Goal: Task Accomplishment & Management: Manage account settings

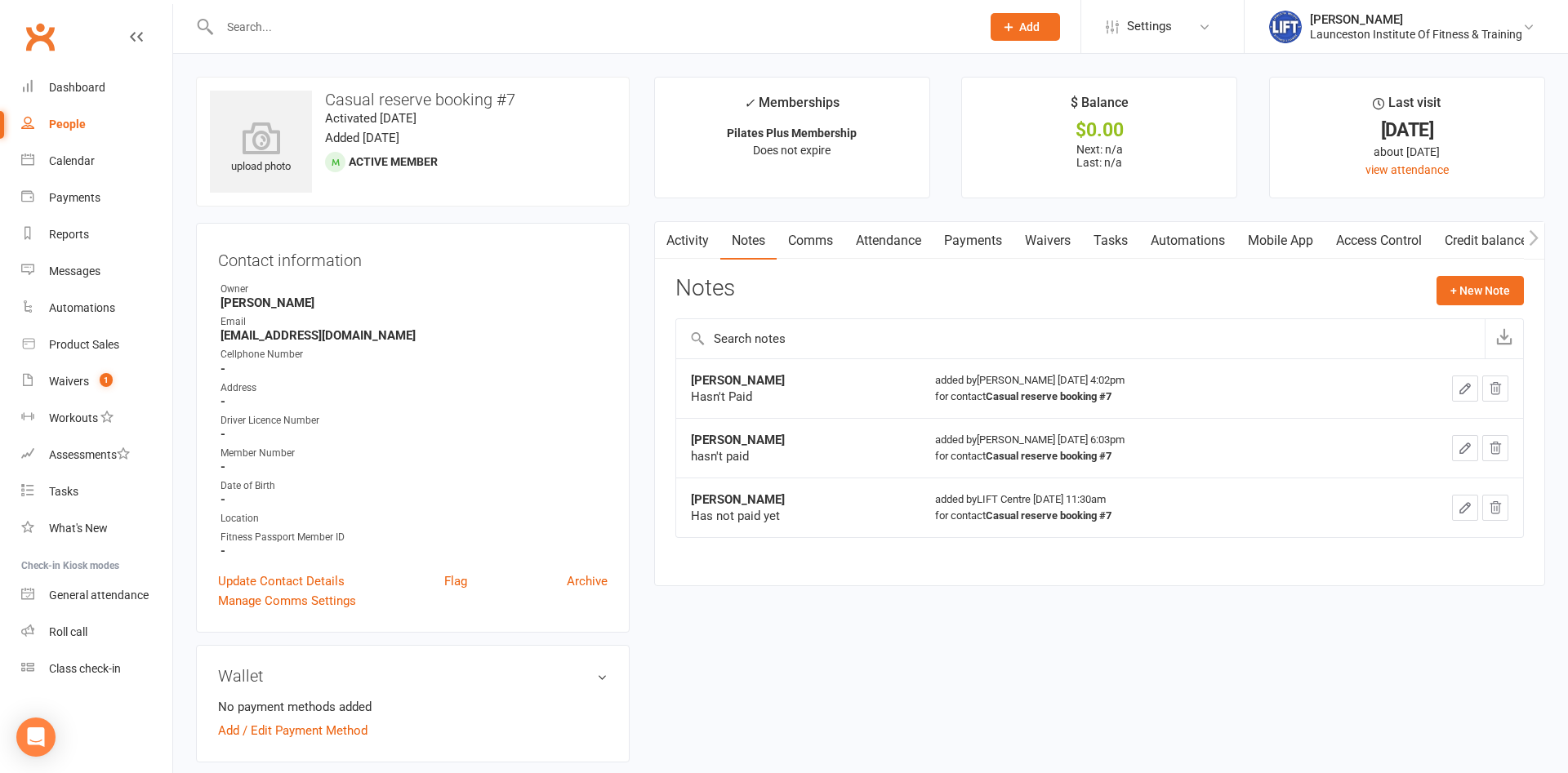
click at [346, 24] on input "text" at bounding box center [592, 27] width 754 height 23
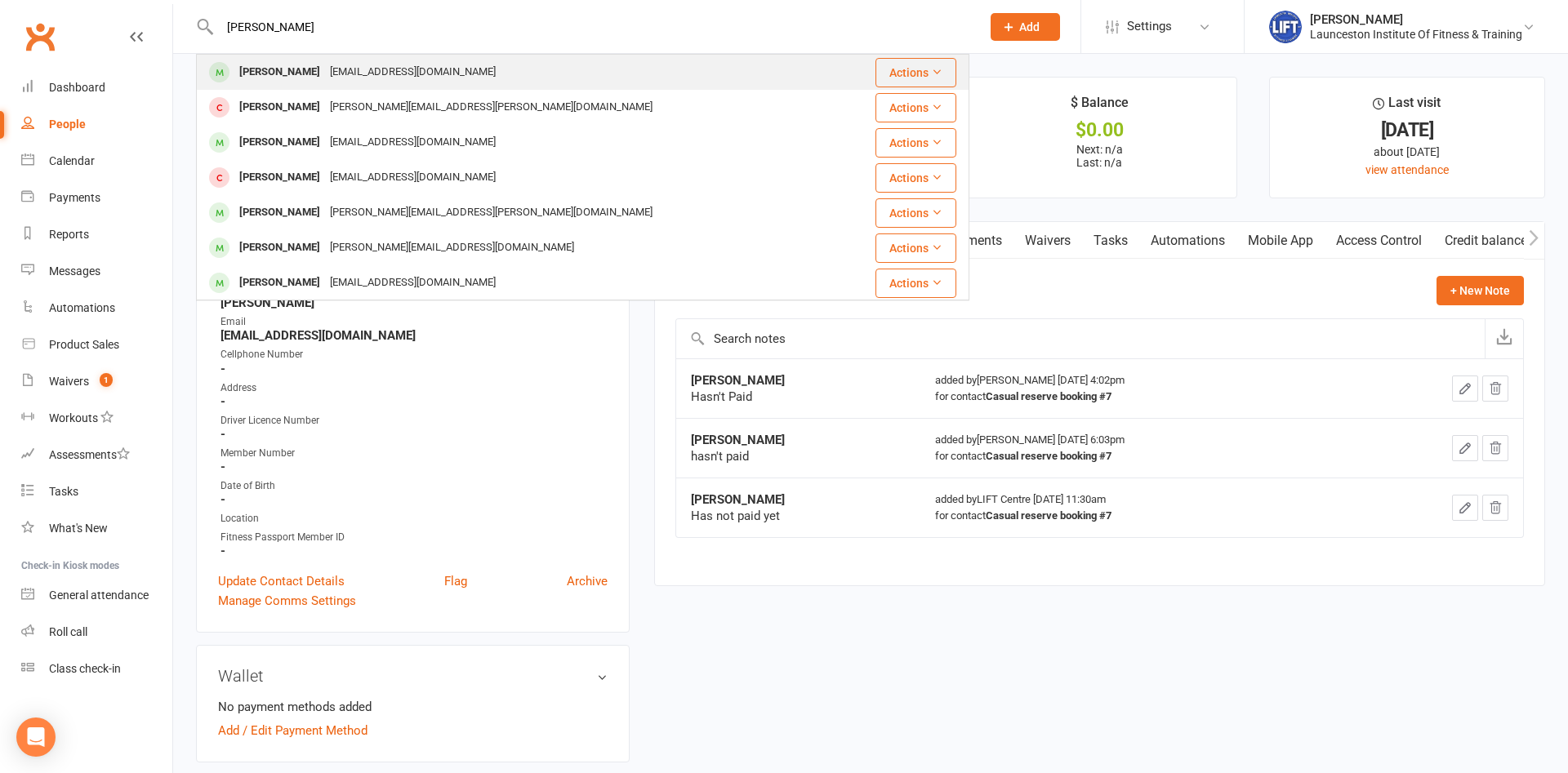
type input "[PERSON_NAME]"
click at [493, 80] on div "[PERSON_NAME] [EMAIL_ADDRESS][DOMAIN_NAME]" at bounding box center [518, 72] width 641 height 34
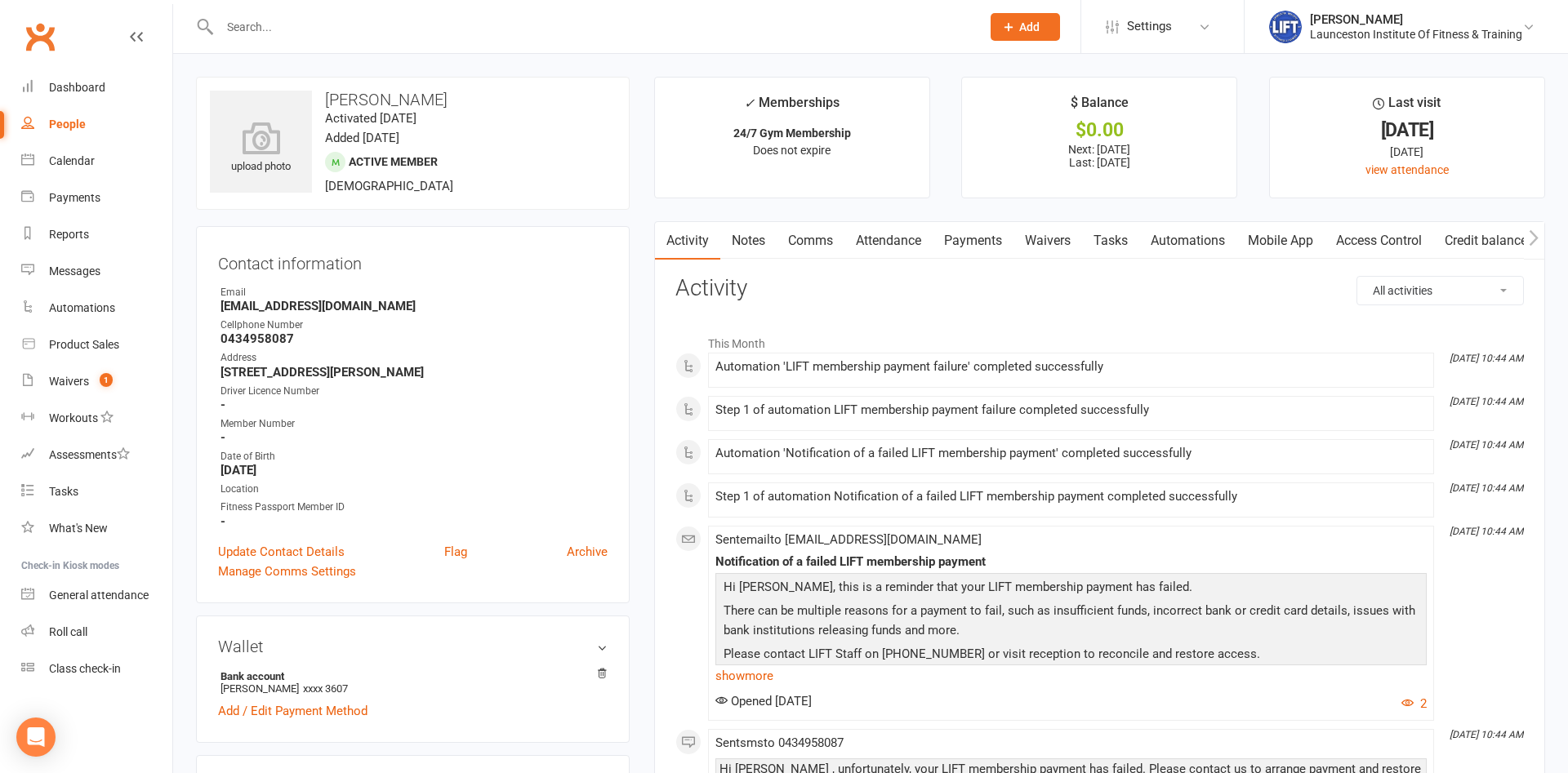
click at [974, 240] on link "Payments" at bounding box center [973, 241] width 80 height 38
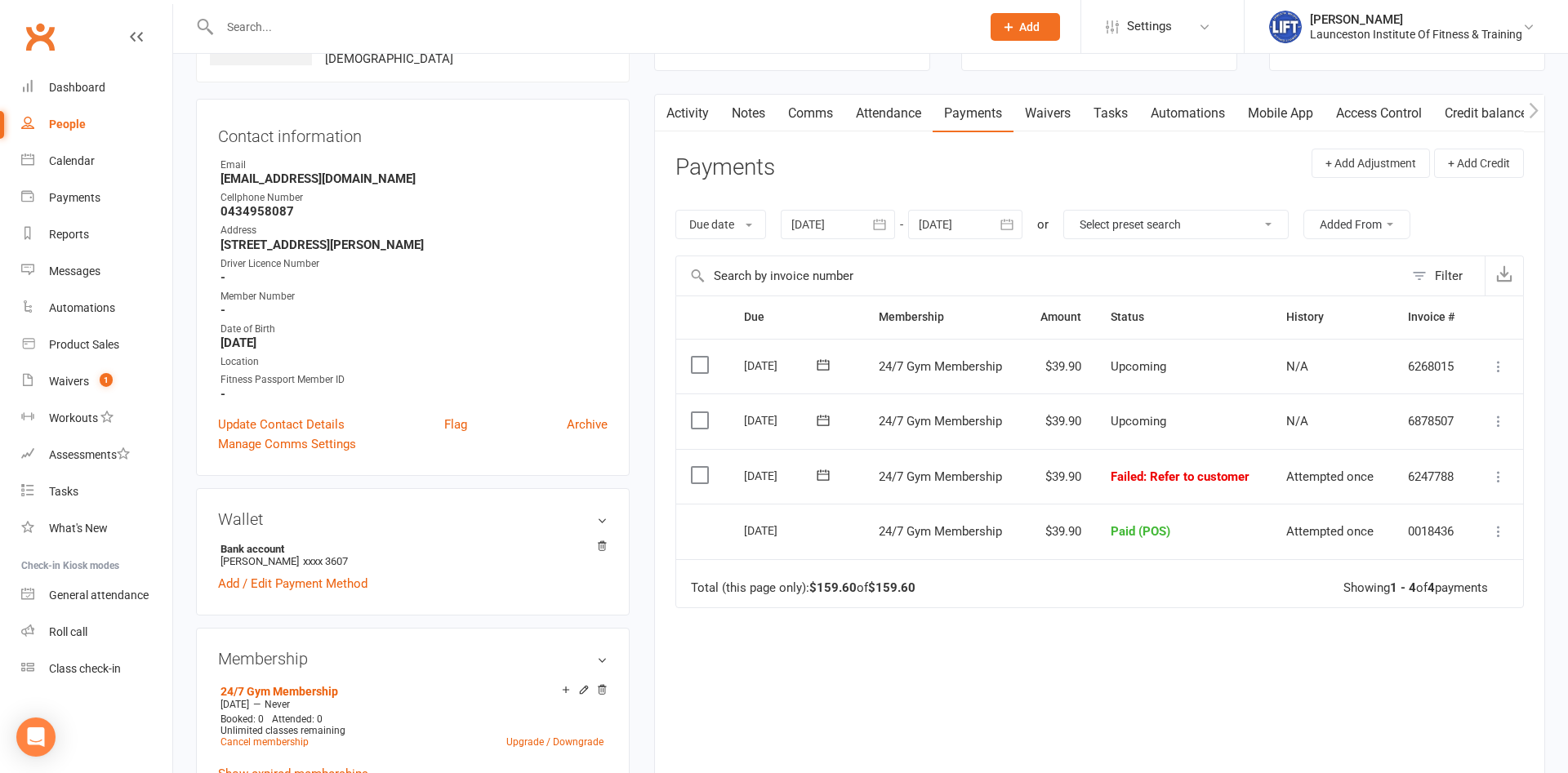
scroll to position [167, 0]
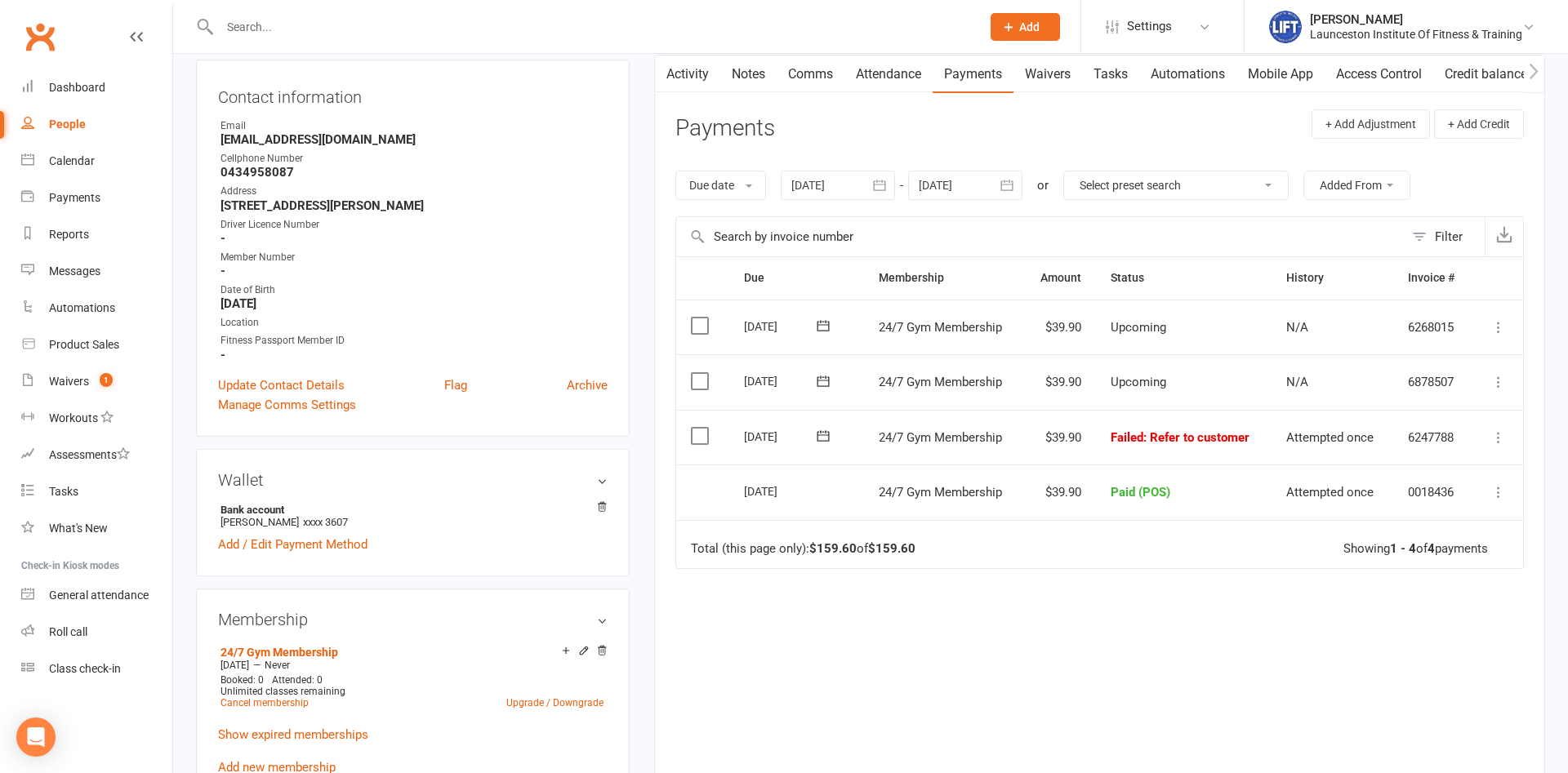
click at [1503, 439] on icon at bounding box center [1499, 437] width 16 height 16
click at [1547, 395] on main "✓ Memberships 24/7 Gym Membership Does not expire $ Balance $0.00 Next: [DATE] …" at bounding box center [1099, 366] width 915 height 911
click at [1495, 437] on icon at bounding box center [1499, 437] width 16 height 16
click at [873, 656] on div "Due Contact Membership Amount Status History Invoice # Select this [DATE] [PERS…" at bounding box center [1100, 518] width 849 height 524
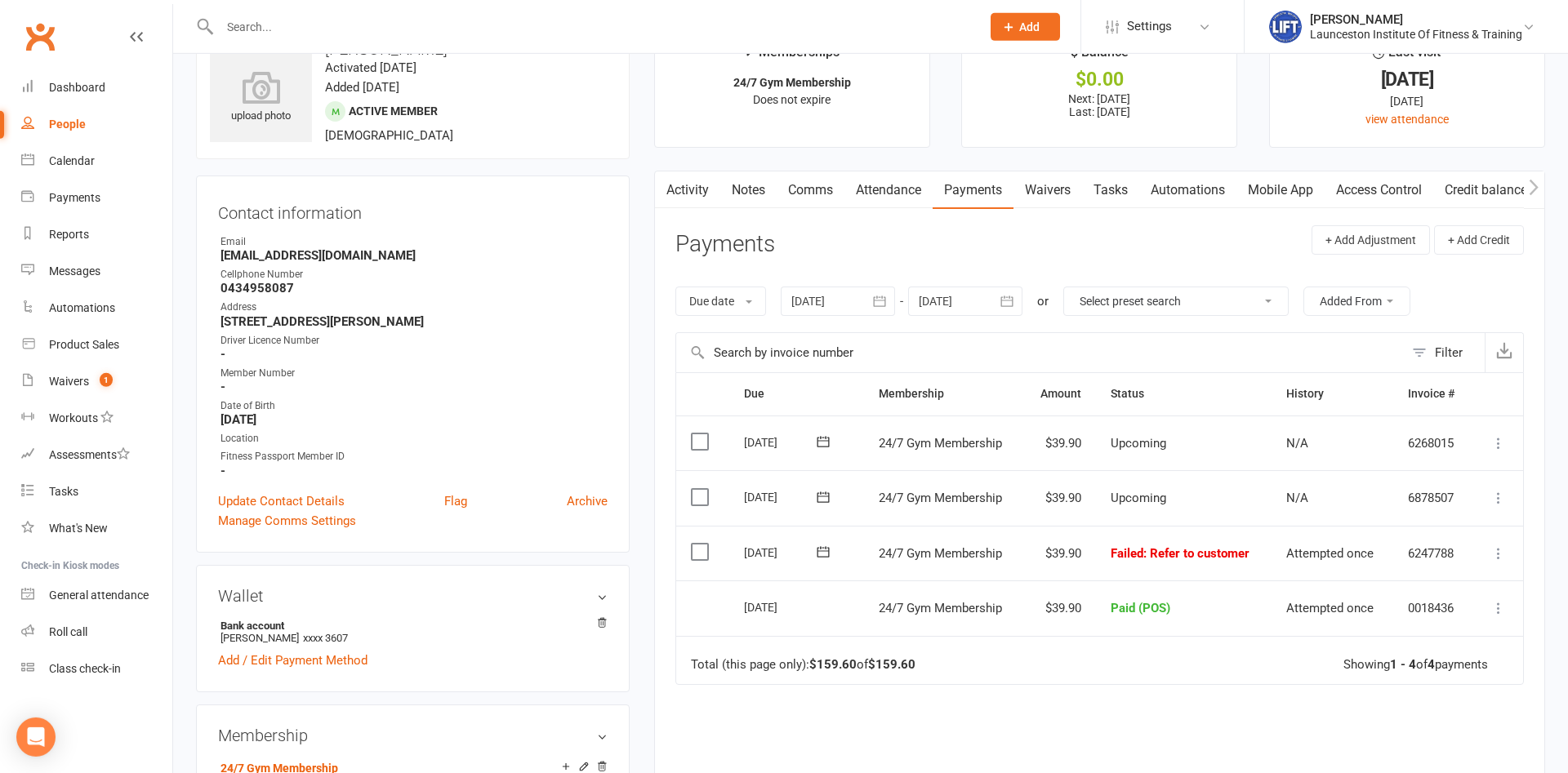
scroll to position [0, 0]
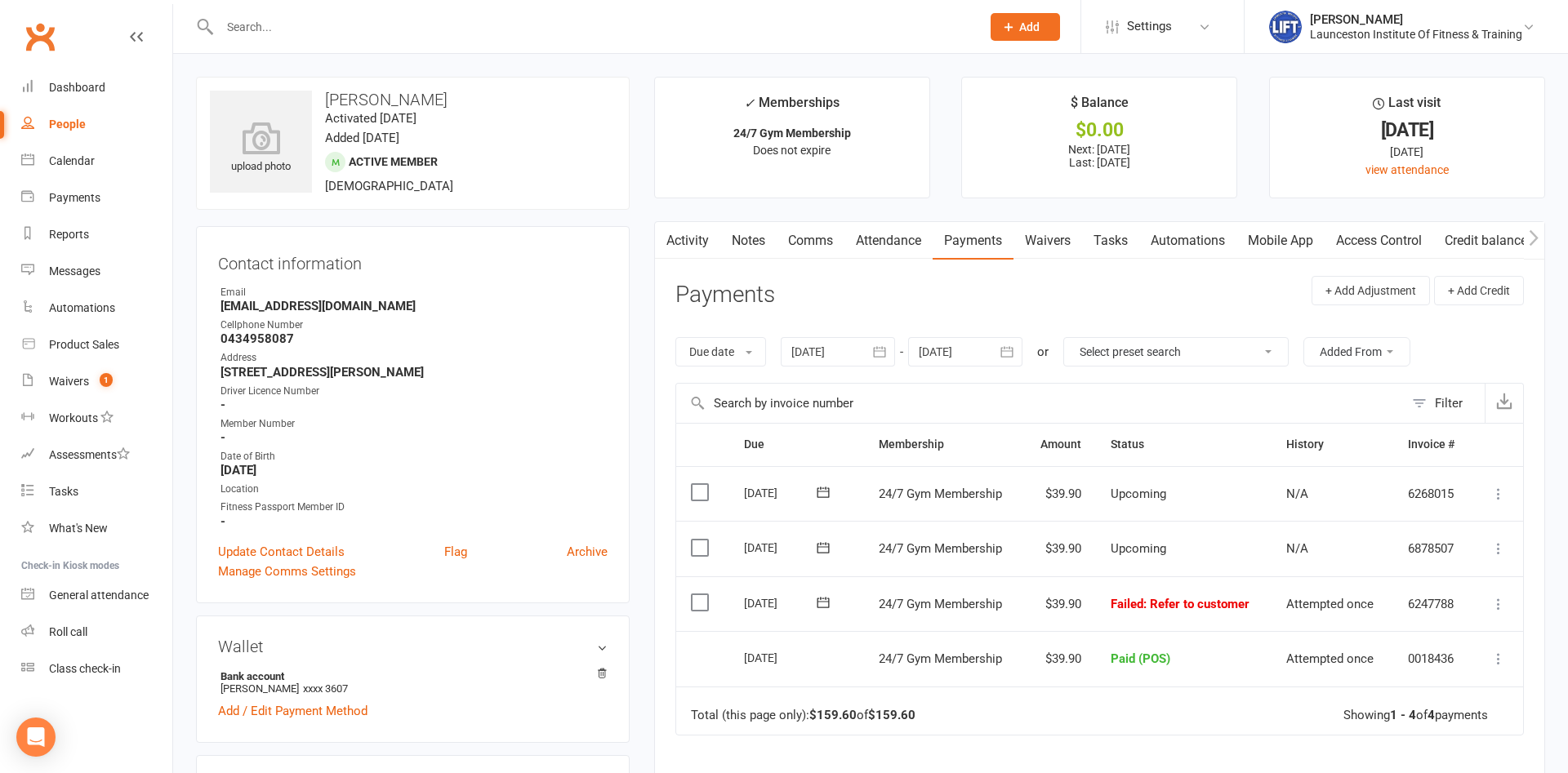
click at [1387, 238] on link "Access Control" at bounding box center [1379, 241] width 108 height 38
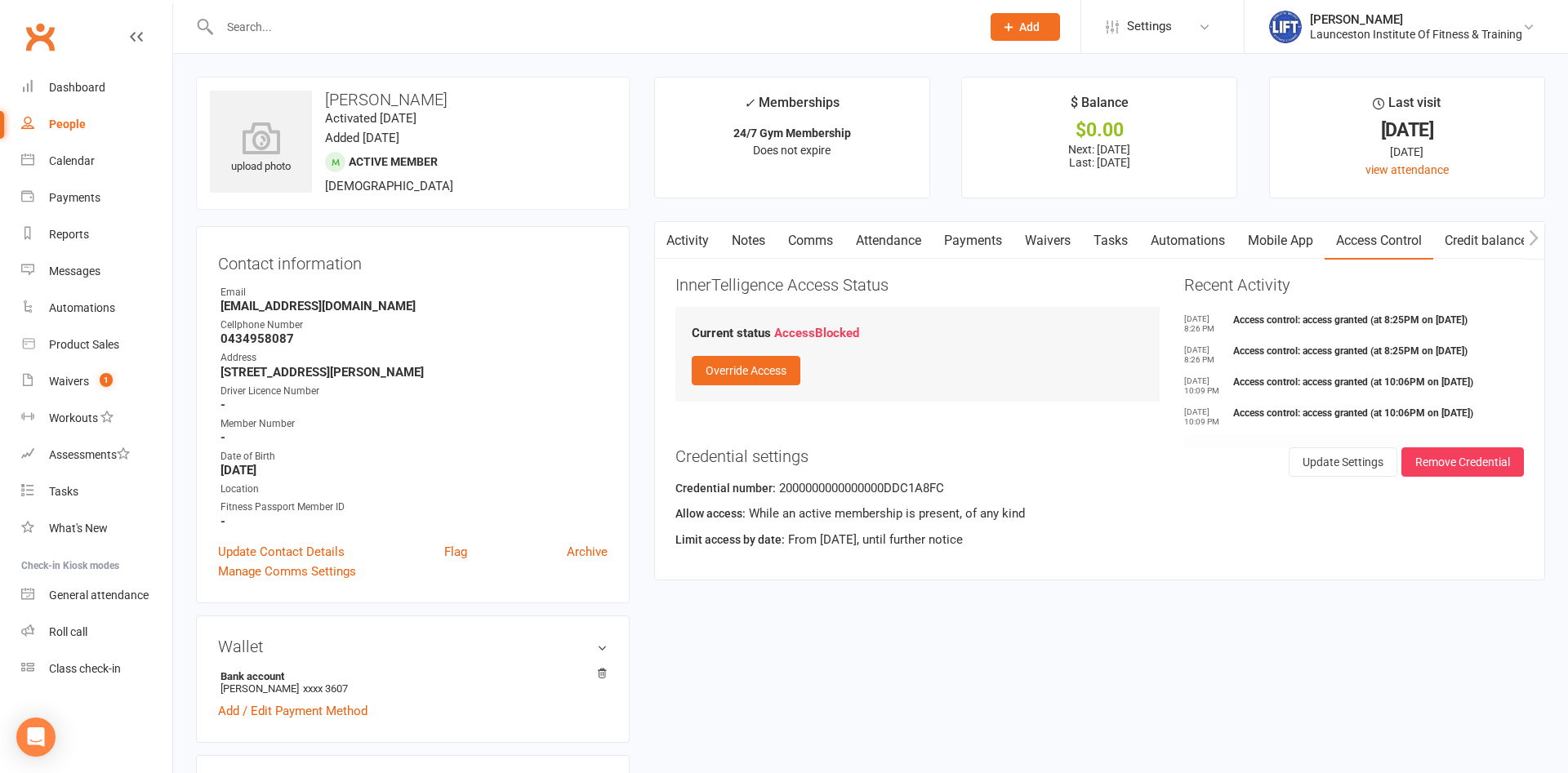
click at [675, 231] on button "button" at bounding box center [665, 240] width 21 height 37
click at [672, 236] on button "button" at bounding box center [665, 240] width 21 height 37
click at [690, 239] on link "Activity" at bounding box center [688, 241] width 66 height 38
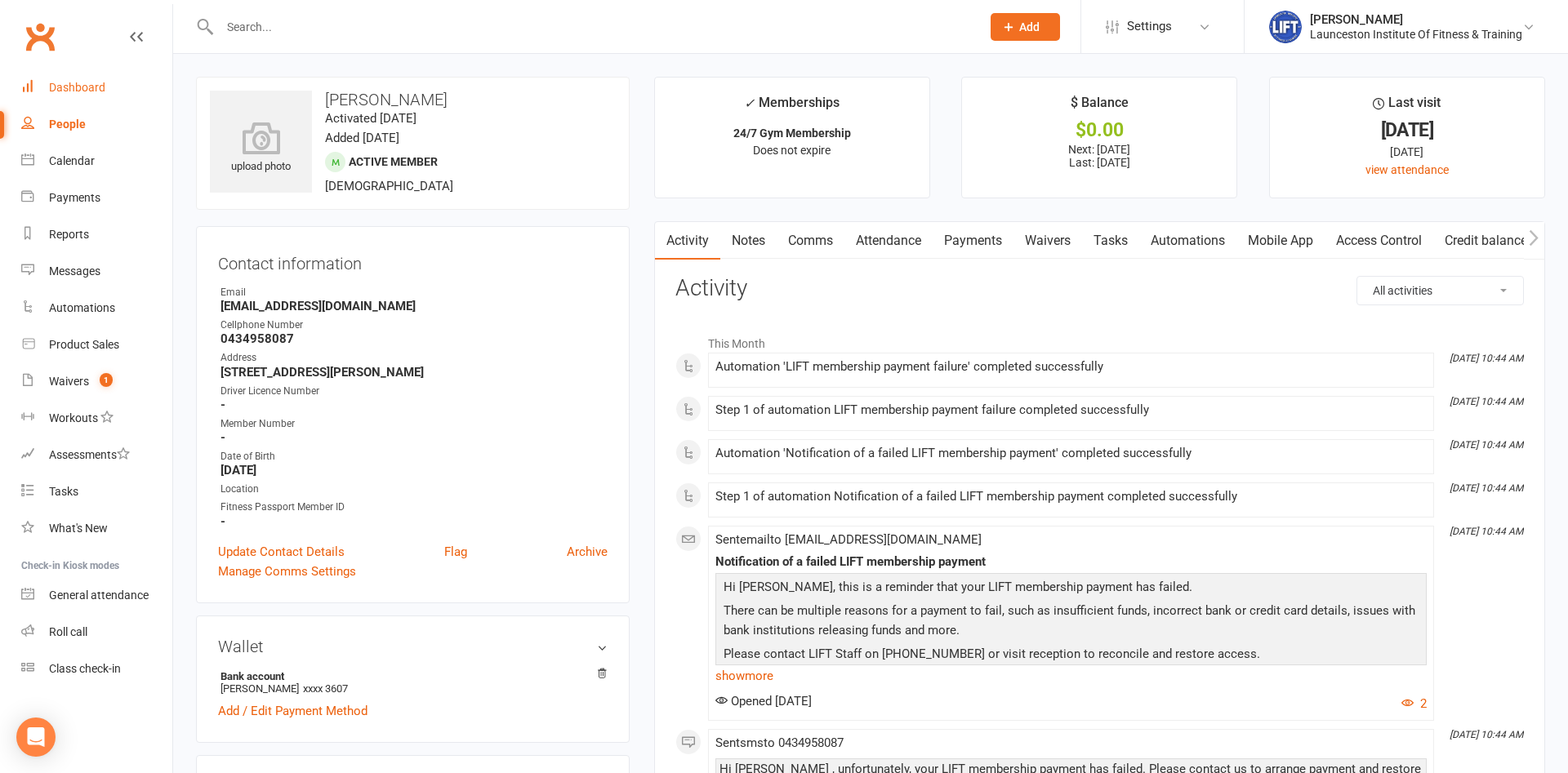
click at [97, 71] on link "Dashboard" at bounding box center [97, 88] width 151 height 37
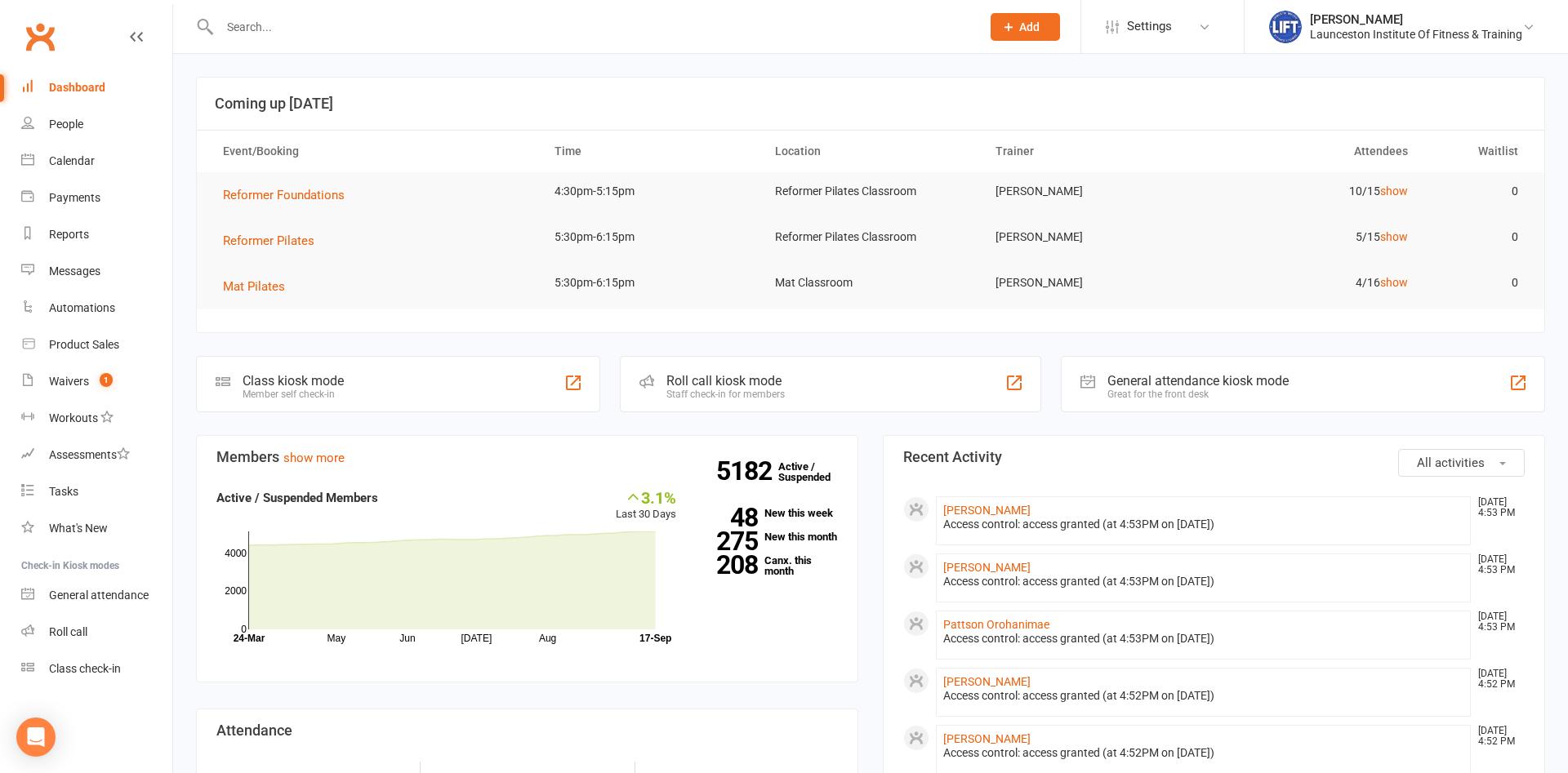
click at [449, 36] on input "text" at bounding box center [592, 27] width 754 height 23
click at [68, 373] on link "Waivers 1" at bounding box center [97, 382] width 151 height 37
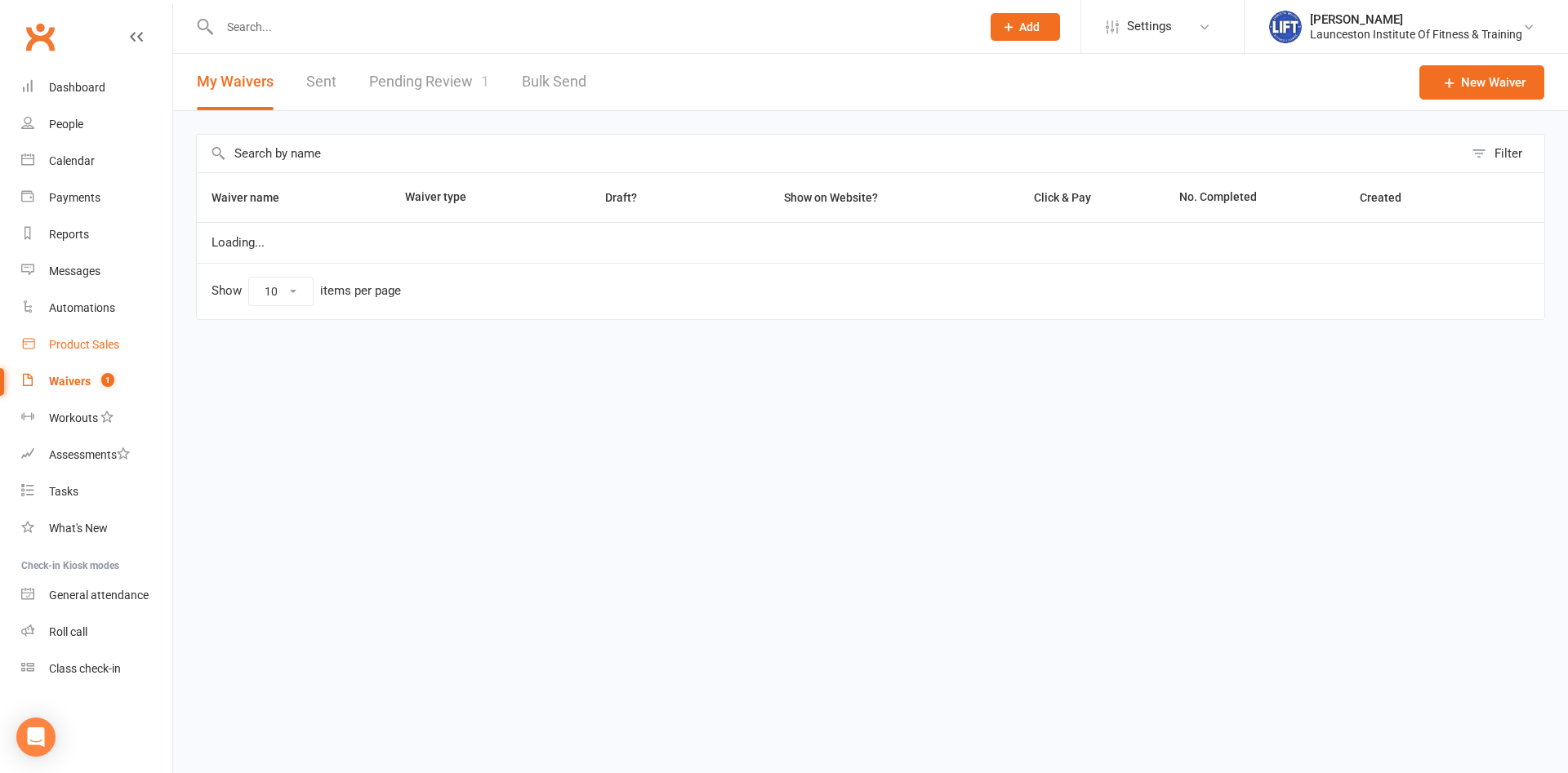
select select "100"
click at [447, 86] on link "Pending Review 1" at bounding box center [429, 82] width 120 height 57
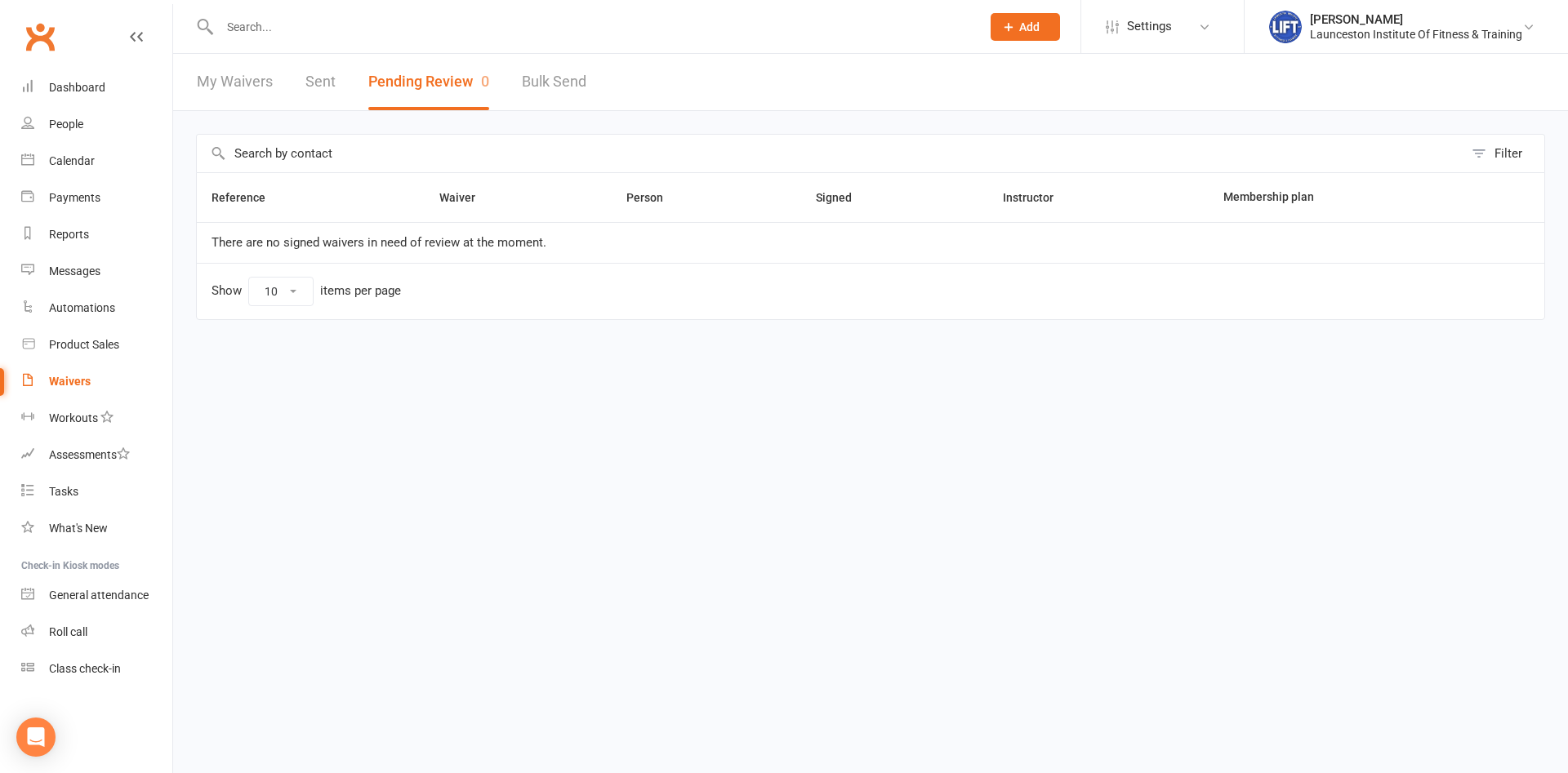
click at [531, 71] on link "Bulk Send" at bounding box center [554, 82] width 65 height 57
select select "active_members"
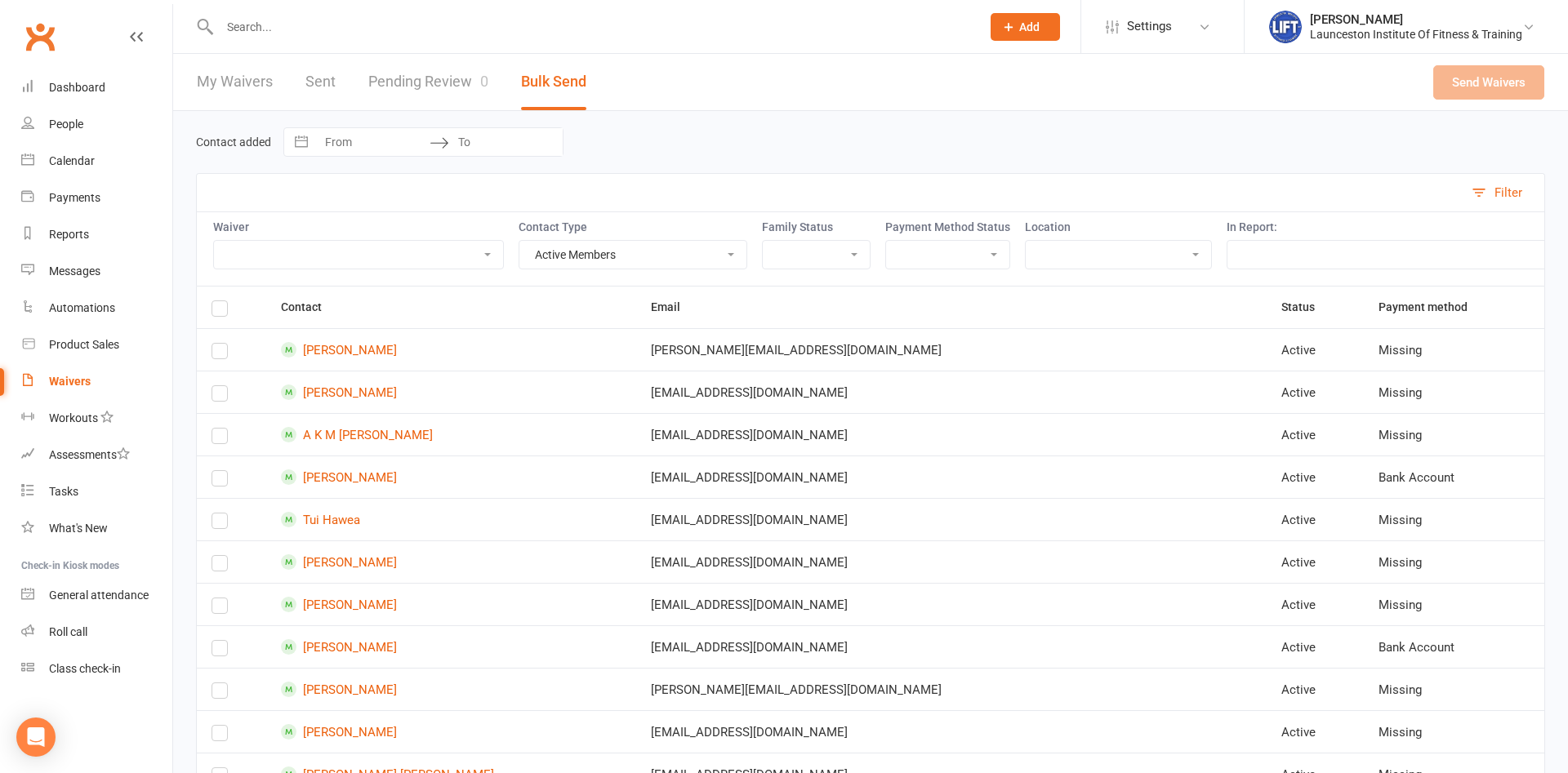
click at [283, 24] on input "text" at bounding box center [592, 27] width 754 height 23
type input "[PERSON_NAME]"
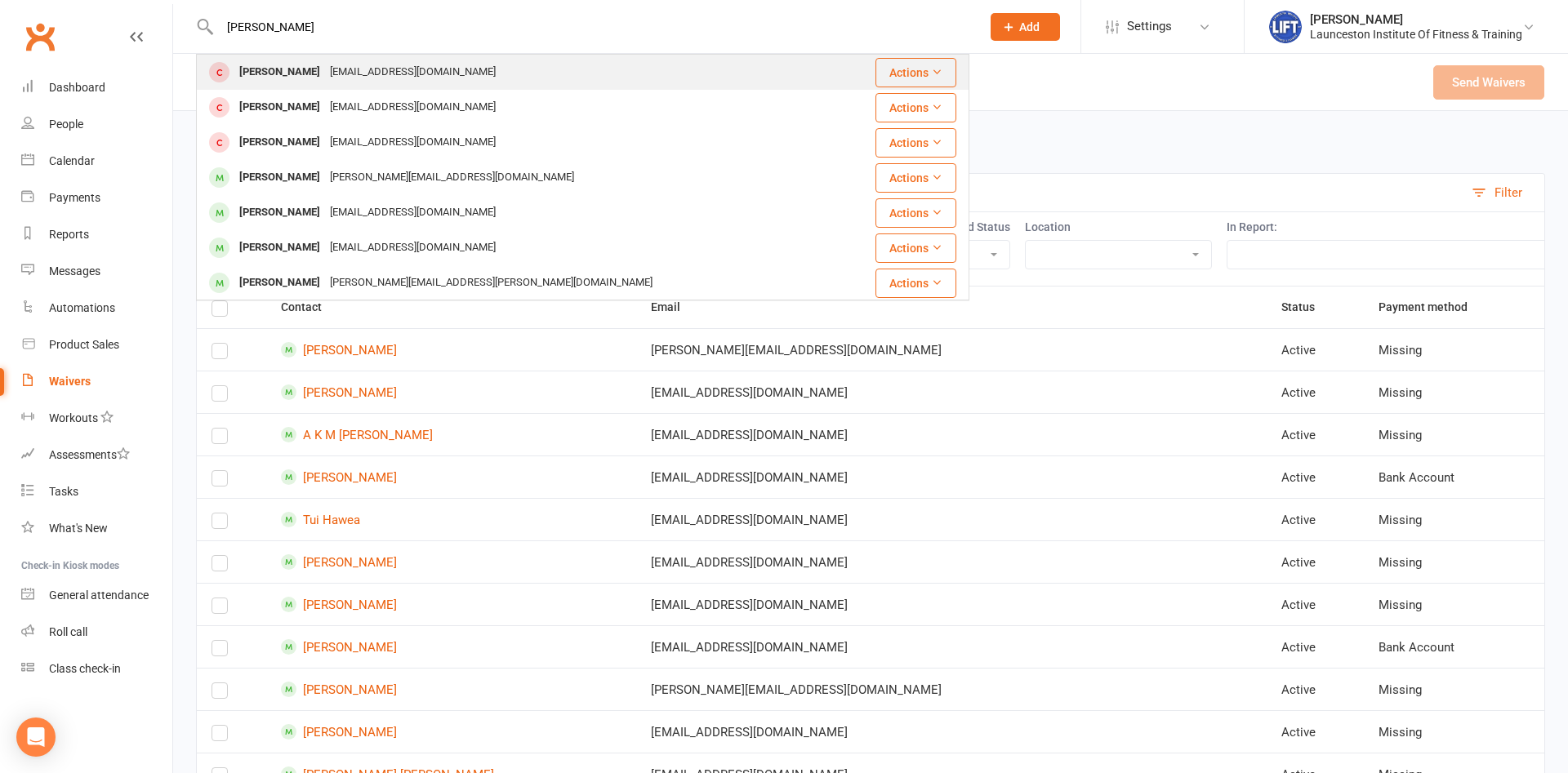
click at [271, 81] on div "[PERSON_NAME]" at bounding box center [280, 72] width 90 height 24
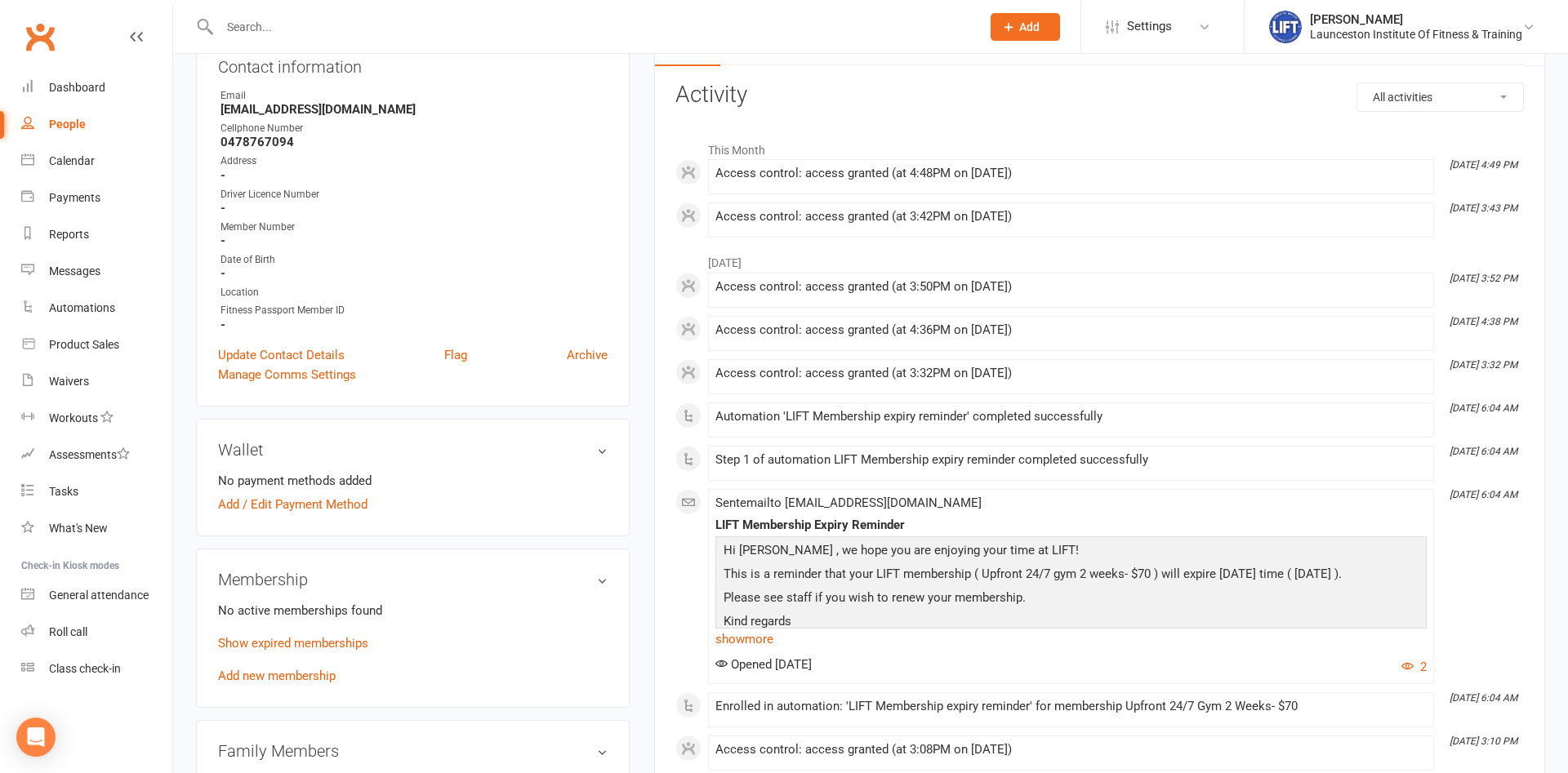
scroll to position [416, 0]
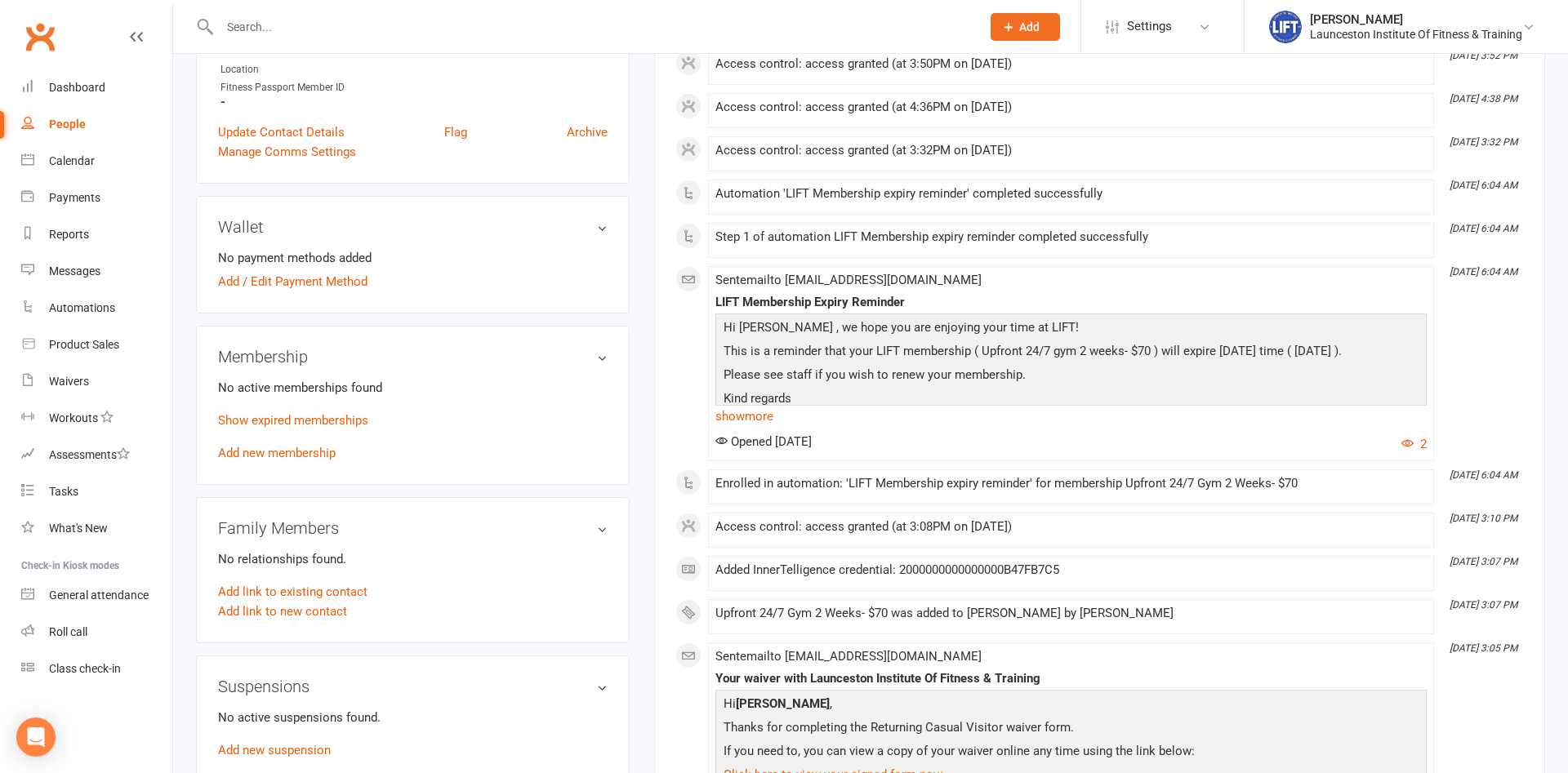
click at [282, 445] on div "No active memberships found Show expired memberships Add new membership" at bounding box center [413, 420] width 390 height 85
click at [276, 471] on div "Membership No active memberships found Show expired memberships Add new members…" at bounding box center [413, 405] width 433 height 159
click at [276, 455] on link "Add new membership" at bounding box center [277, 453] width 117 height 15
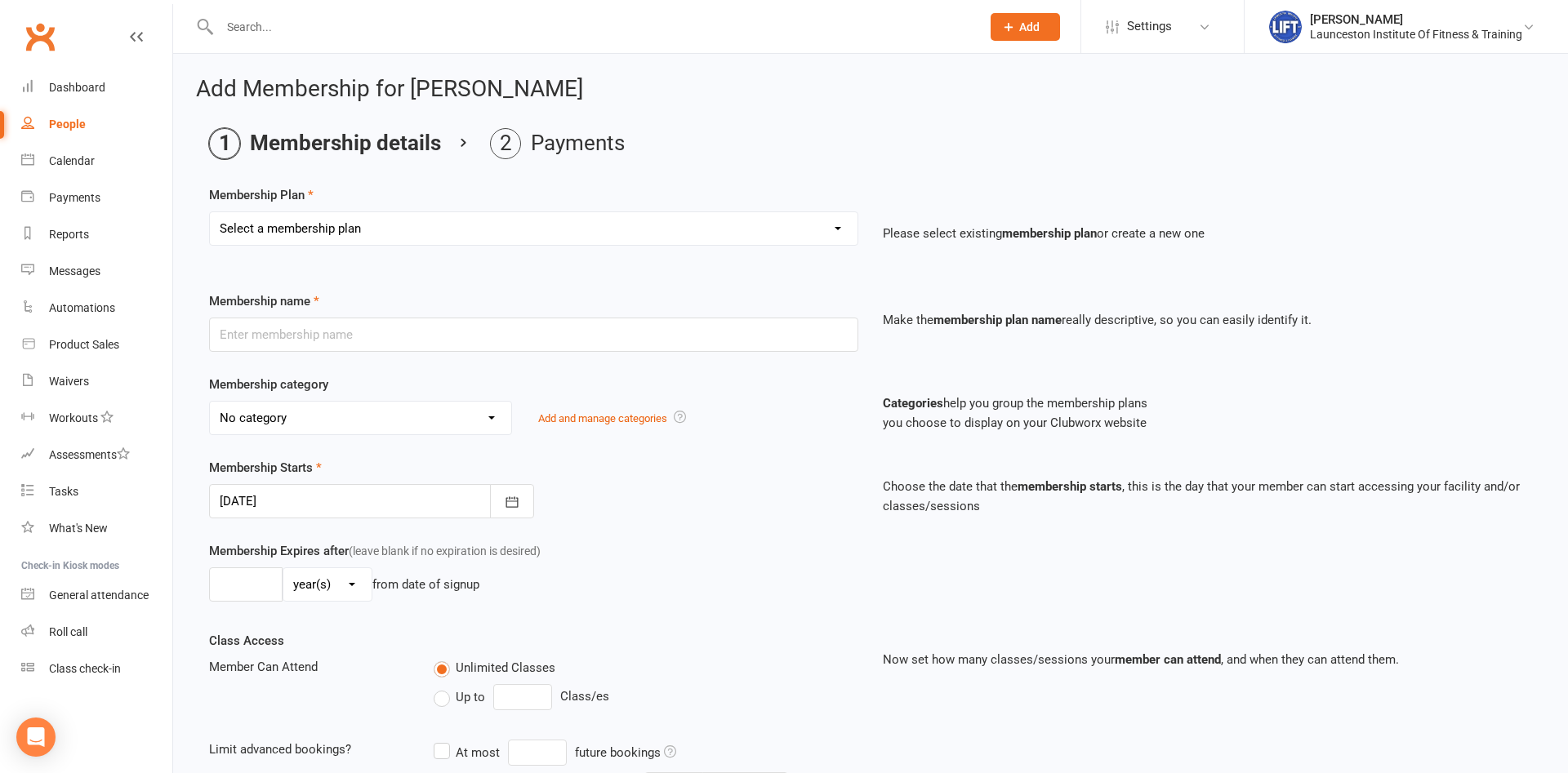
click at [210, 213] on select "Select a membership plan Create new Membership Plan 24/7 Gym Membership Pilates…" at bounding box center [534, 229] width 648 height 33
select select "5"
click option "Upfront 24/7 Gym 2 Weeks- $70" at bounding box center [0, 0] width 0 height 0
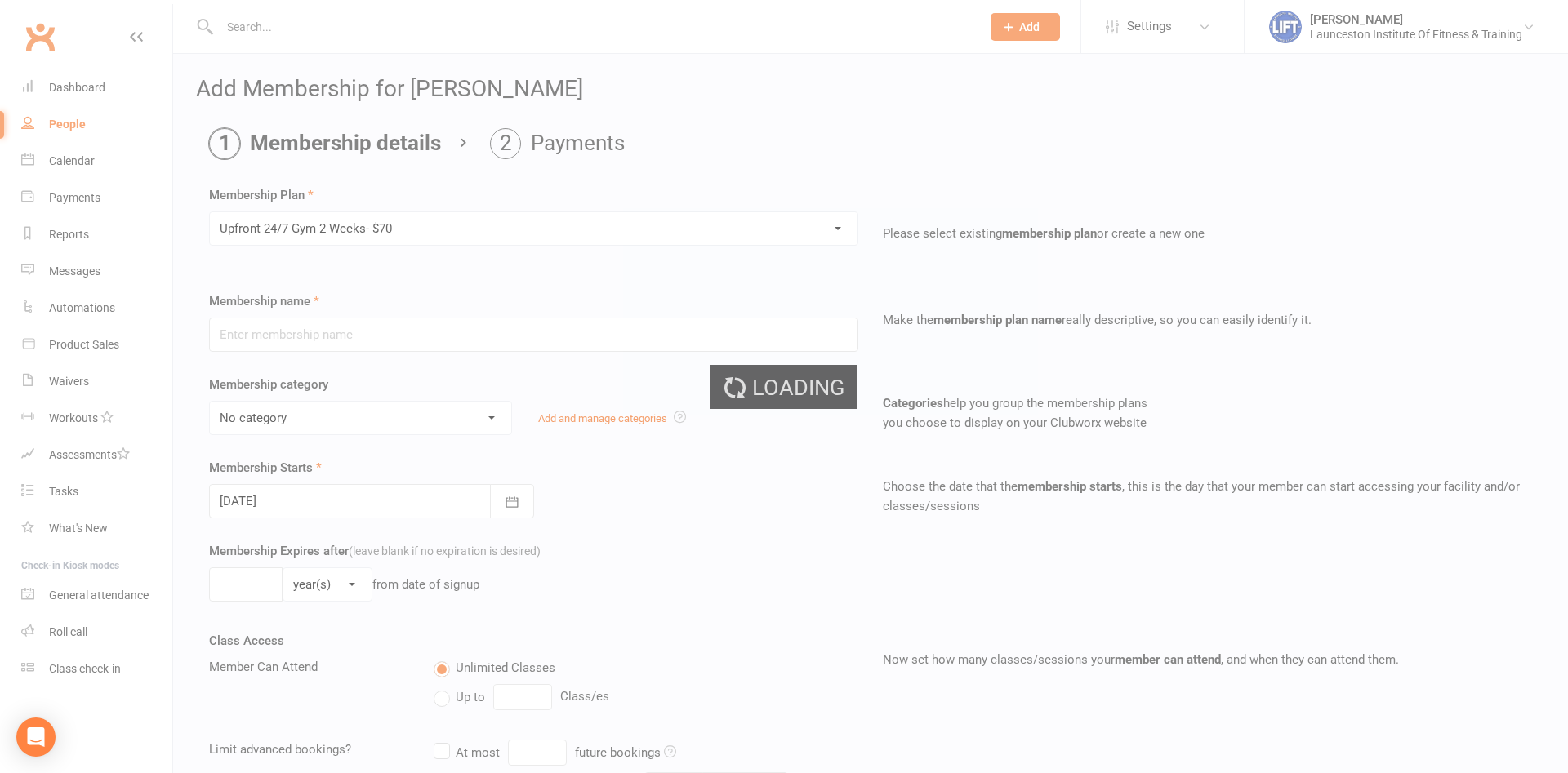
type input "Upfront 24/7 Gym 2 Weeks- $70"
select select "34"
type input "2"
select select "1"
type input "1"
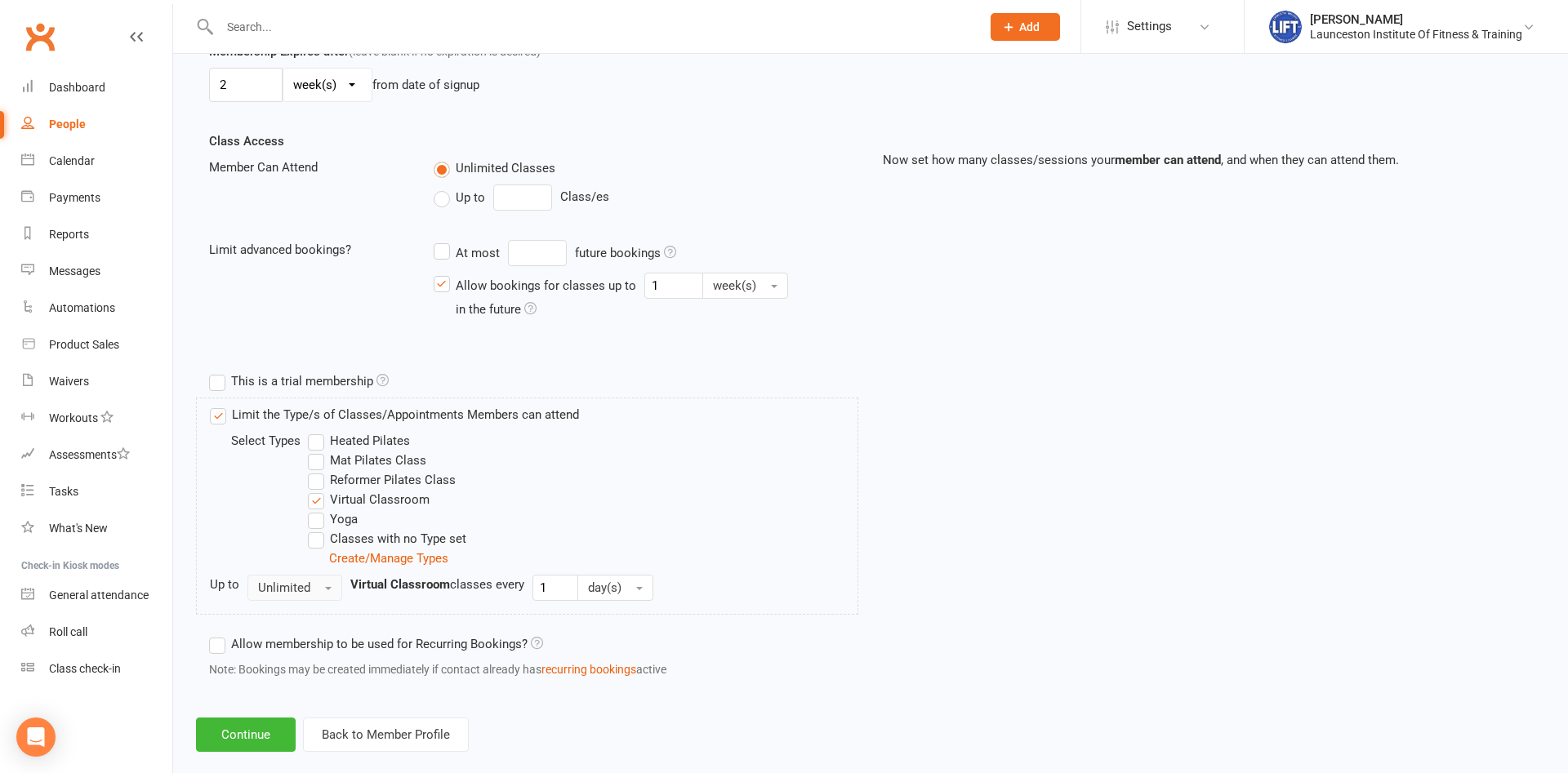
scroll to position [524, 0]
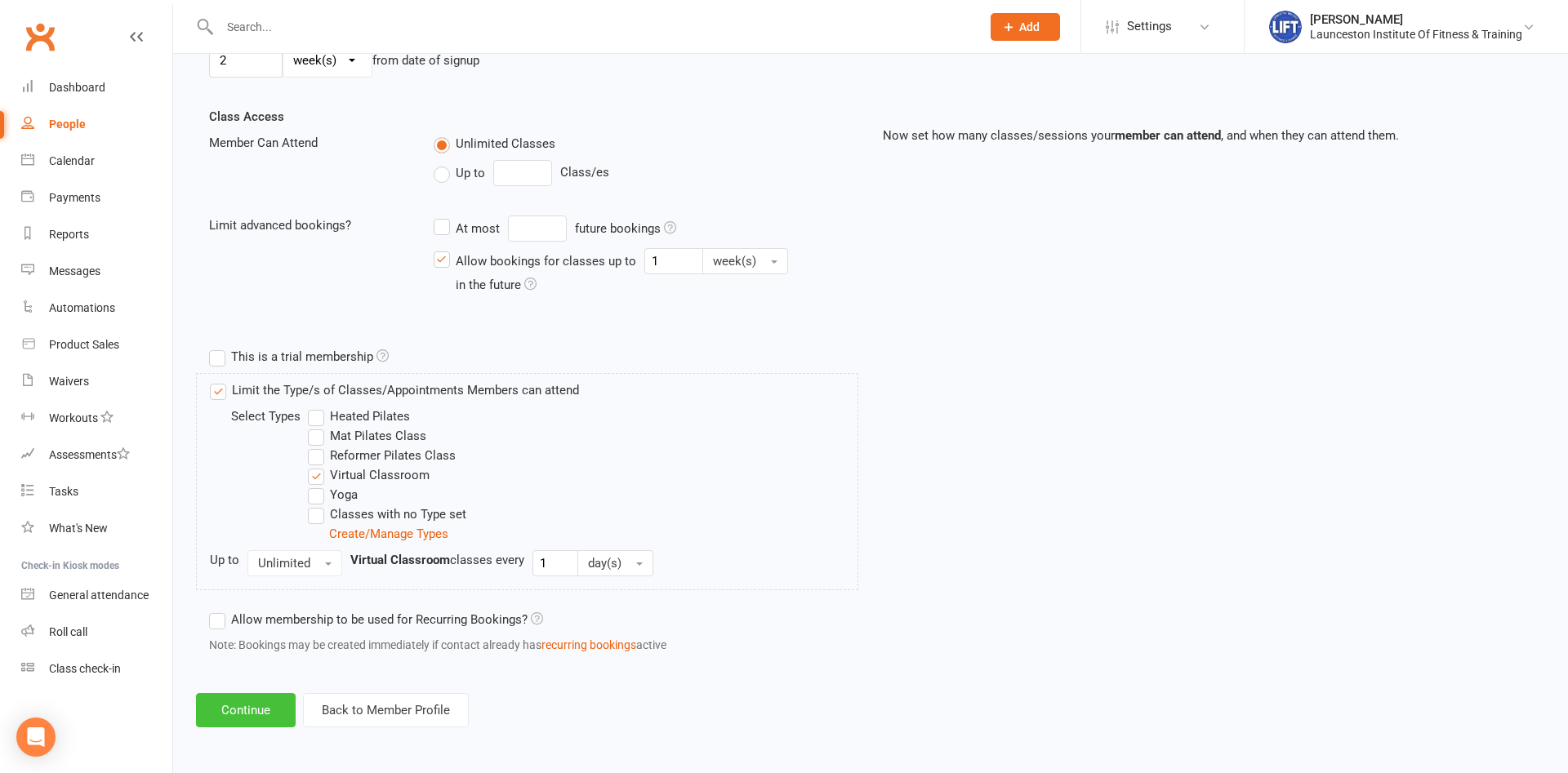
click at [246, 700] on button "Continue" at bounding box center [245, 711] width 99 height 34
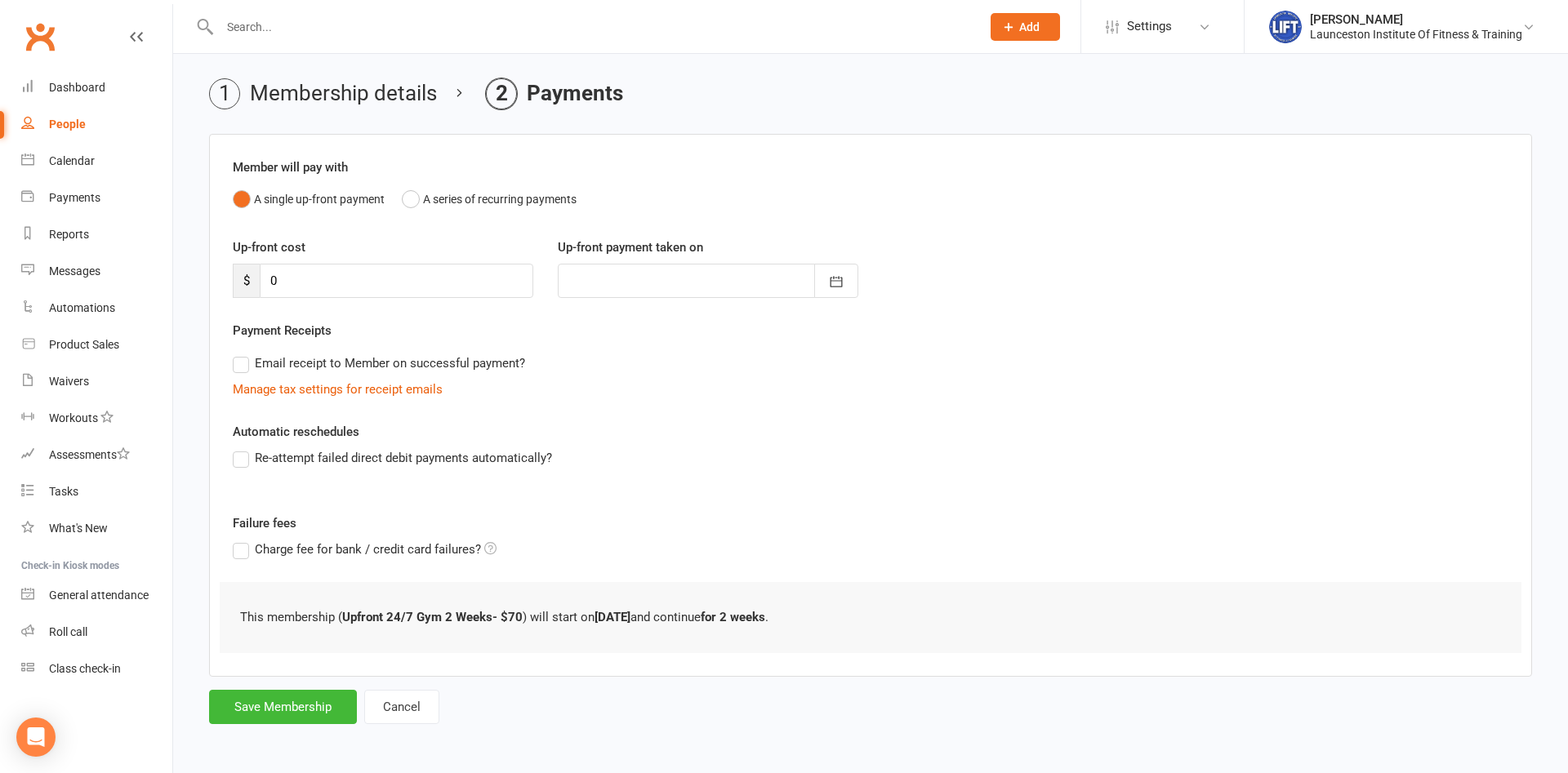
scroll to position [0, 0]
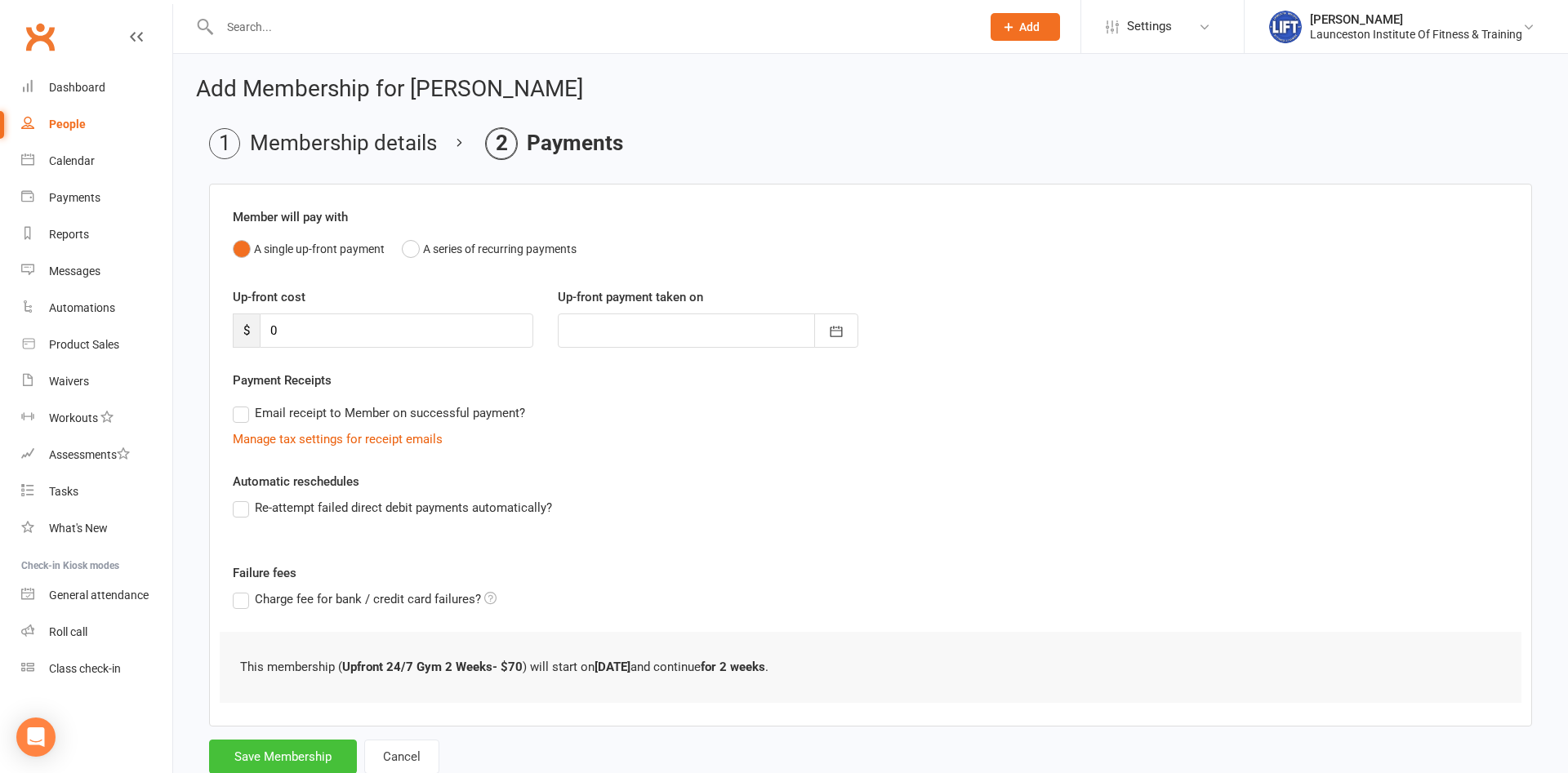
click at [292, 755] on button "Save Membership" at bounding box center [283, 757] width 148 height 34
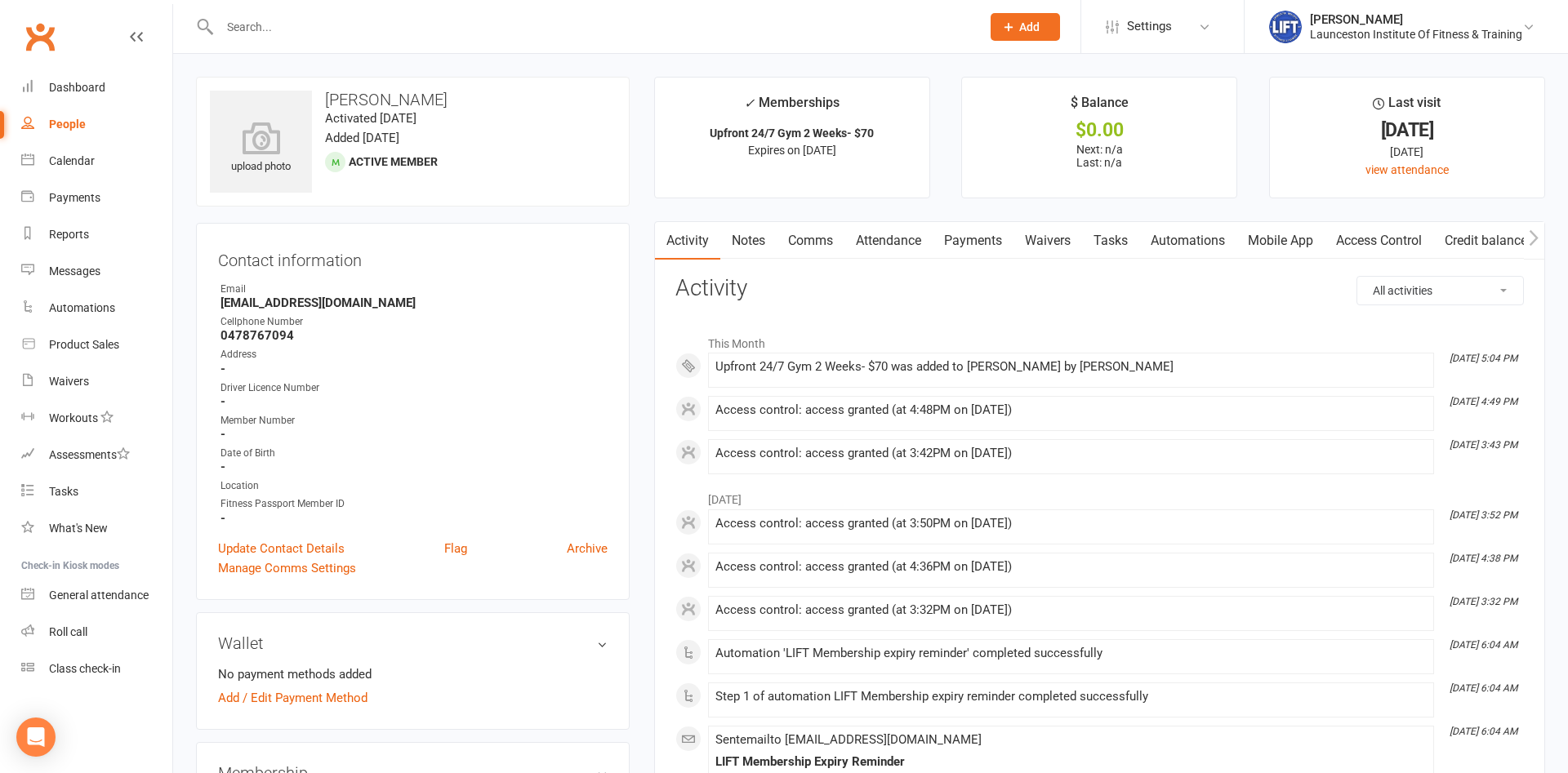
click at [366, 20] on input "text" at bounding box center [592, 27] width 754 height 23
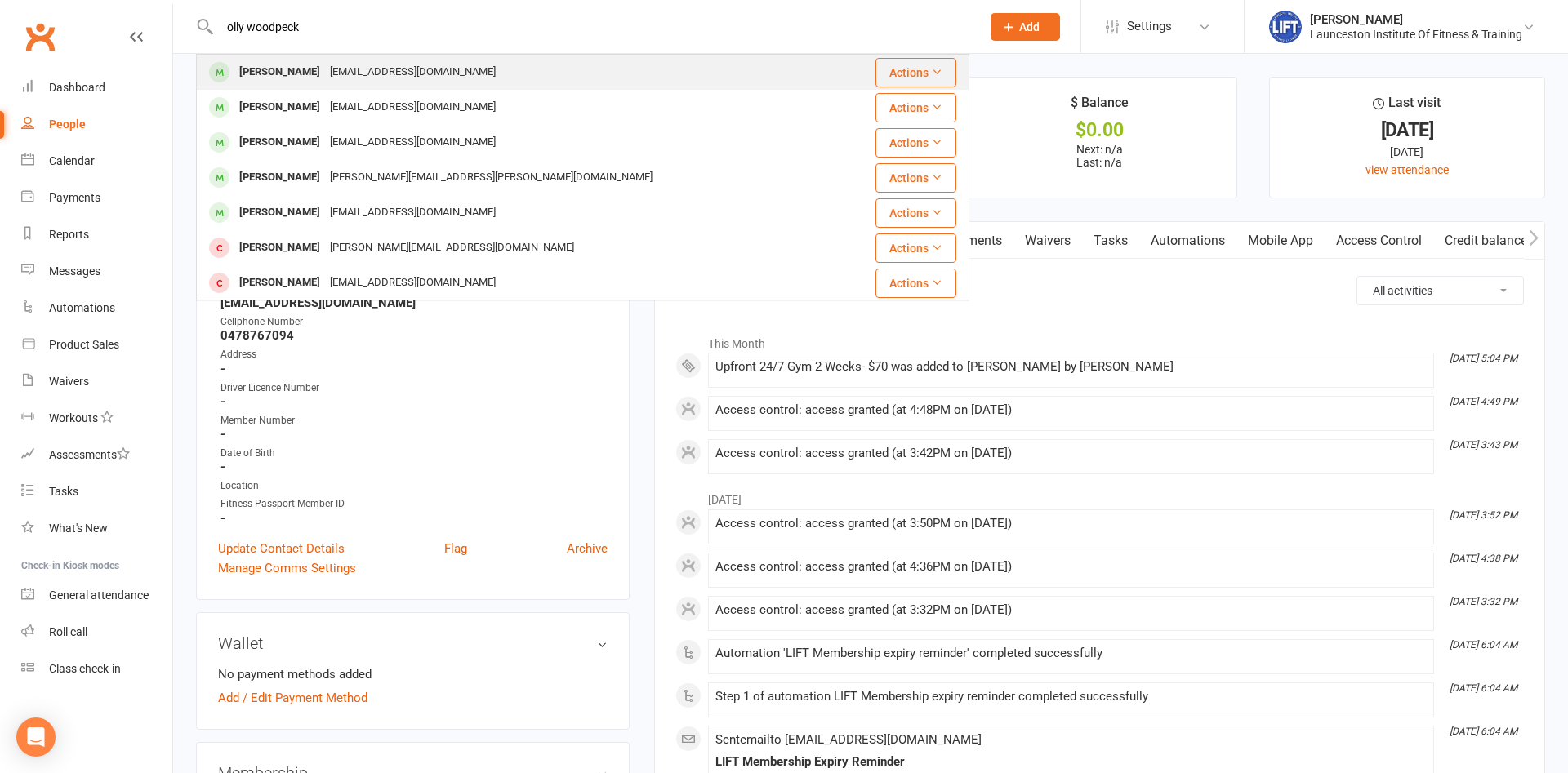
type input "olly woodpeck"
click at [386, 64] on div "[EMAIL_ADDRESS][DOMAIN_NAME]" at bounding box center [413, 72] width 176 height 24
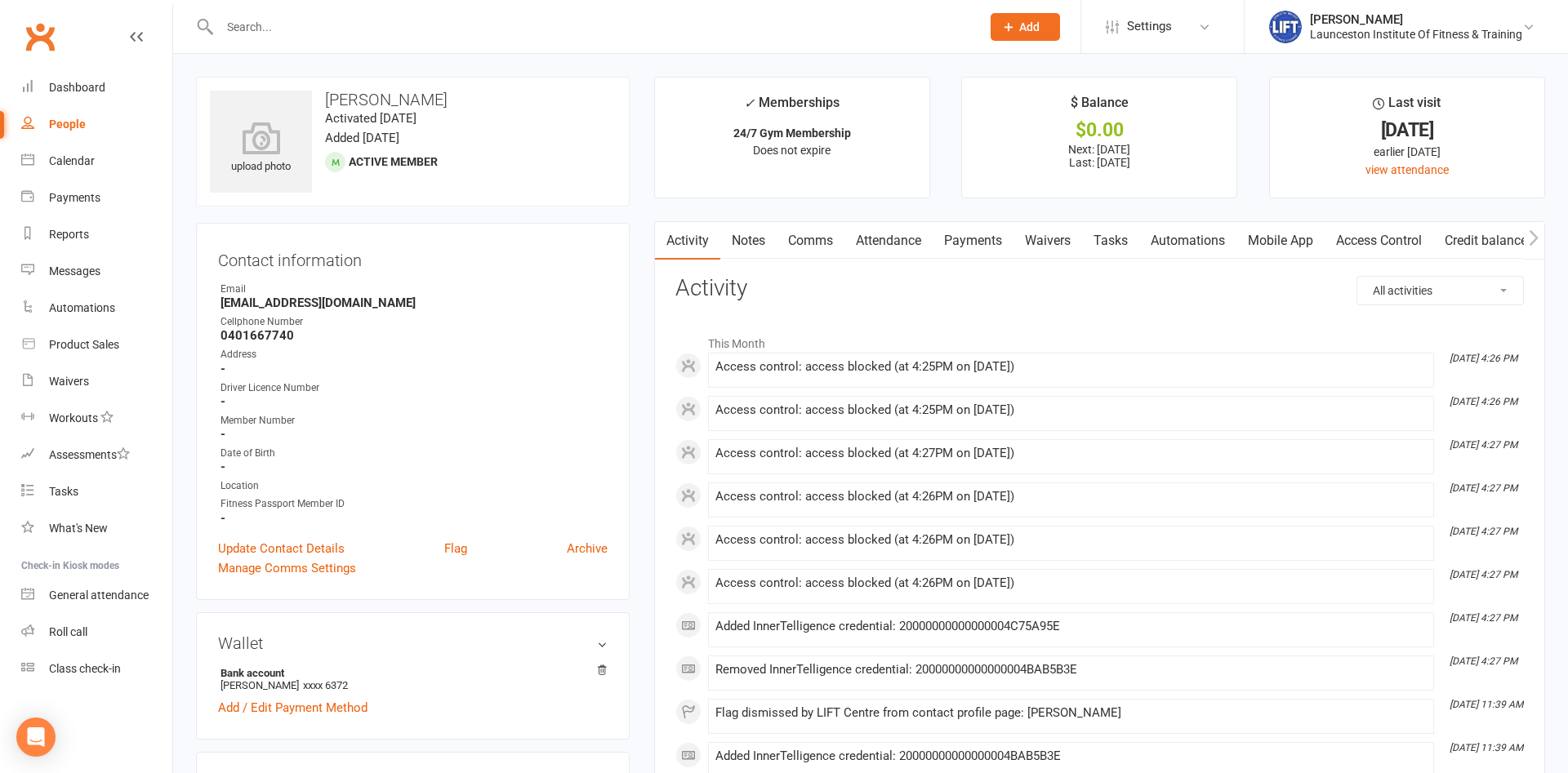
click at [1401, 238] on link "Access Control" at bounding box center [1379, 241] width 108 height 38
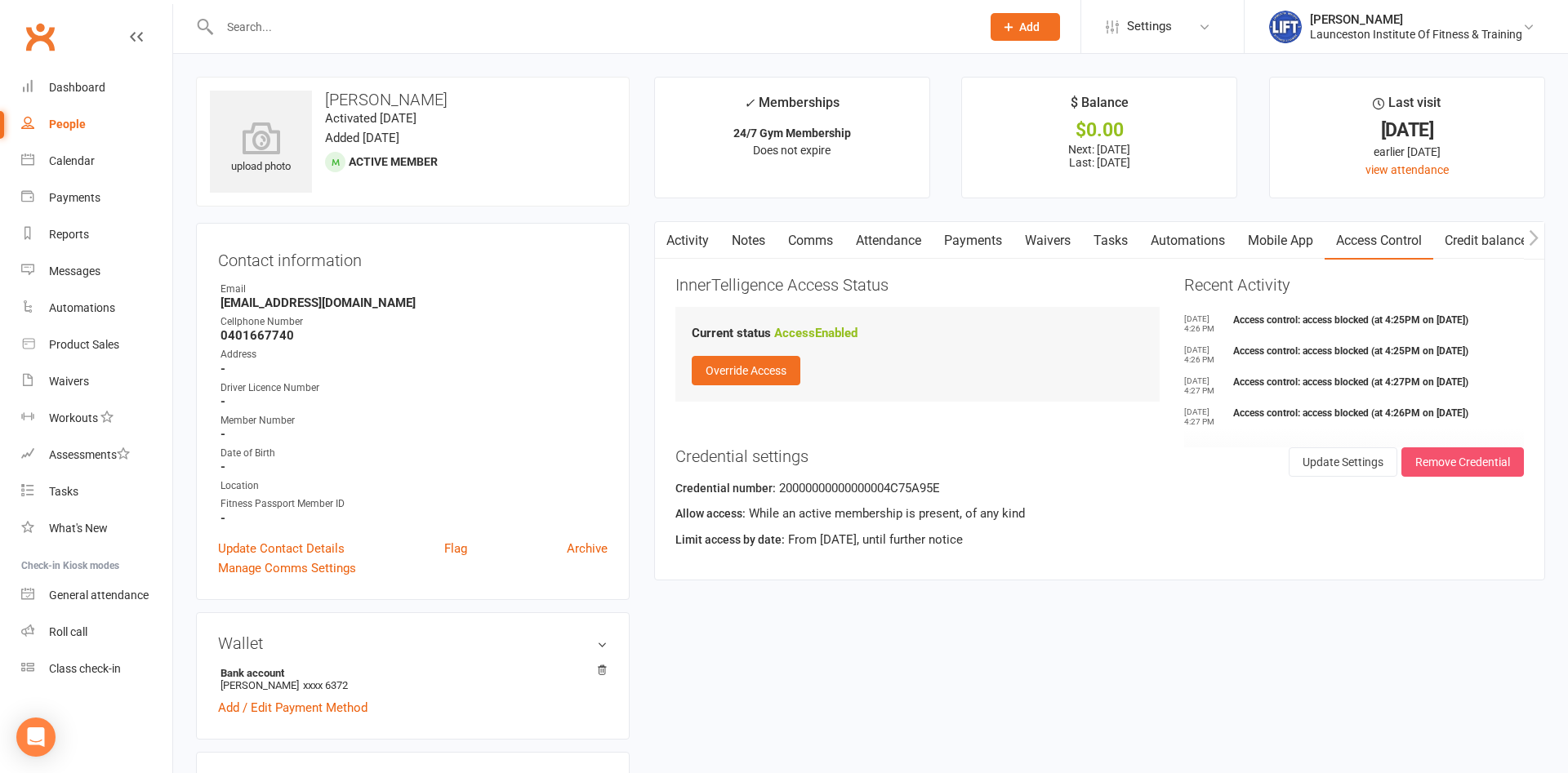
click at [1456, 457] on button "Remove Credential" at bounding box center [1462, 462] width 122 height 30
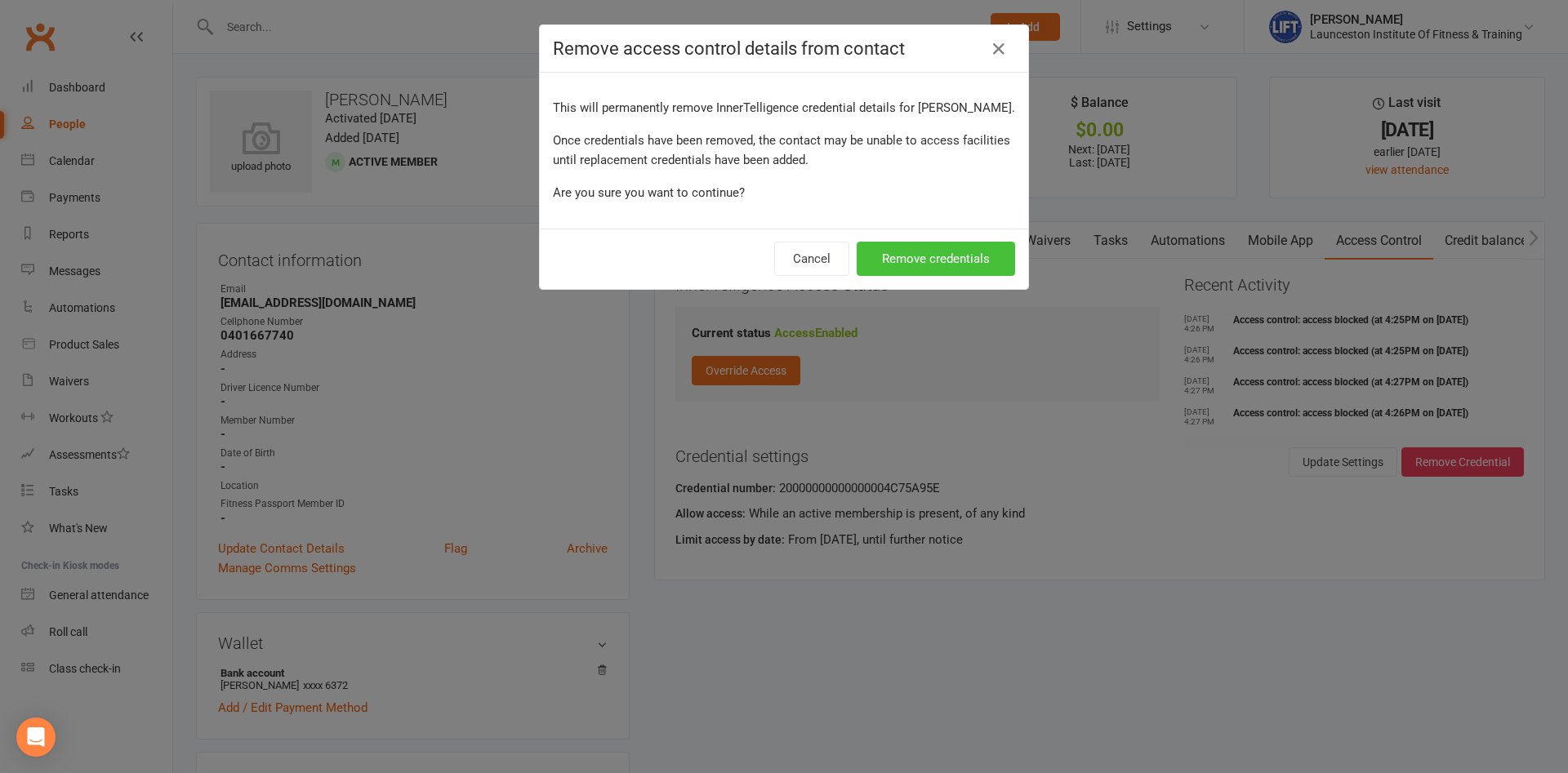
click at [878, 276] on button "Remove credentials" at bounding box center [936, 258] width 158 height 34
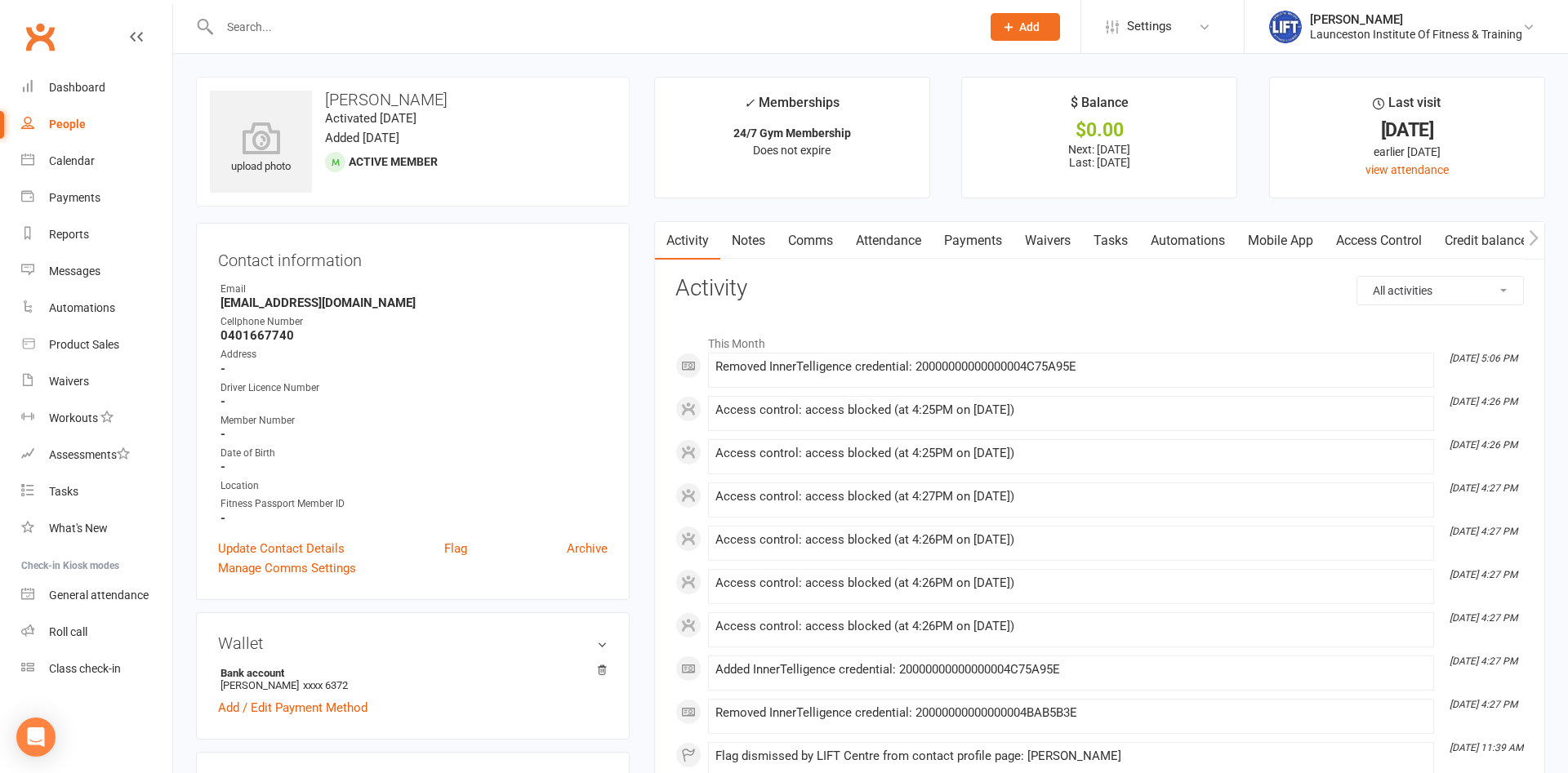
click at [1375, 240] on link "Access Control" at bounding box center [1379, 241] width 108 height 38
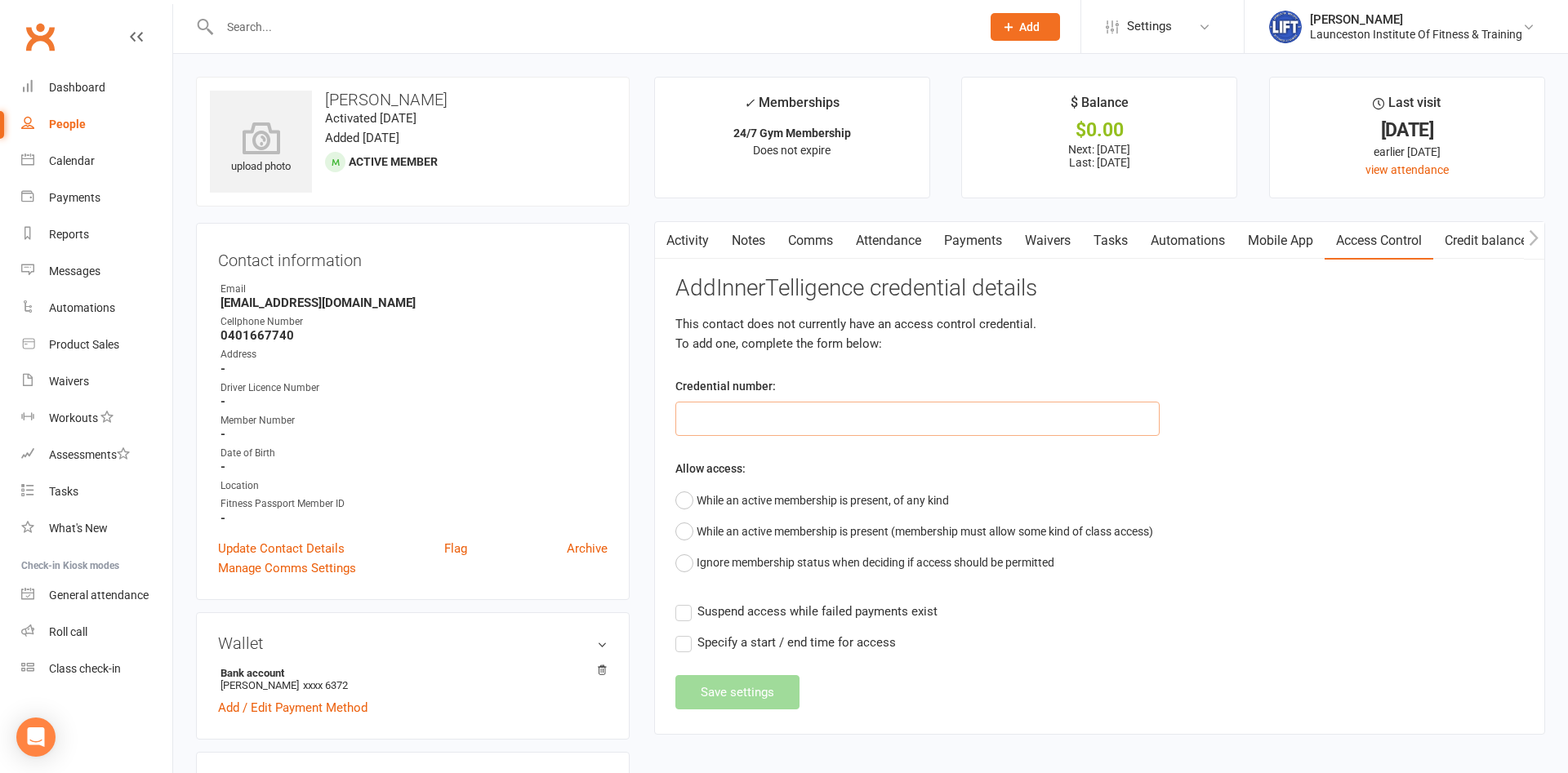
click at [767, 408] on input "text" at bounding box center [918, 419] width 485 height 34
paste input "200000000000000049CEC69E"
type input "200000000000000049CEC69E"
click at [739, 502] on button "While an active membership is present, of any kind" at bounding box center [812, 501] width 273 height 31
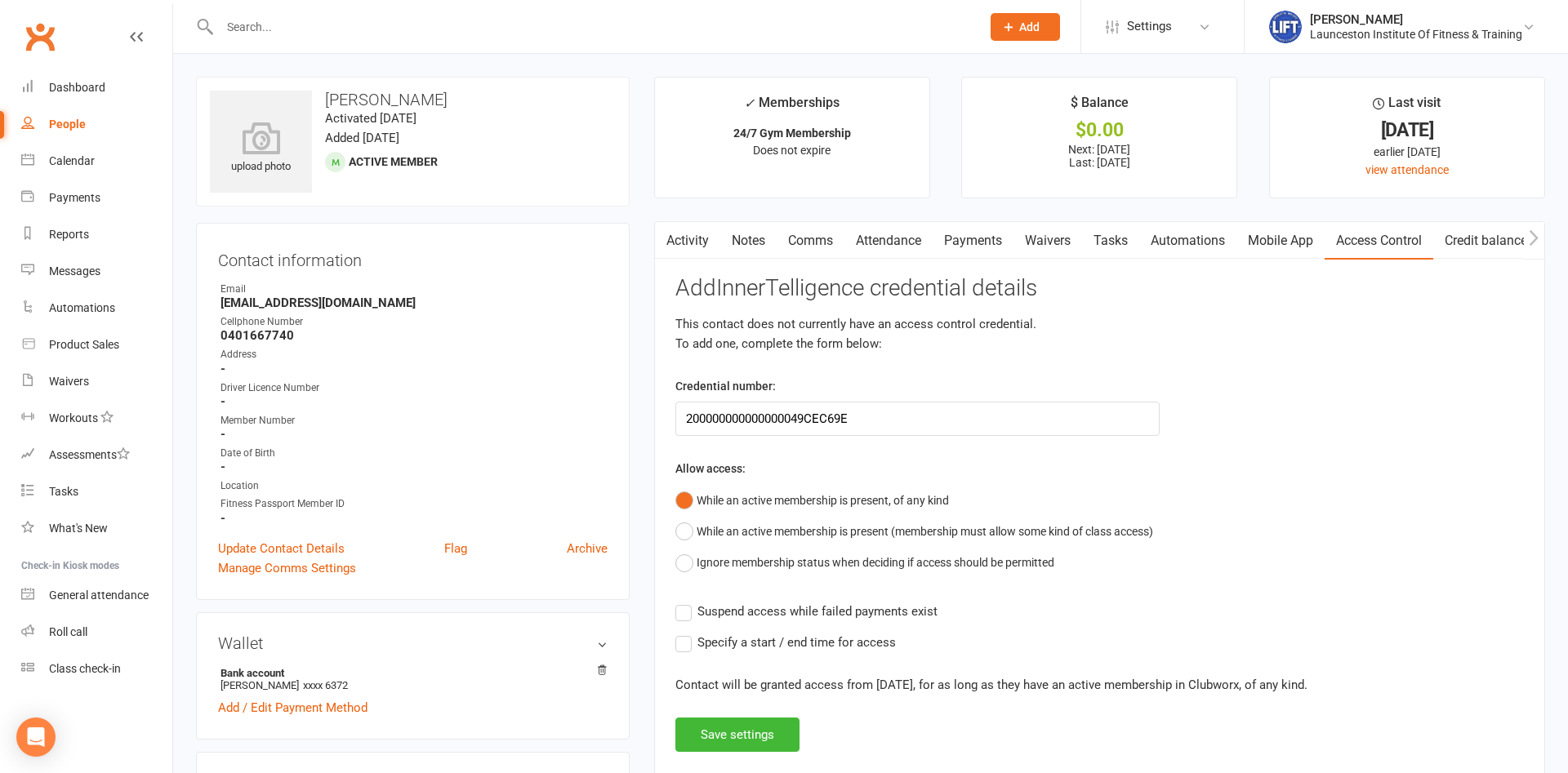
click at [683, 604] on label "Suspend access while failed payments exist" at bounding box center [806, 611] width 262 height 20
click at [683, 601] on input "Suspend access while failed payments exist" at bounding box center [806, 601] width 262 height 0
click at [734, 731] on button "Save settings" at bounding box center [737, 735] width 124 height 34
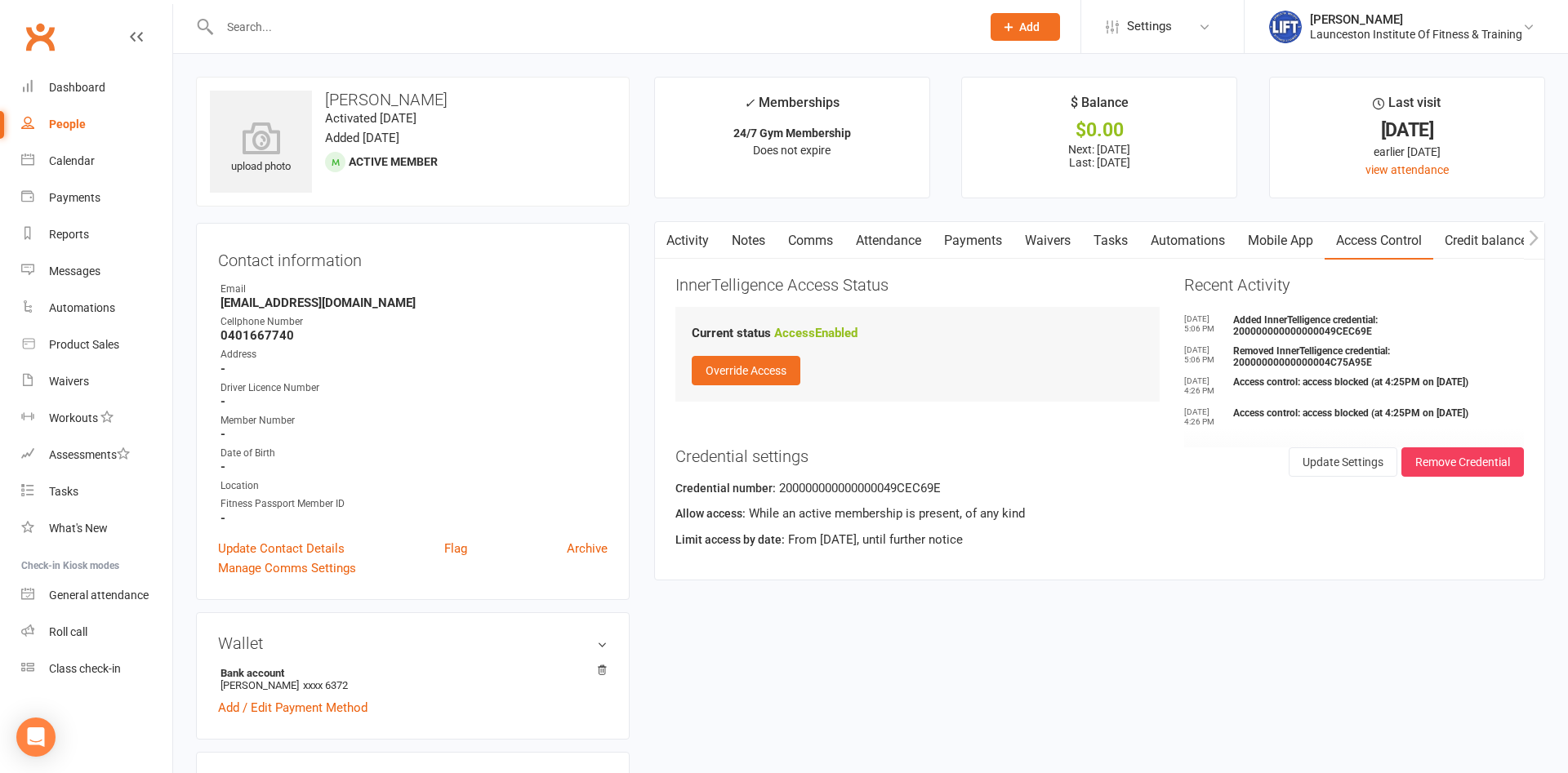
click at [250, 34] on input "text" at bounding box center [592, 27] width 754 height 23
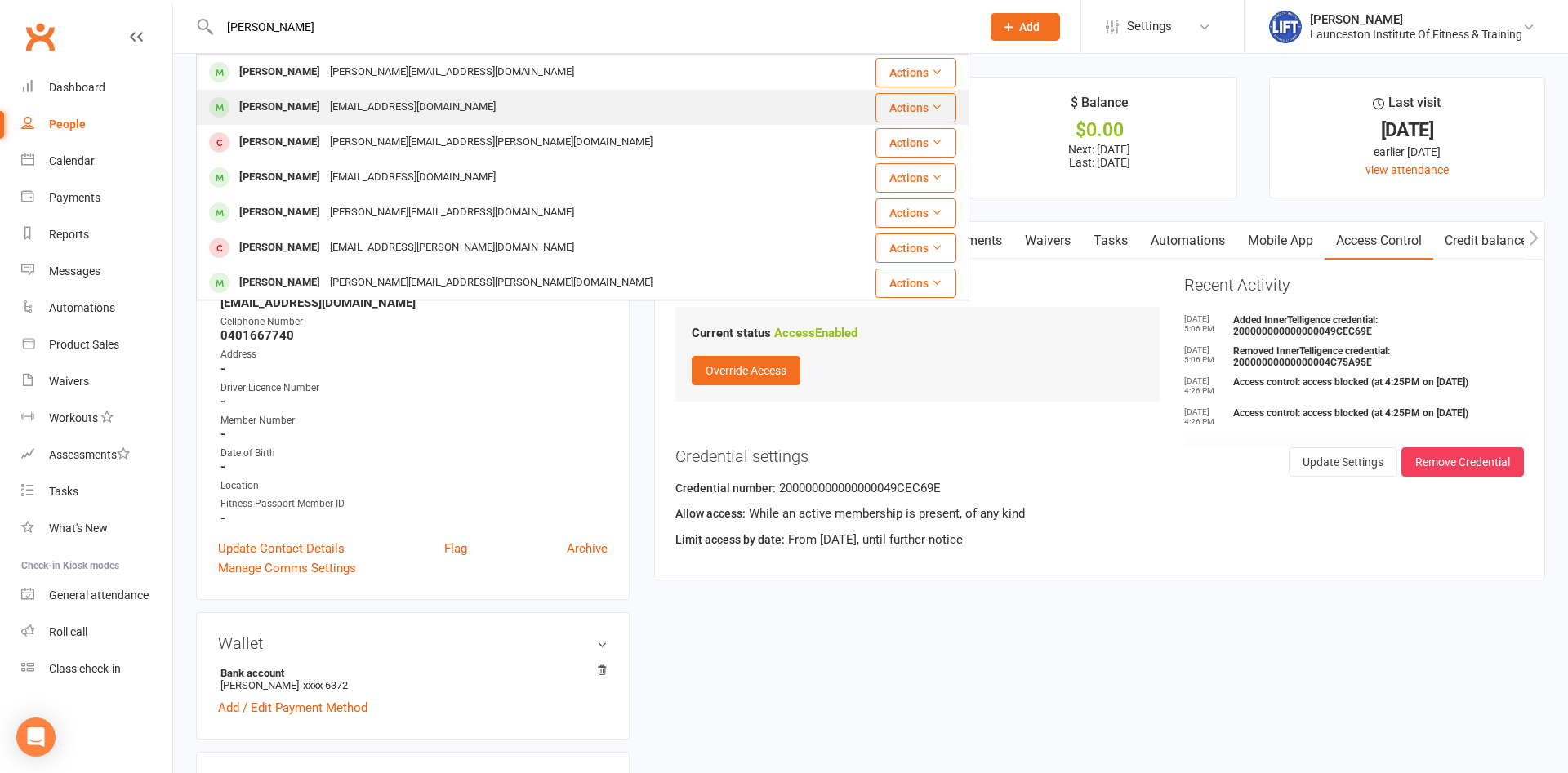
type input "[PERSON_NAME]"
click at [307, 106] on div "[PERSON_NAME]" at bounding box center [280, 107] width 90 height 24
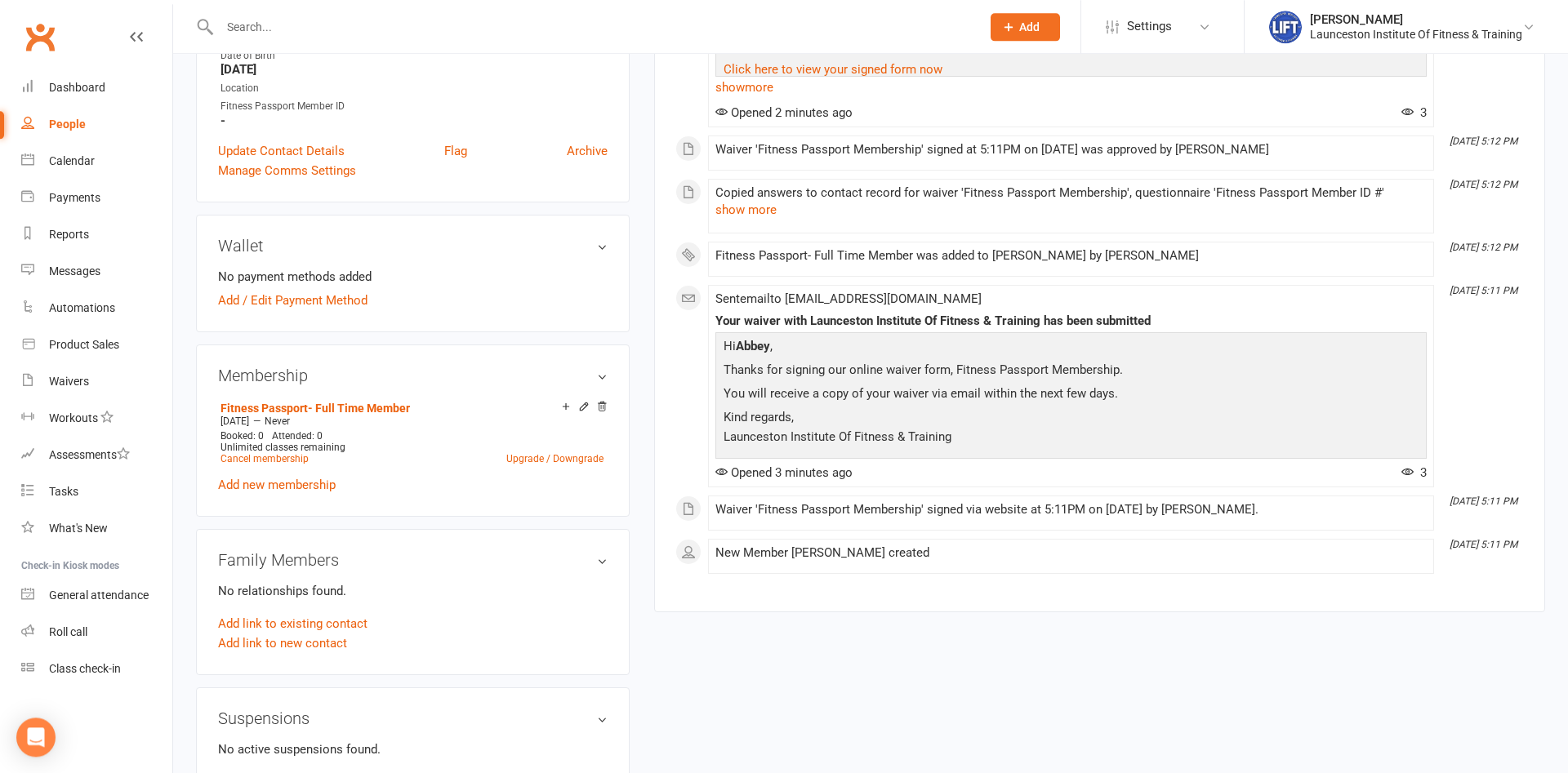
scroll to position [416, 0]
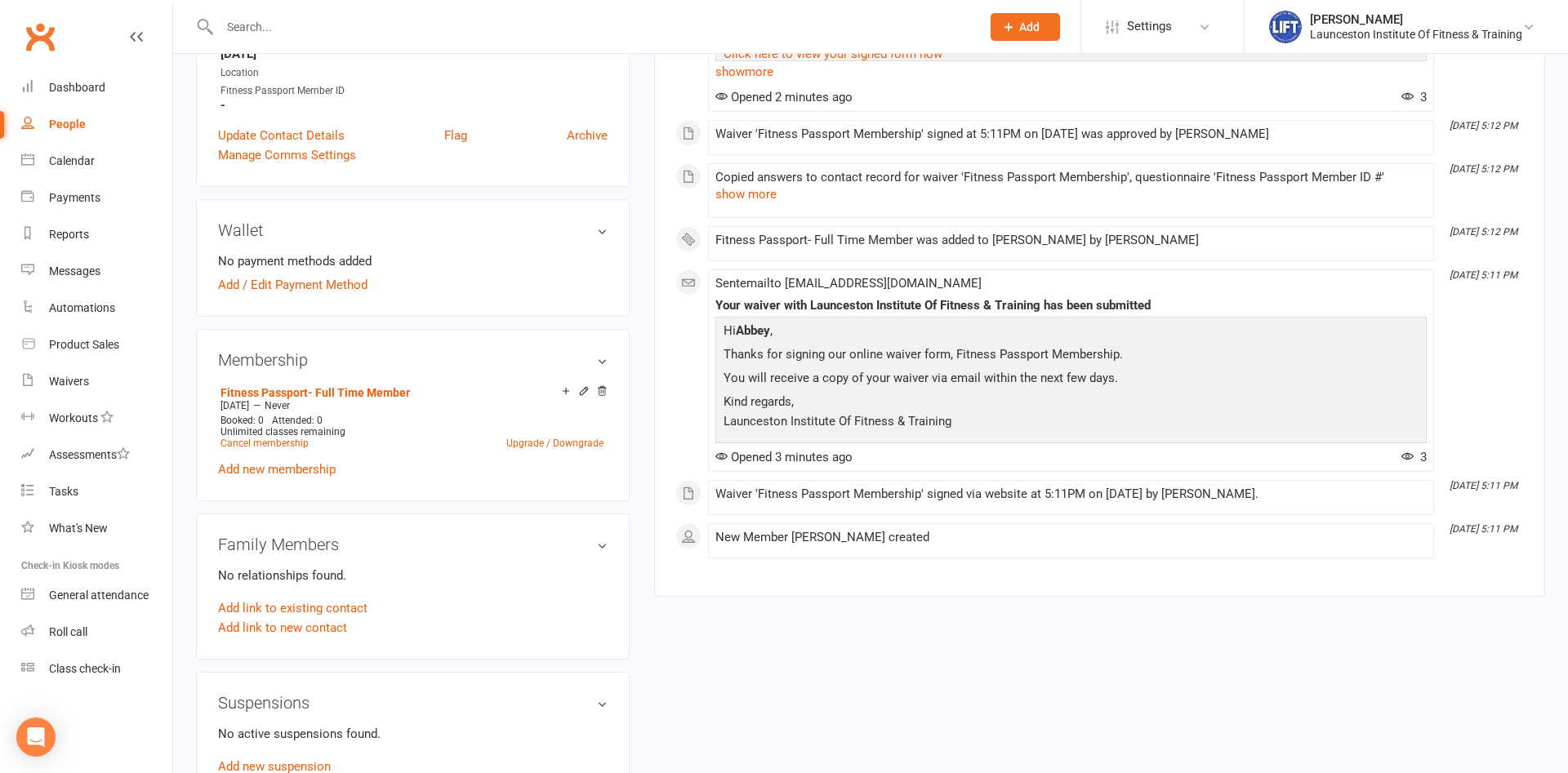
drag, startPoint x: 350, startPoint y: 14, endPoint x: 346, endPoint y: 30, distance: 16.5
click at [351, 14] on div at bounding box center [583, 26] width 773 height 53
click at [333, 34] on input "text" at bounding box center [592, 27] width 754 height 23
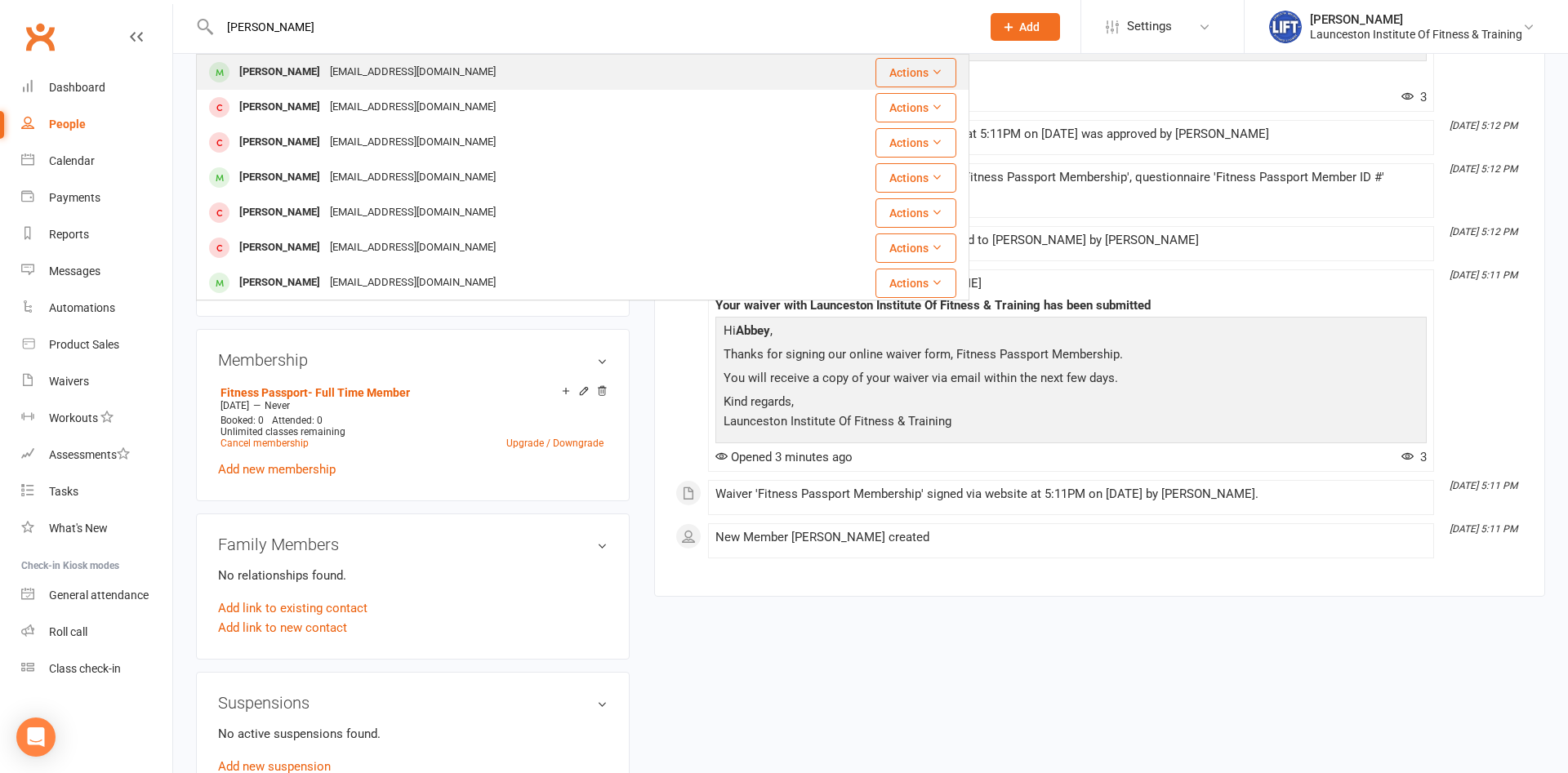
type input "[PERSON_NAME]"
click at [374, 80] on div "[EMAIL_ADDRESS][DOMAIN_NAME]" at bounding box center [413, 72] width 176 height 24
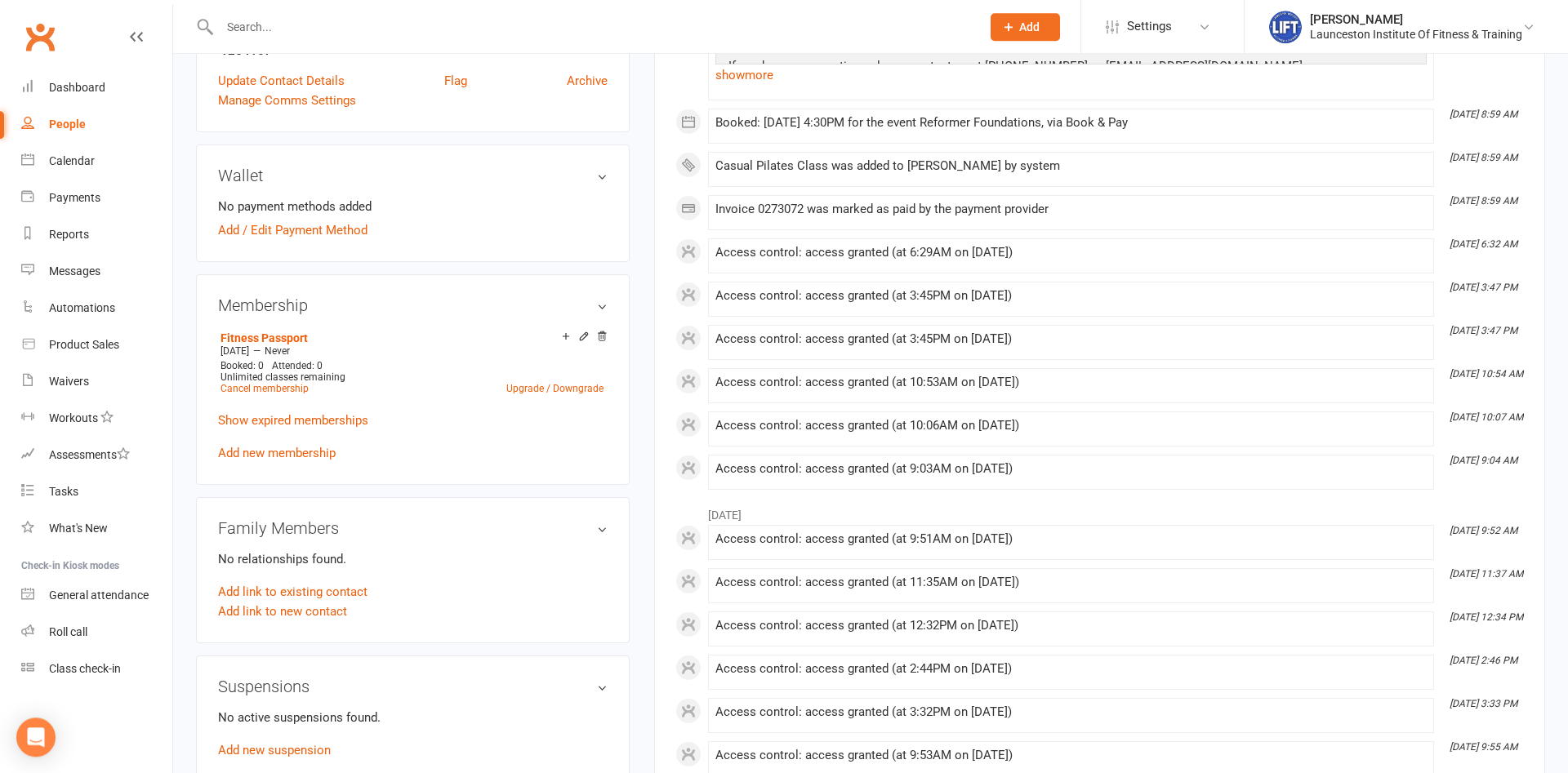
scroll to position [500, 0]
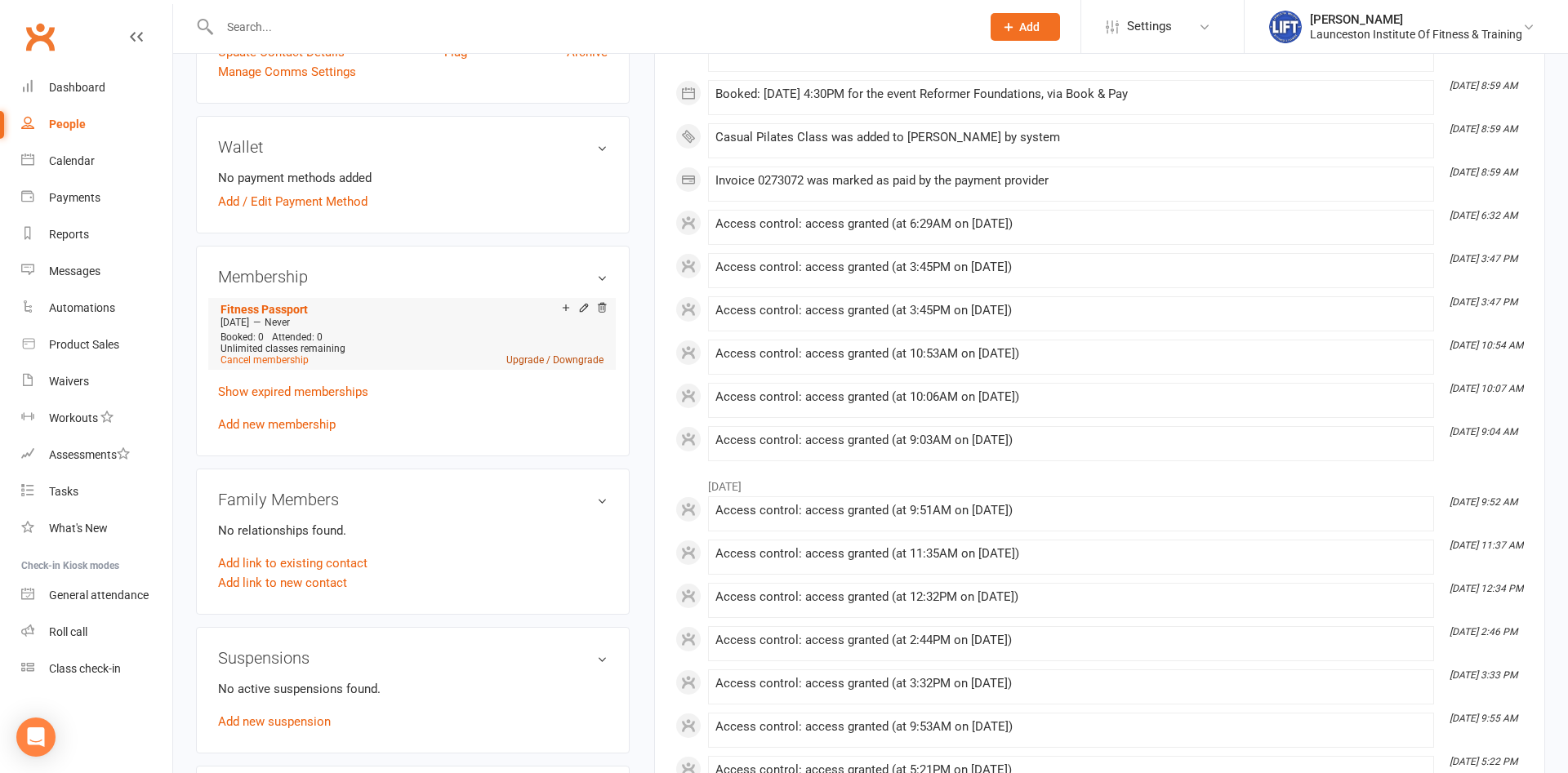
click at [527, 364] on link "Upgrade / Downgrade" at bounding box center [555, 360] width 97 height 11
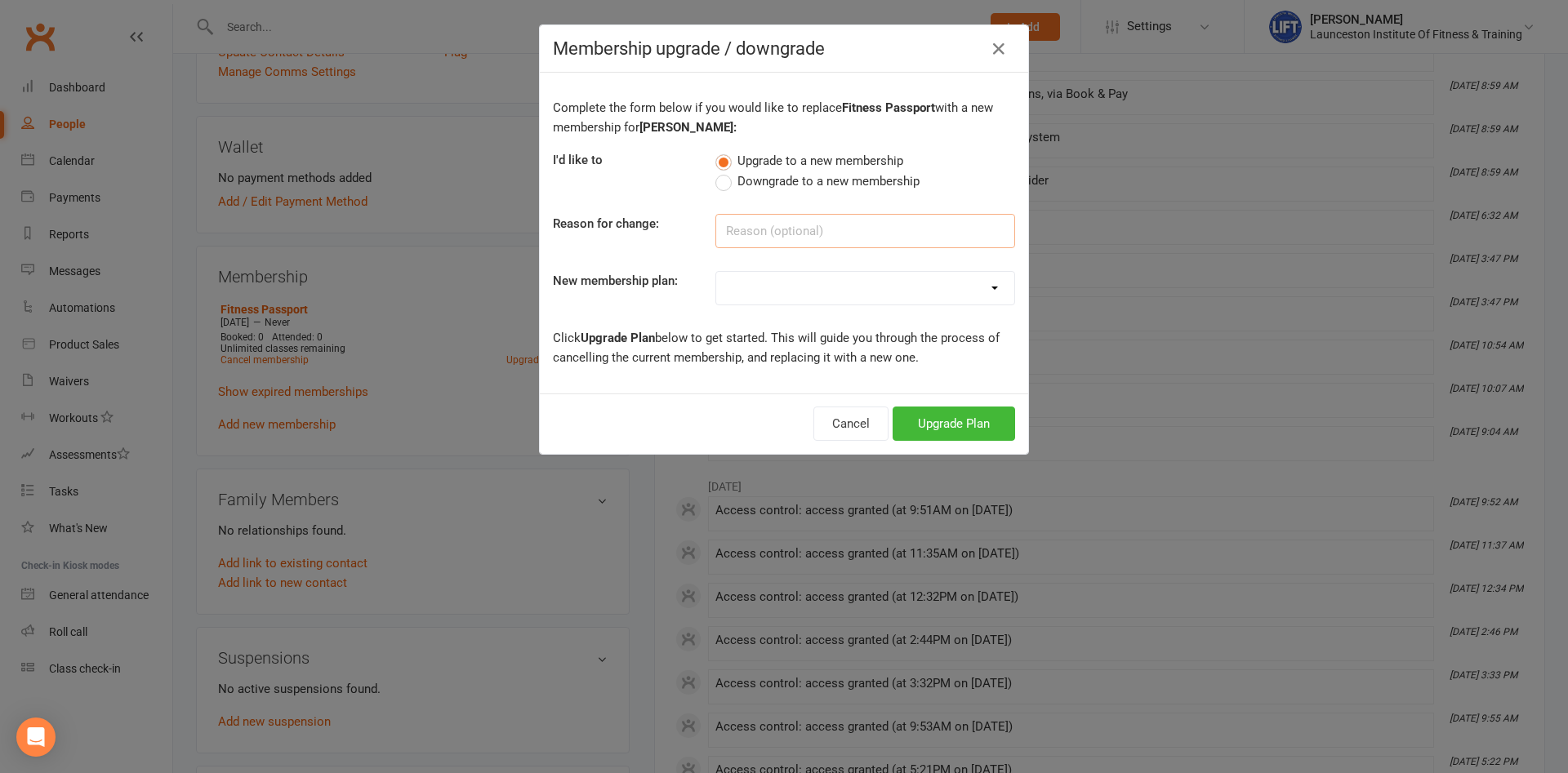
click at [813, 231] on input at bounding box center [865, 231] width 300 height 34
click at [717, 272] on select "24/7 Gym Membership Pilates Plus Membership Casual Visit- $20 Upfront 24/7 Gym …" at bounding box center [865, 288] width 298 height 33
click at [1, 190] on div "Membership upgrade / downgrade Complete the form below if you would like to rep…" at bounding box center [784, 386] width 1568 height 773
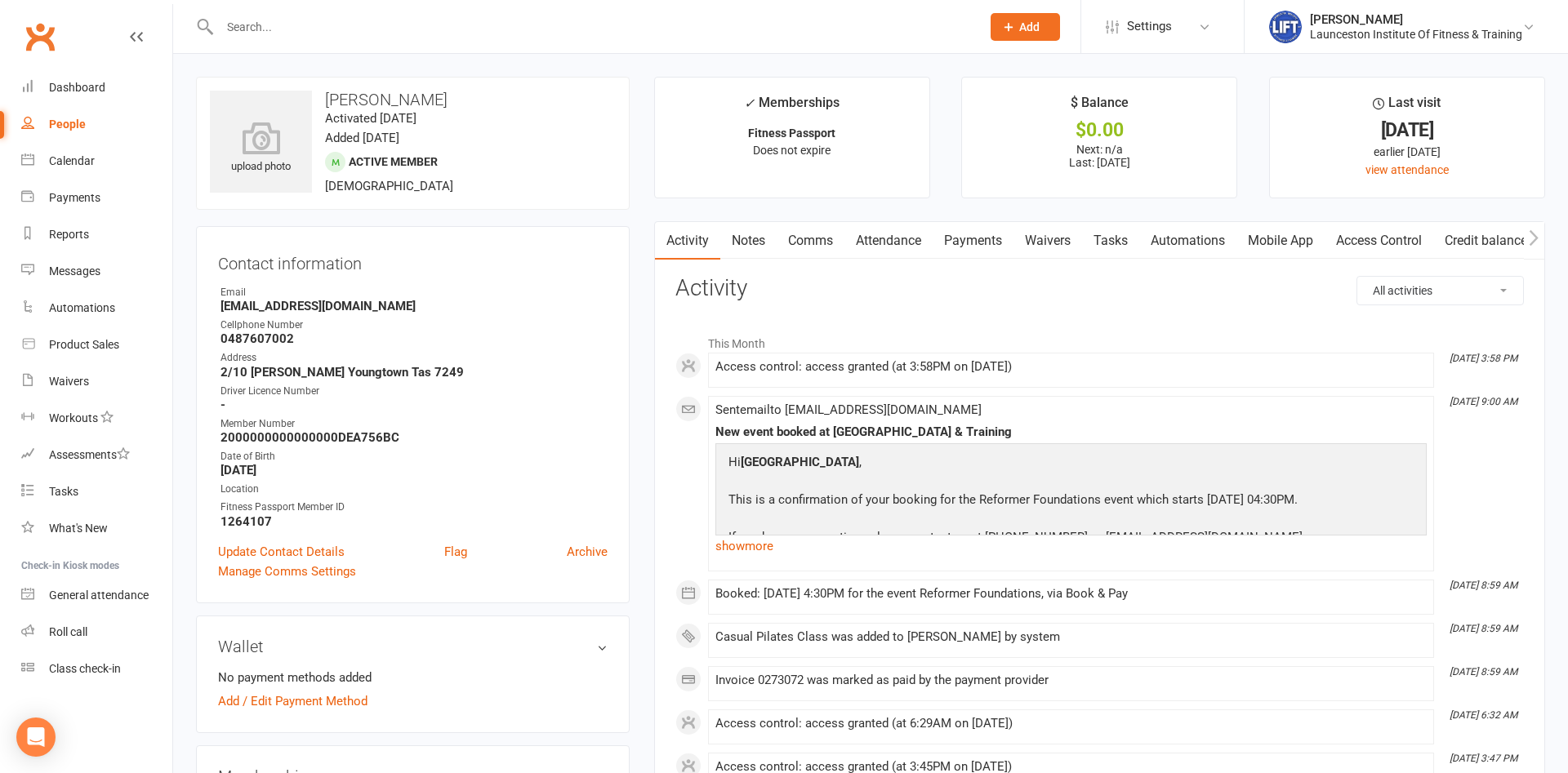
scroll to position [416, 0]
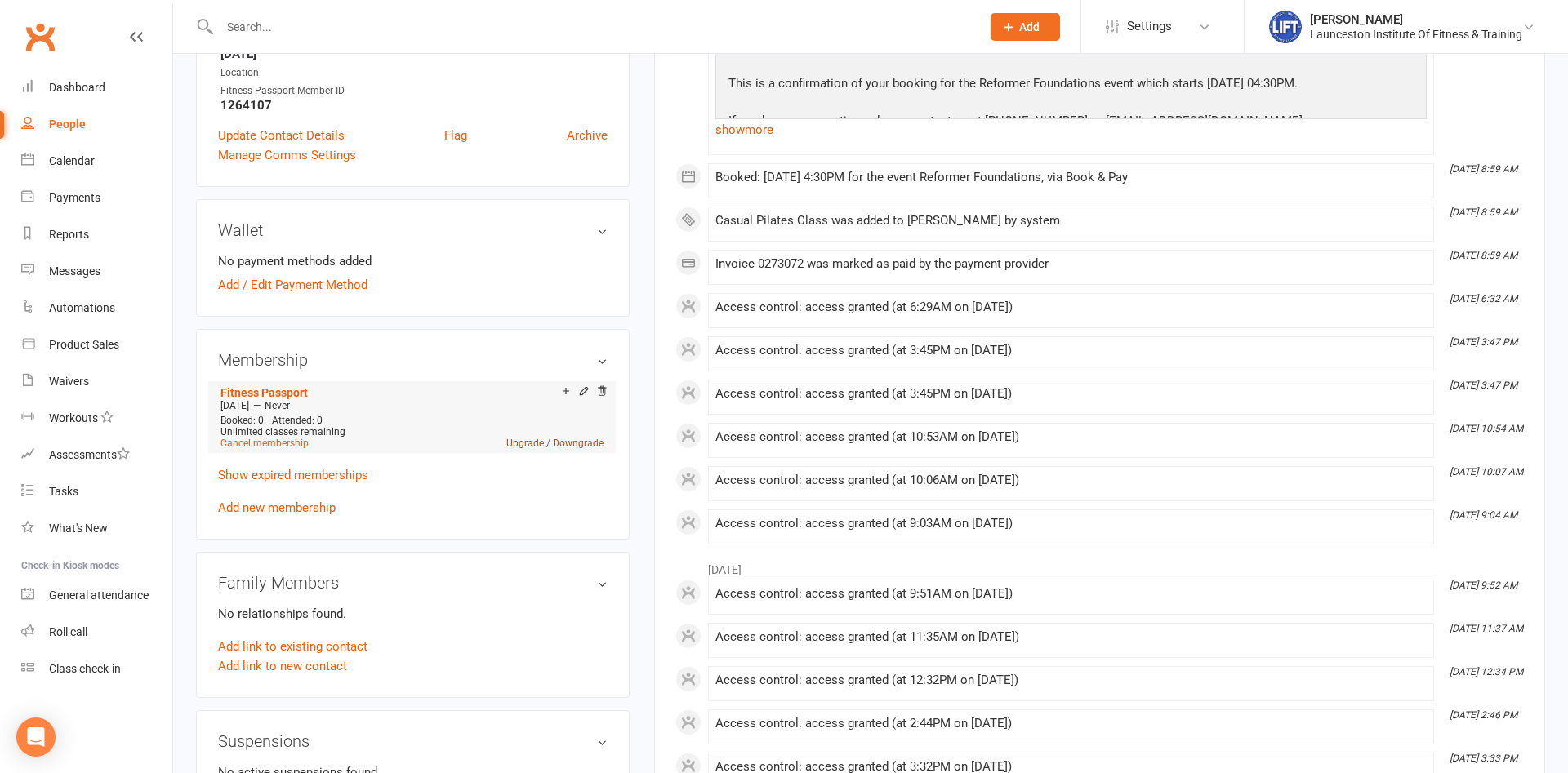
click at [526, 442] on link "Upgrade / Downgrade" at bounding box center [555, 443] width 97 height 11
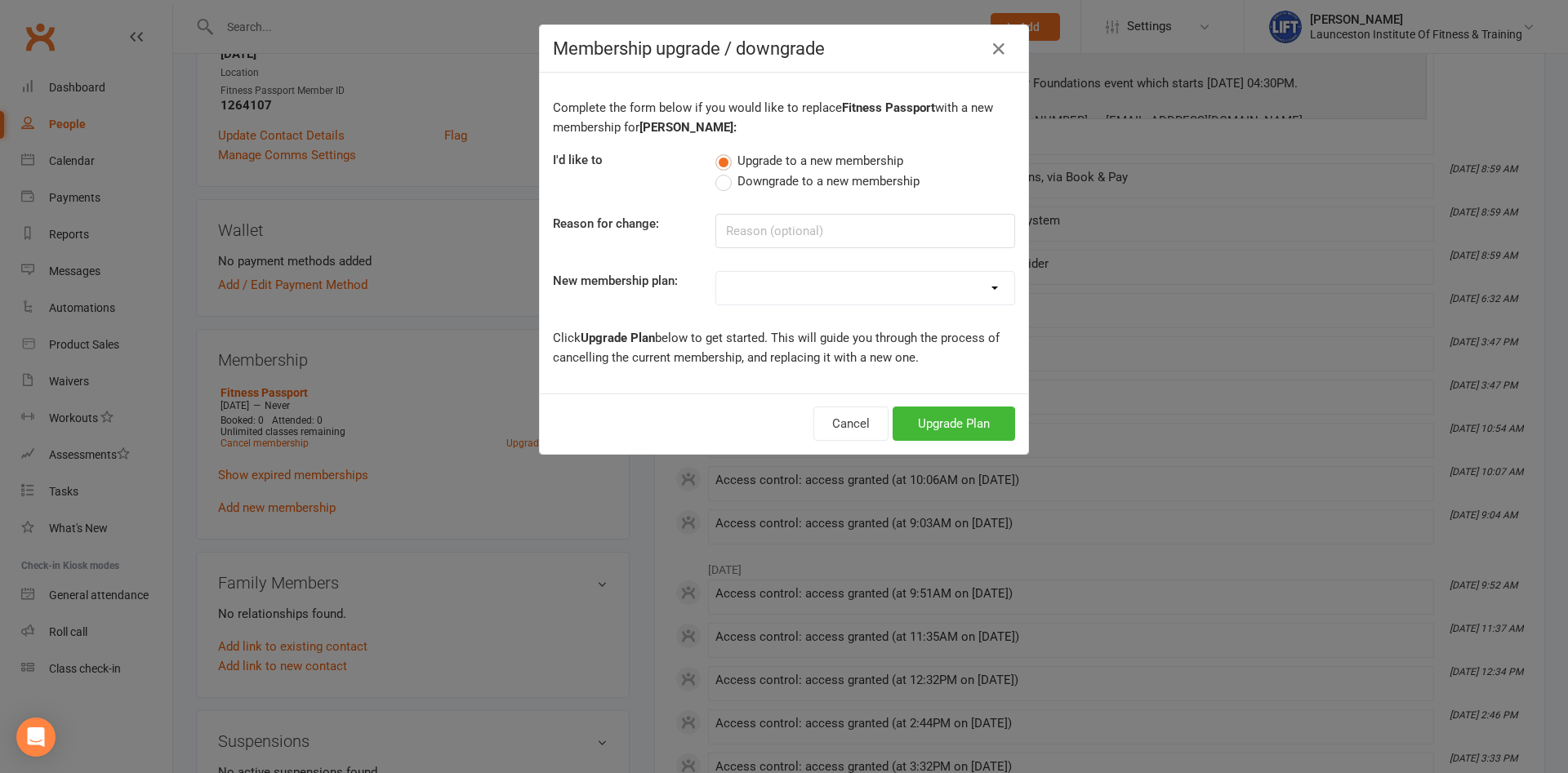
click at [717, 272] on select "24/7 Gym Membership Pilates Plus Membership Casual Visit- $20 Upfront 24/7 Gym …" at bounding box center [865, 288] width 298 height 33
click option "24/7 Gym Membership- Monthly" at bounding box center [0, 0] width 0 height 0
click at [717, 272] on select "24/7 Gym Membership Pilates Plus Membership Casual Visit- $20 Upfront 24/7 Gym …" at bounding box center [865, 288] width 298 height 33
select select "30"
click option "Fitness Passport + Pilates Plus Membership" at bounding box center [0, 0] width 0 height 0
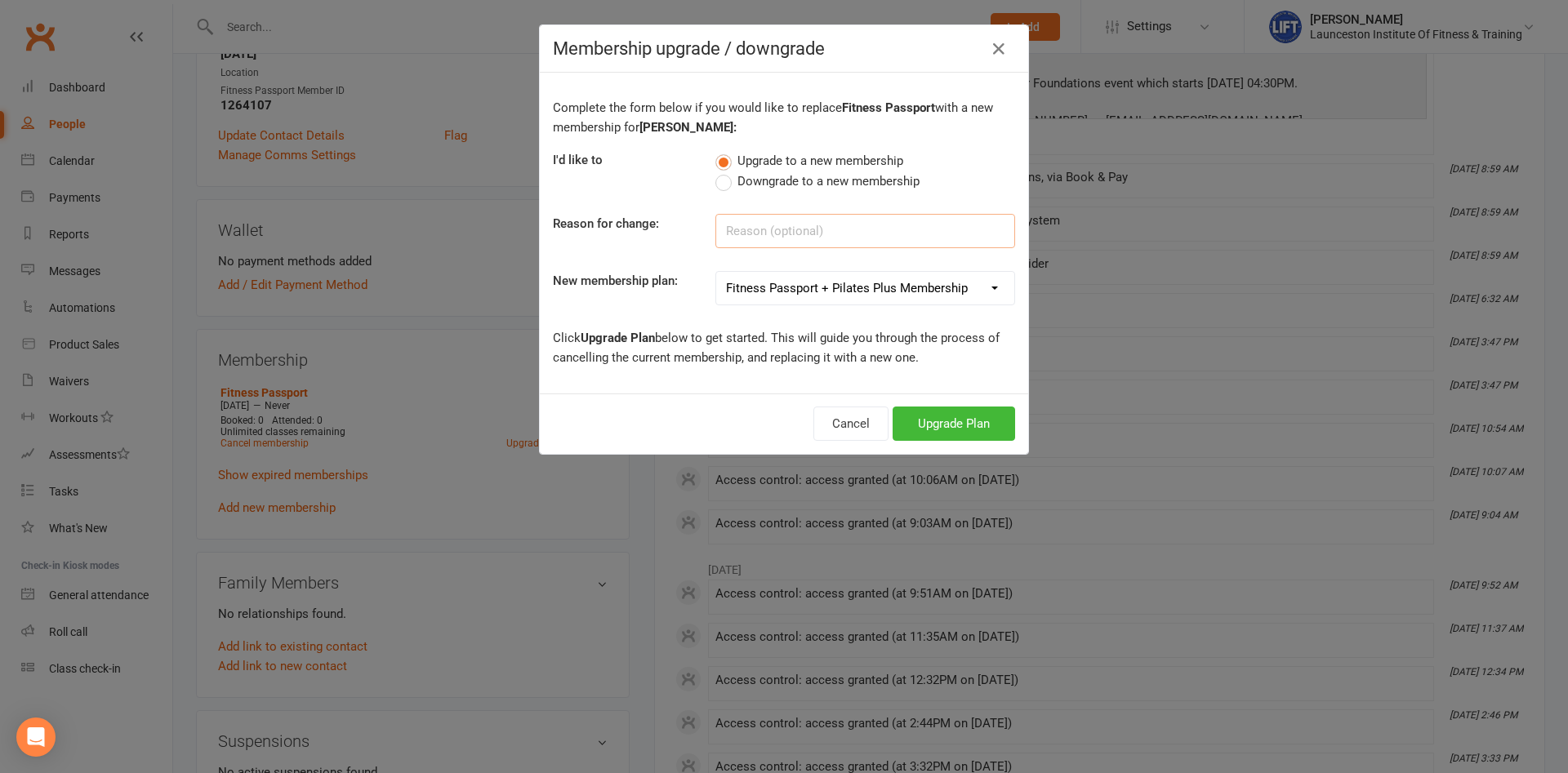
click at [780, 224] on input at bounding box center [865, 231] width 300 height 34
click at [987, 417] on button "Upgrade Plan" at bounding box center [953, 423] width 122 height 34
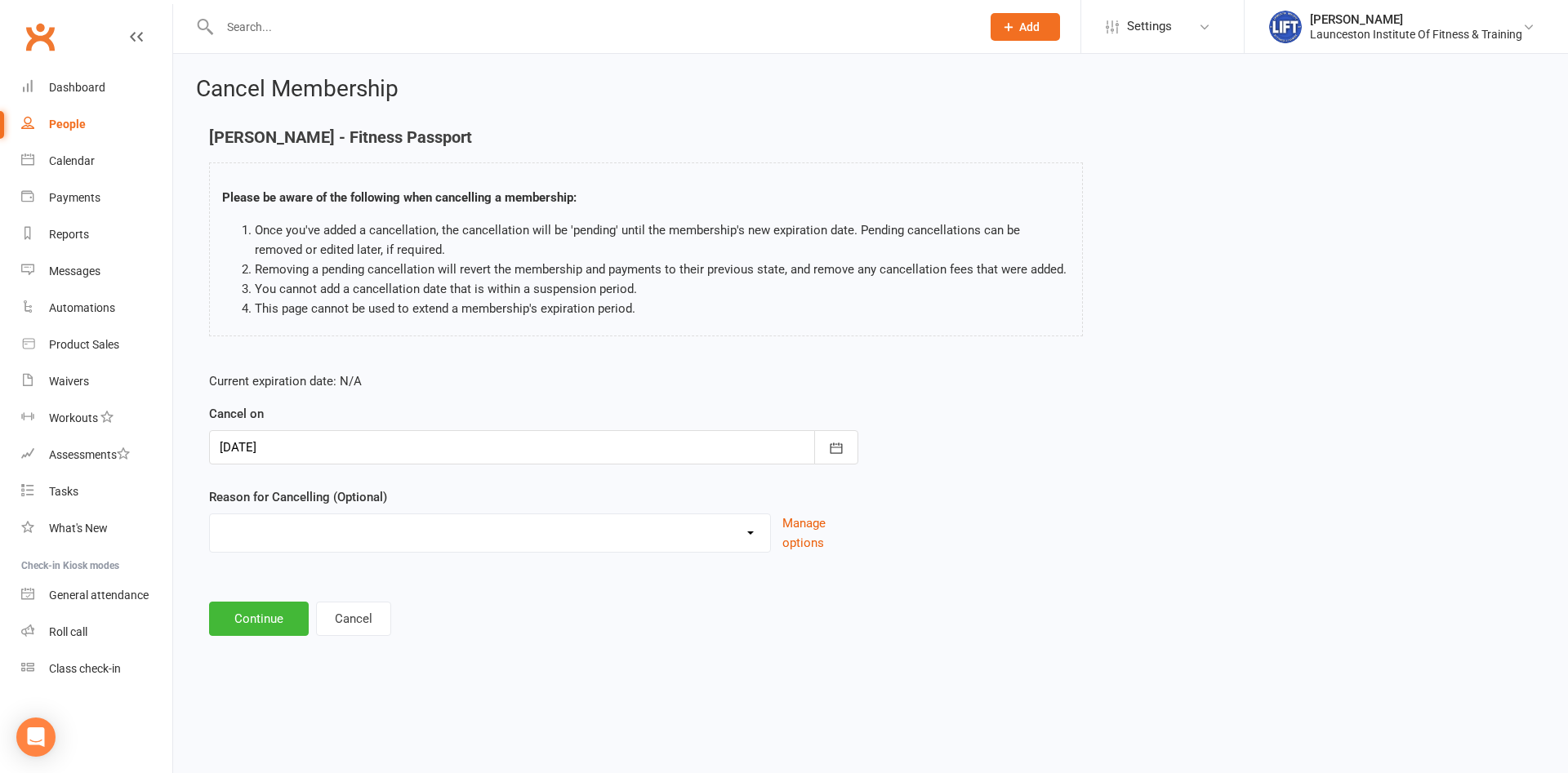
click at [500, 429] on div "Cancel on [DATE] [DATE] Sun Mon Tue Wed Thu Fri Sat 36 31 01 02 03 04 05 06 37 …" at bounding box center [534, 434] width 649 height 61
click at [236, 611] on button "Continue" at bounding box center [259, 619] width 99 height 34
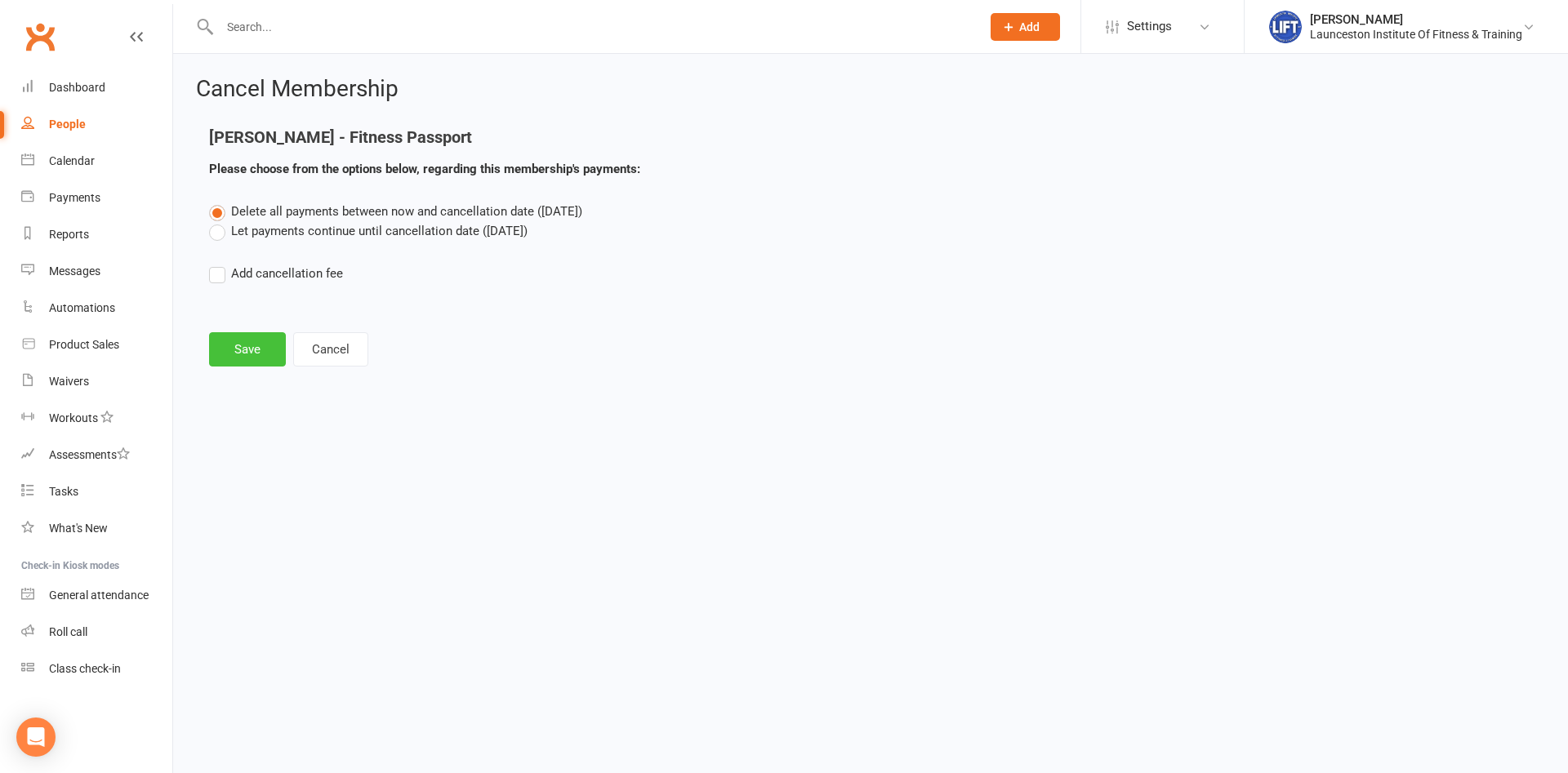
click at [251, 353] on button "Save" at bounding box center [248, 350] width 77 height 34
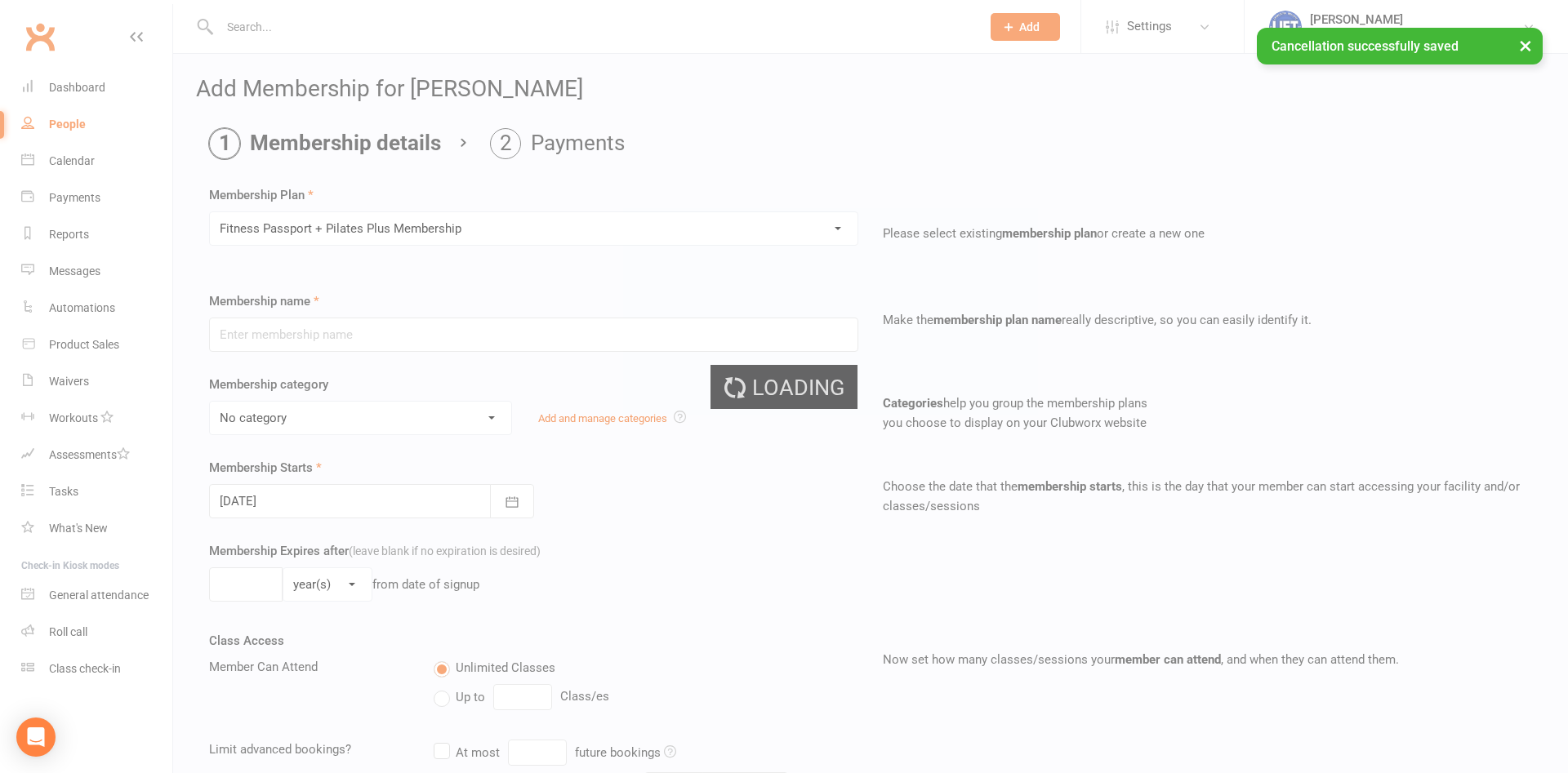
type input "Fitness Passport + Pilates Plus Membership"
select select "12"
type input "0"
type input "1"
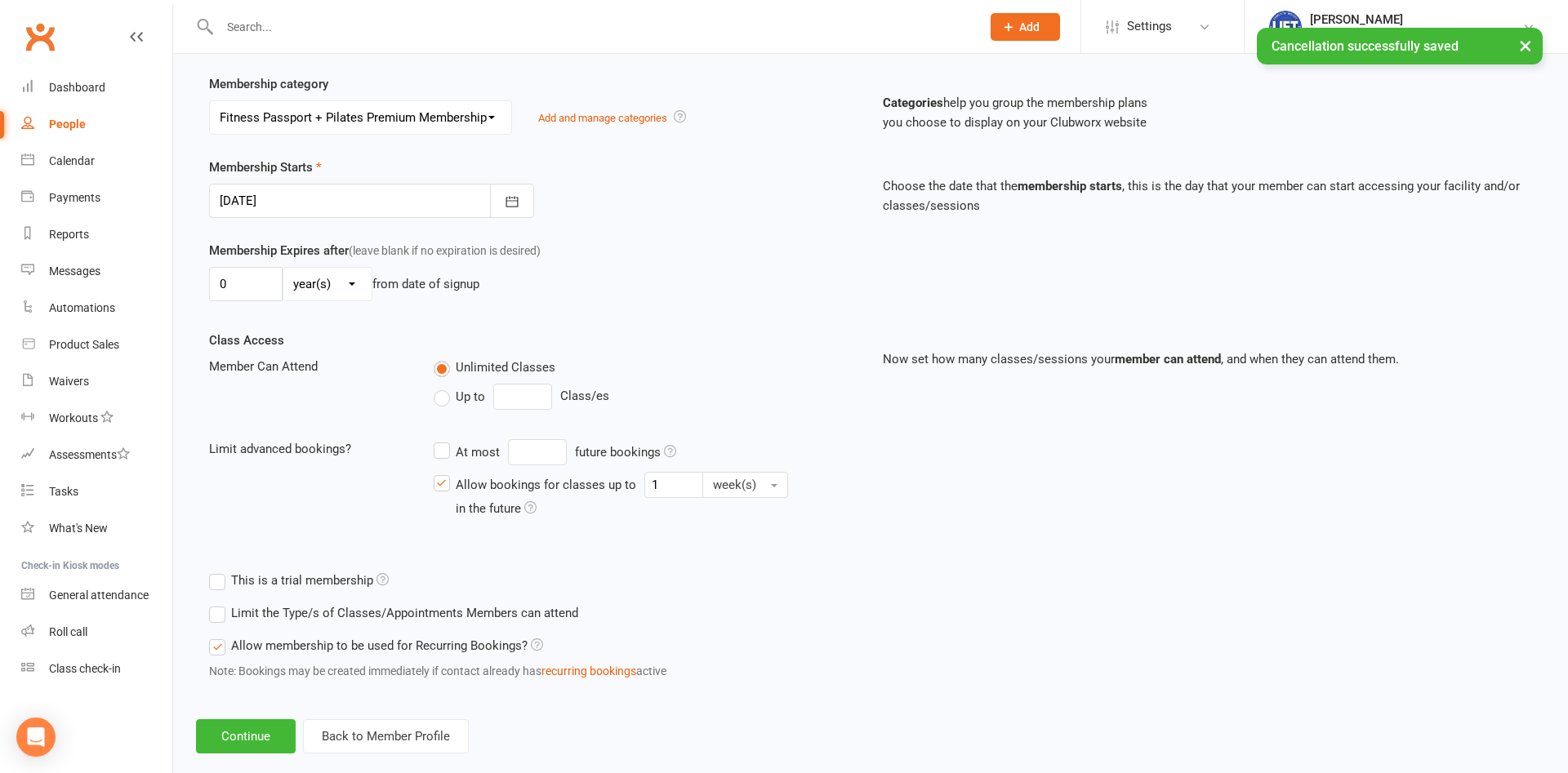
scroll to position [327, 0]
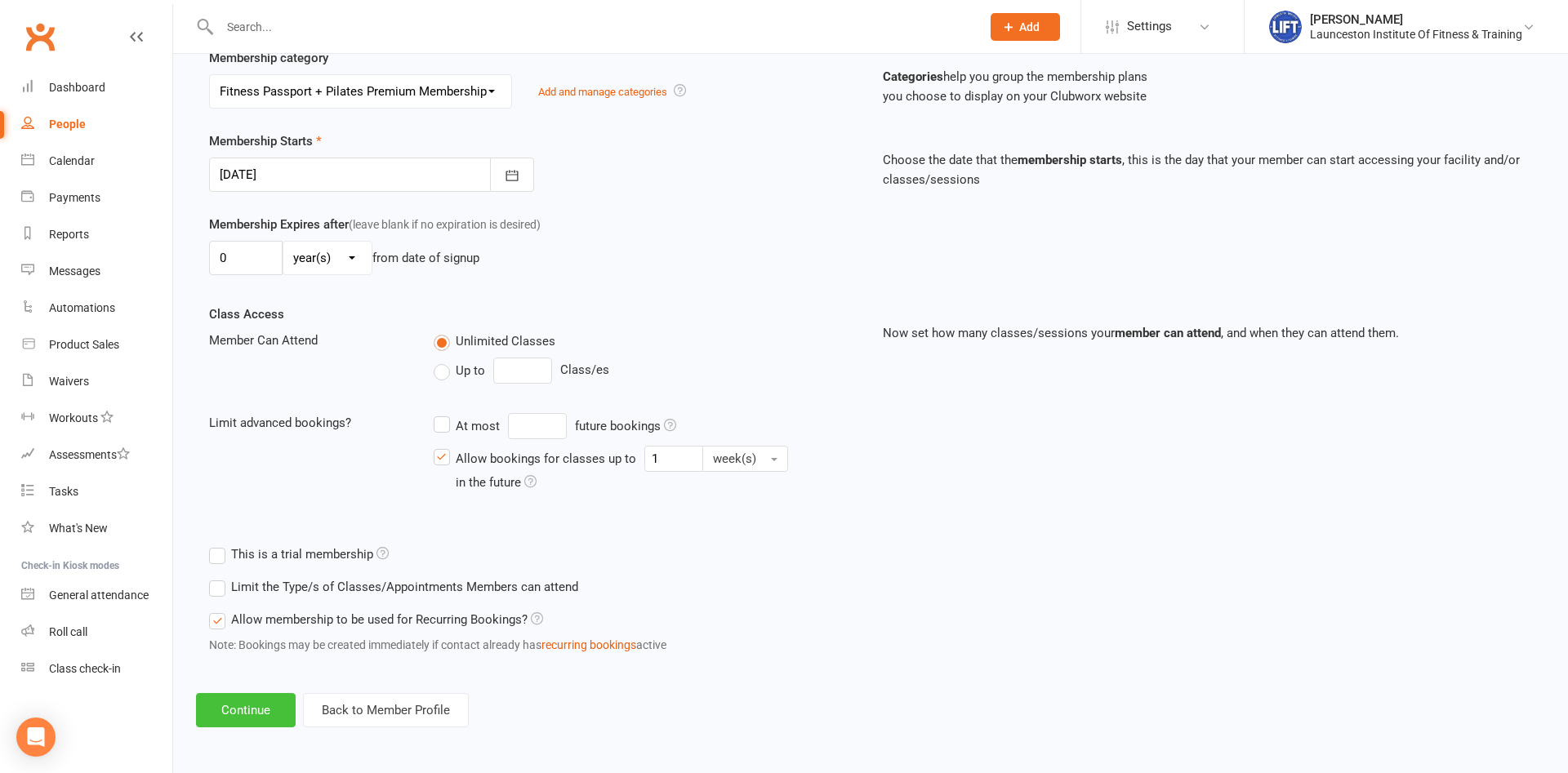
click at [223, 702] on button "Continue" at bounding box center [245, 711] width 99 height 34
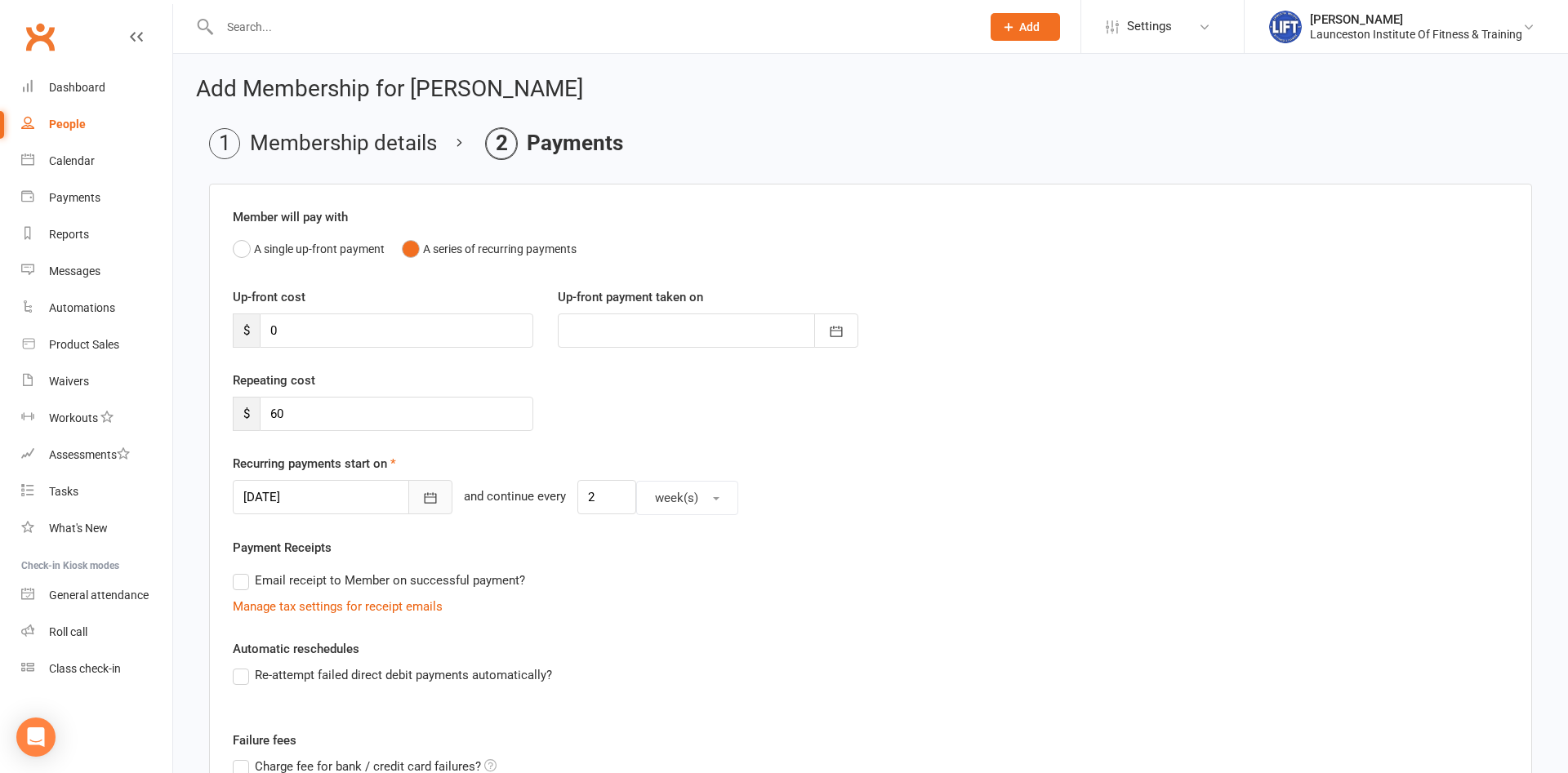
click at [432, 502] on button "button" at bounding box center [430, 497] width 44 height 34
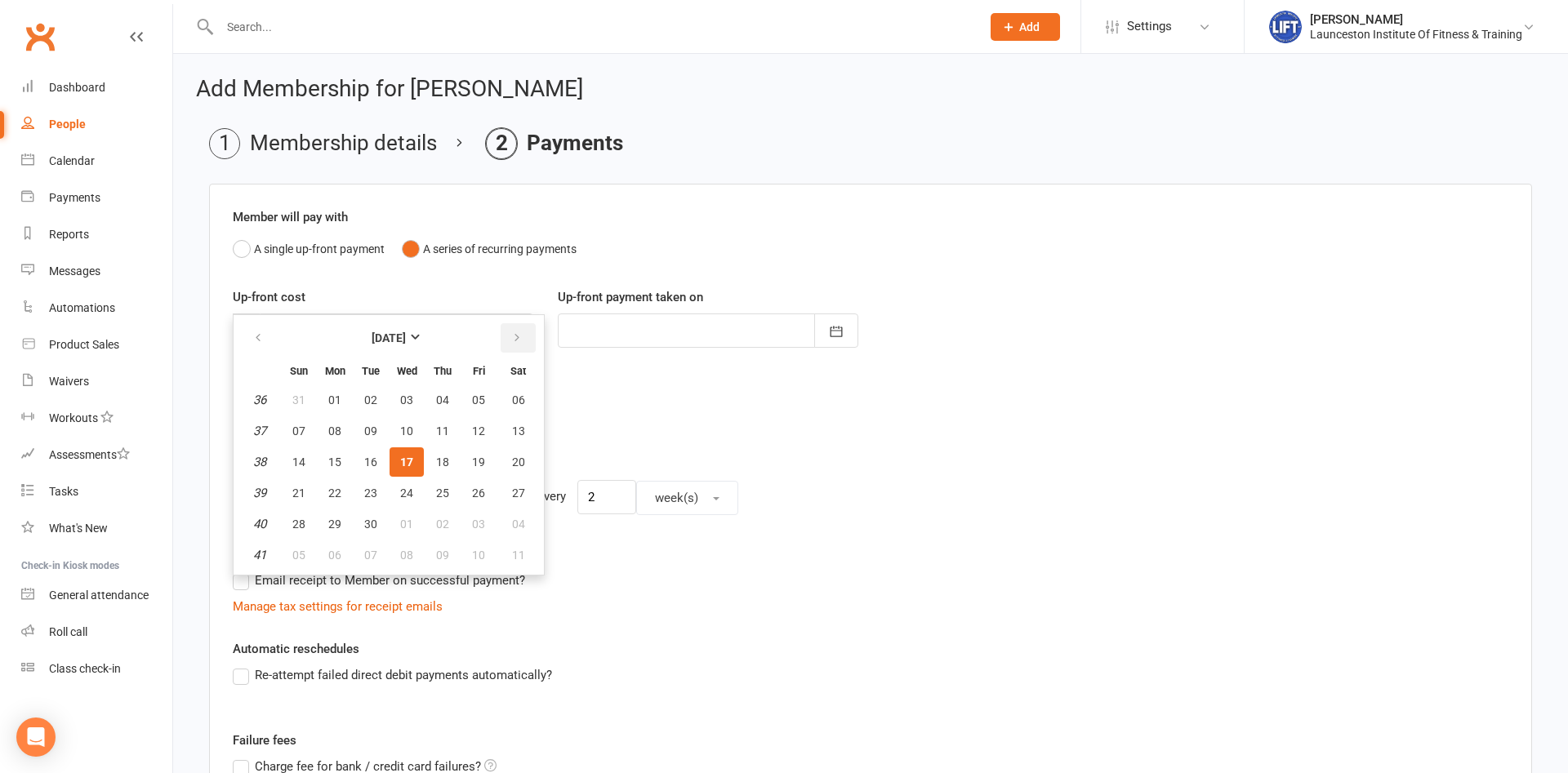
click at [516, 333] on icon "button" at bounding box center [517, 338] width 11 height 13
click at [410, 408] on button "01" at bounding box center [407, 400] width 34 height 30
type input "[DATE]"
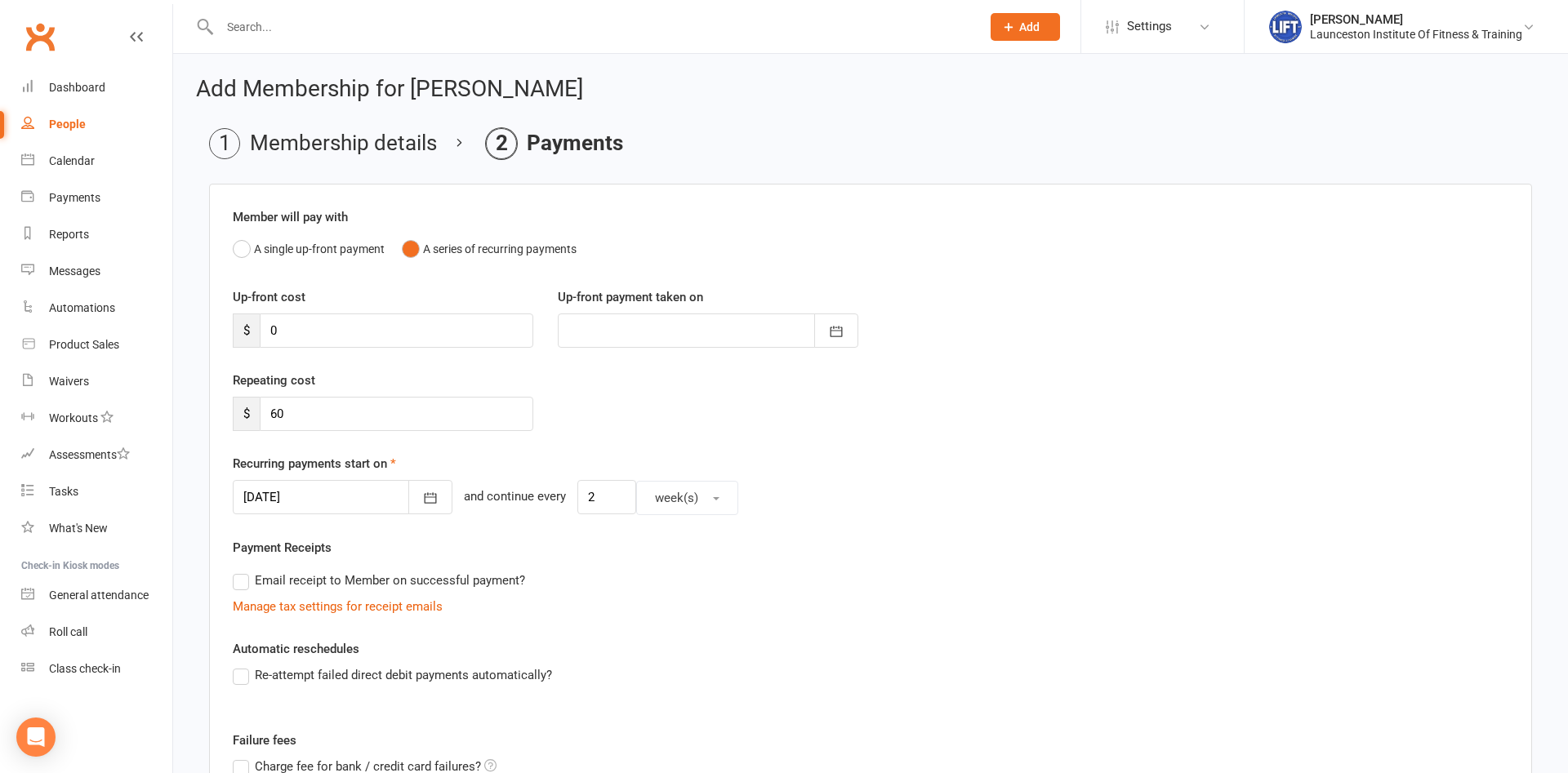
scroll to position [282, 0]
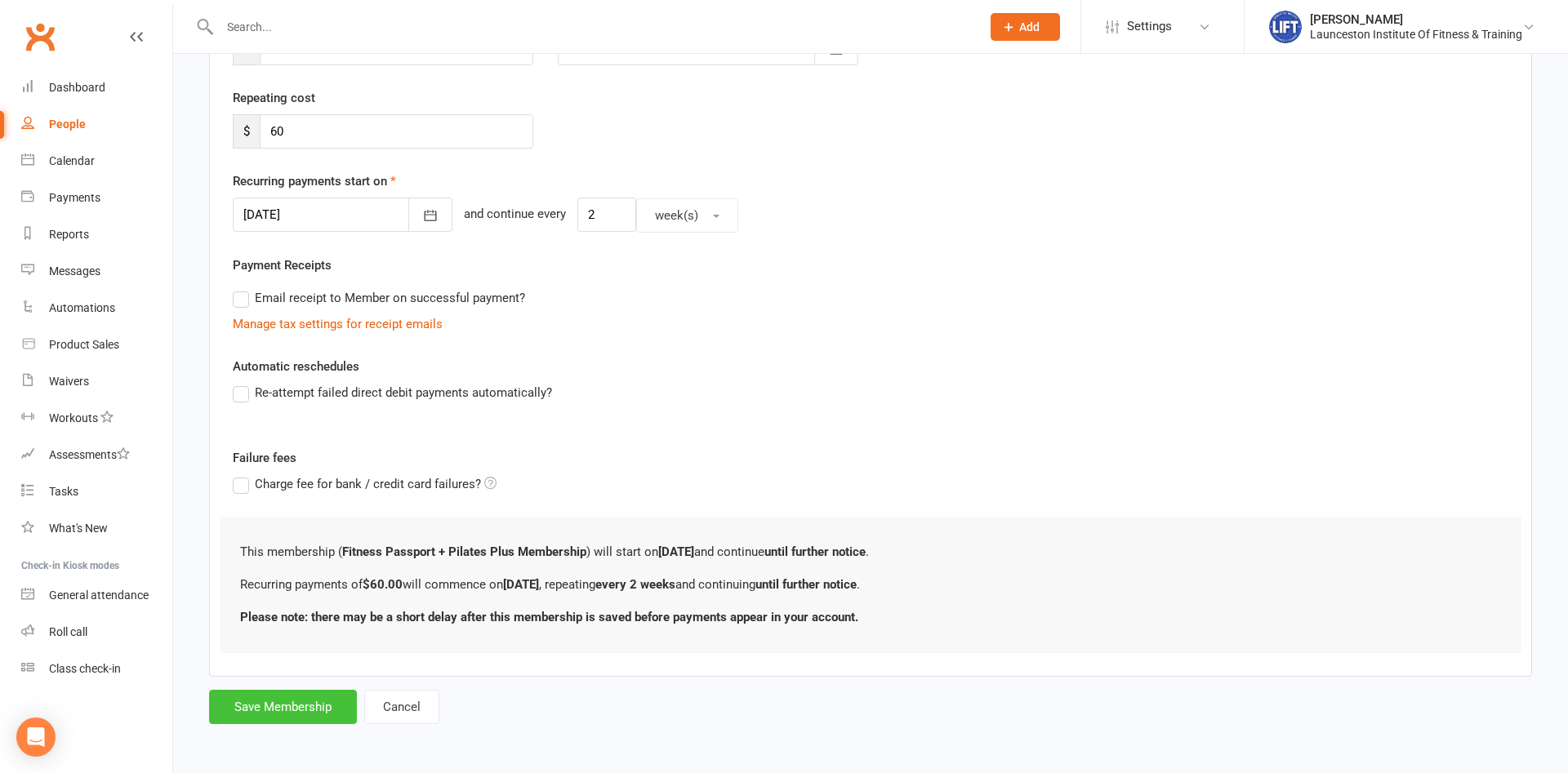
click at [284, 689] on form "Member will pay with A single up-front payment A series of recurring payments U…" at bounding box center [871, 313] width 1323 height 823
click at [287, 712] on button "Save Membership" at bounding box center [283, 707] width 148 height 34
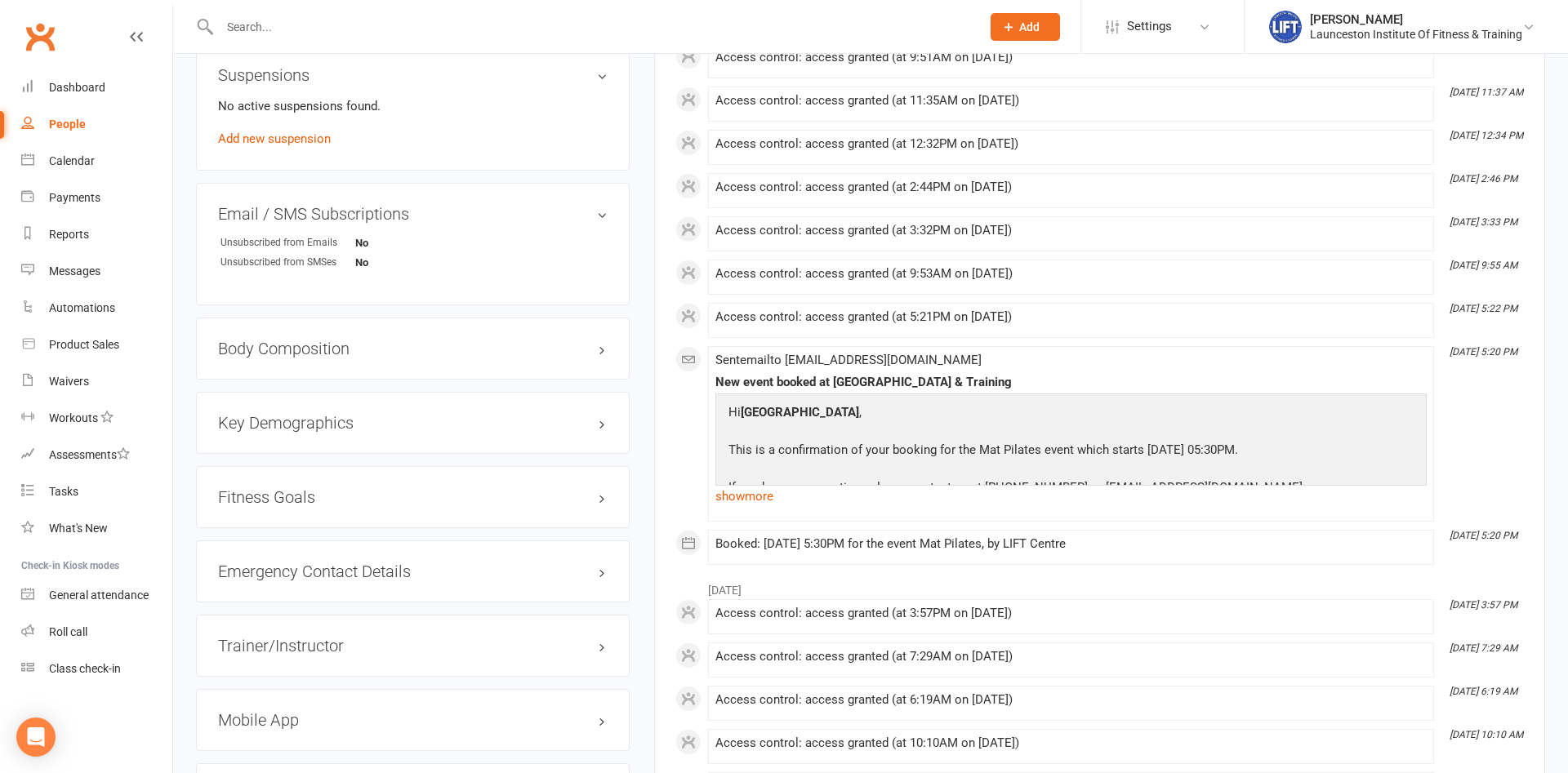
scroll to position [1416, 0]
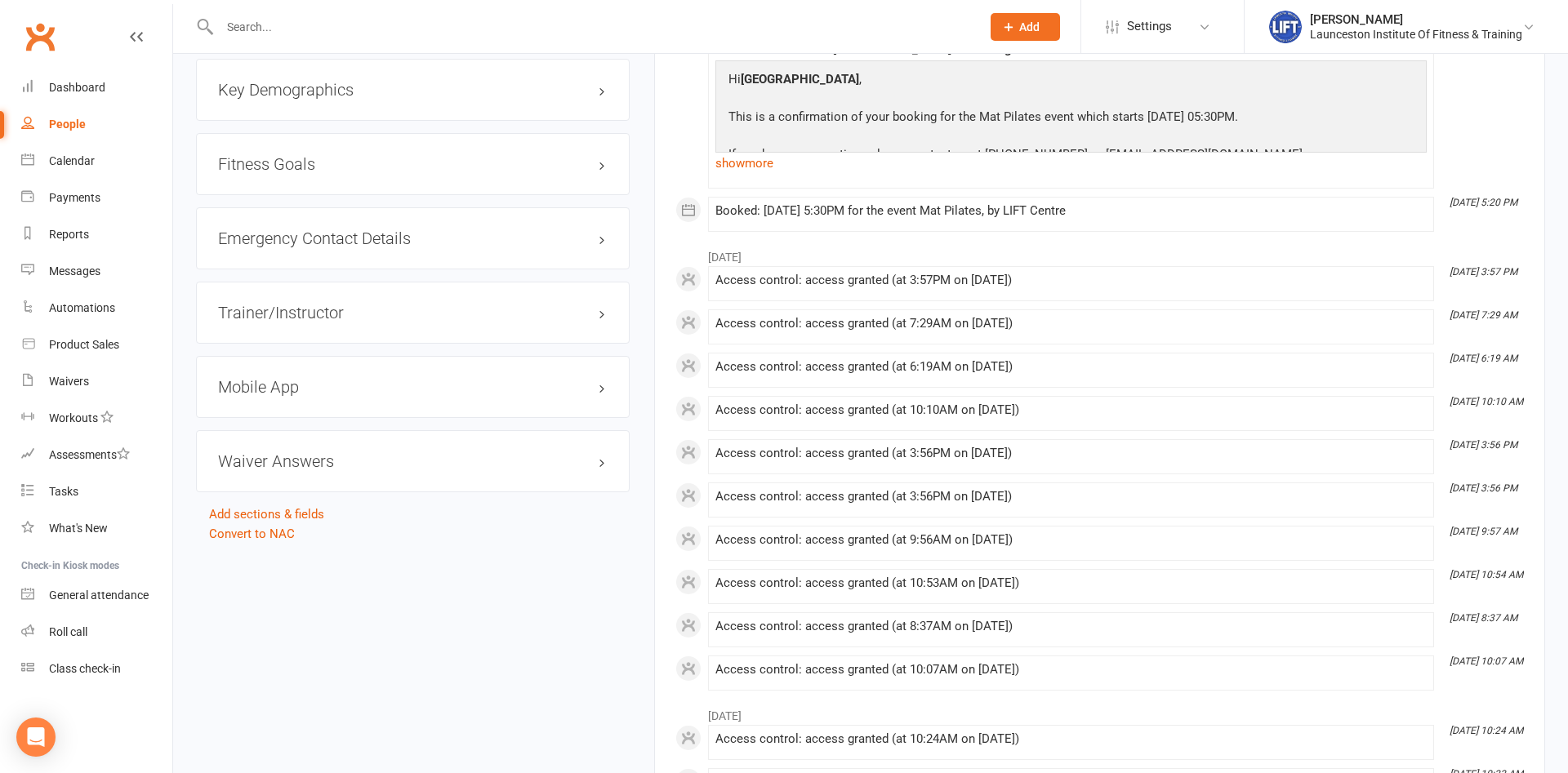
click at [603, 405] on div "Mobile App" at bounding box center [413, 387] width 433 height 62
click at [603, 399] on div "Mobile App" at bounding box center [413, 387] width 433 height 62
click at [598, 386] on h3 "Mobile App" at bounding box center [413, 387] width 390 height 18
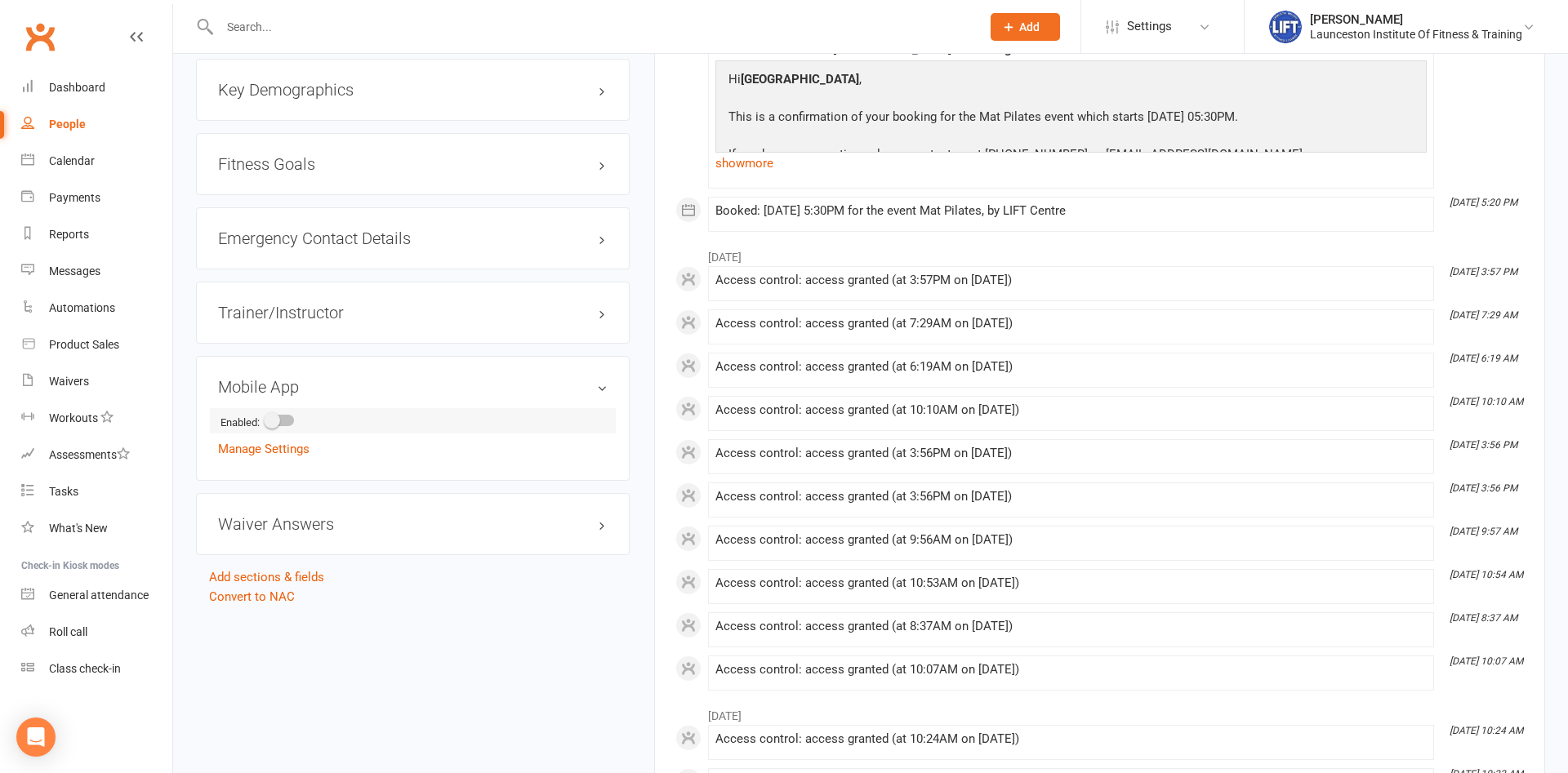
click at [286, 420] on div at bounding box center [280, 420] width 28 height 11
click at [266, 418] on input "checkbox" at bounding box center [266, 418] width 0 height 0
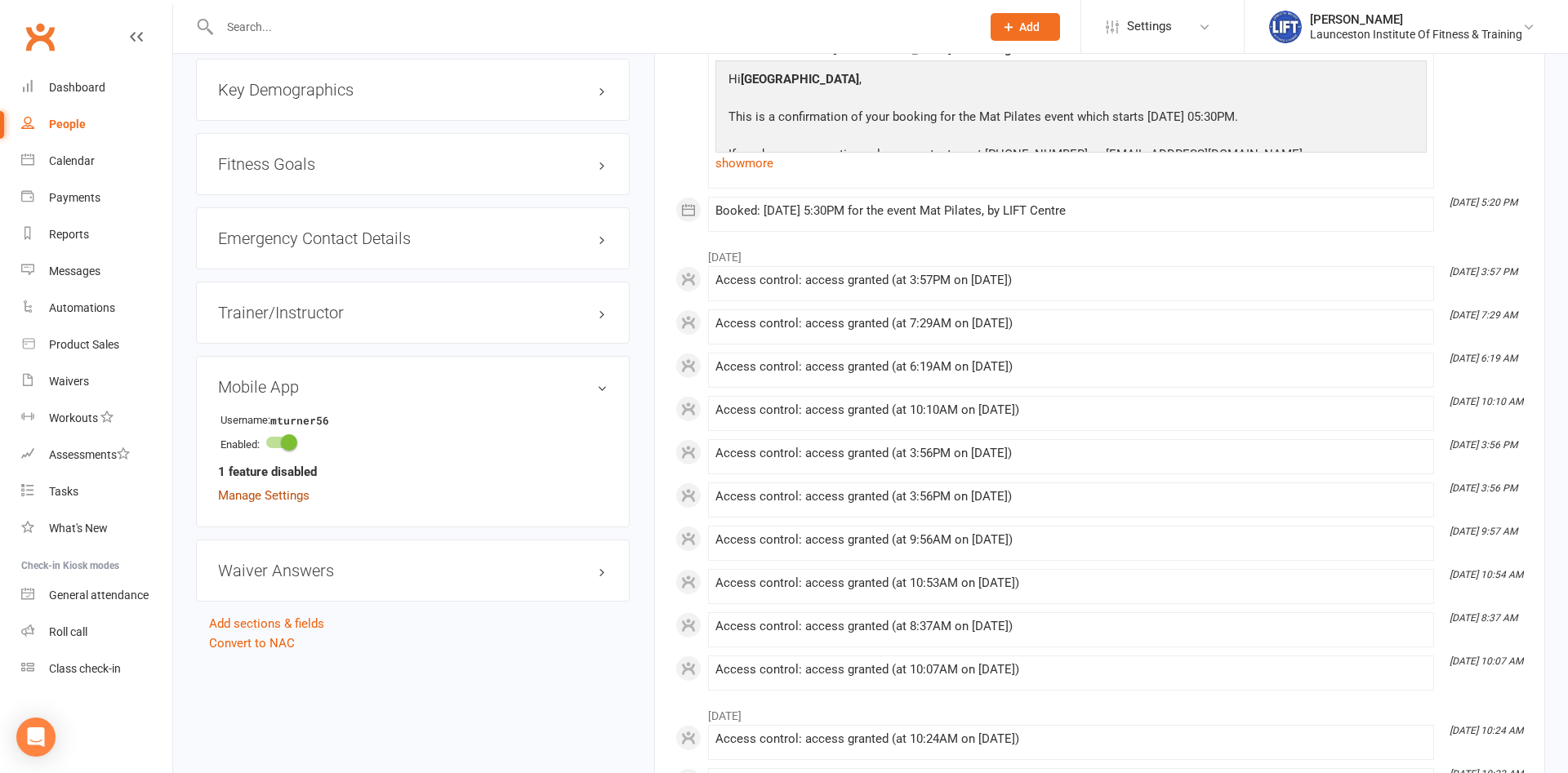
click at [281, 498] on link "Manage Settings" at bounding box center [264, 496] width 91 height 15
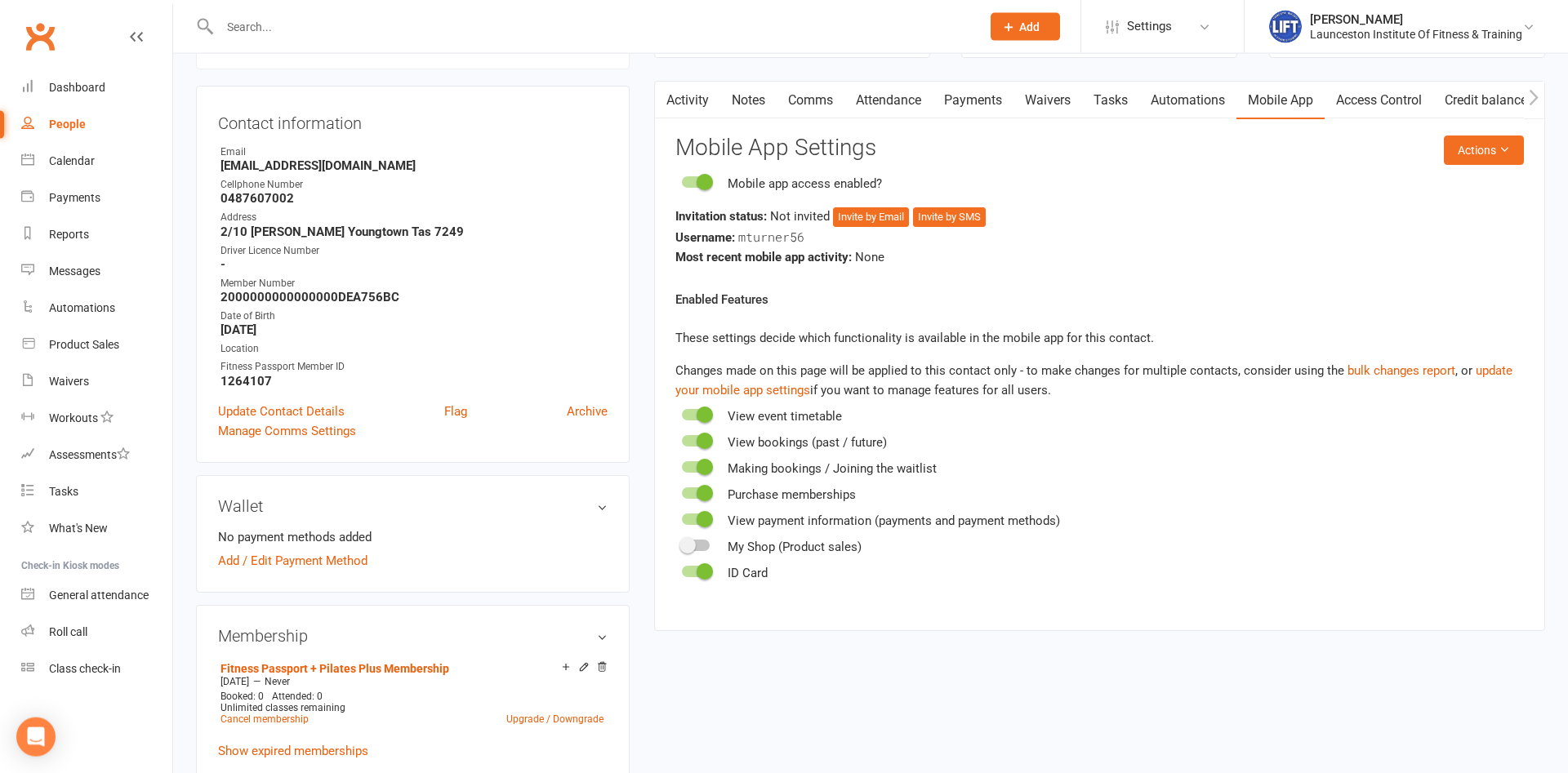
scroll to position [140, 0]
click at [958, 216] on button "Invite by SMS" at bounding box center [949, 218] width 73 height 20
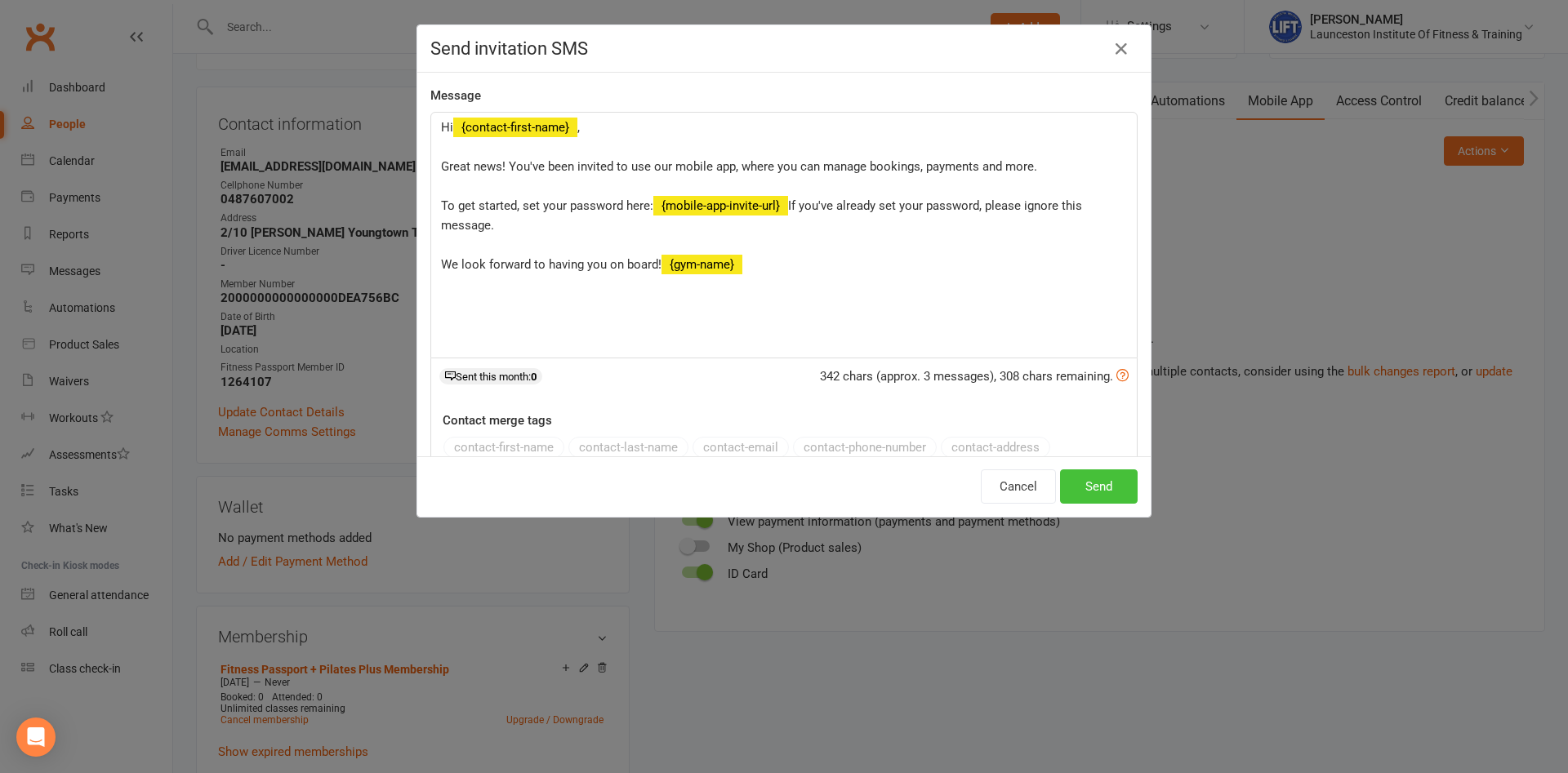
click at [1097, 492] on button "Send" at bounding box center [1098, 487] width 78 height 34
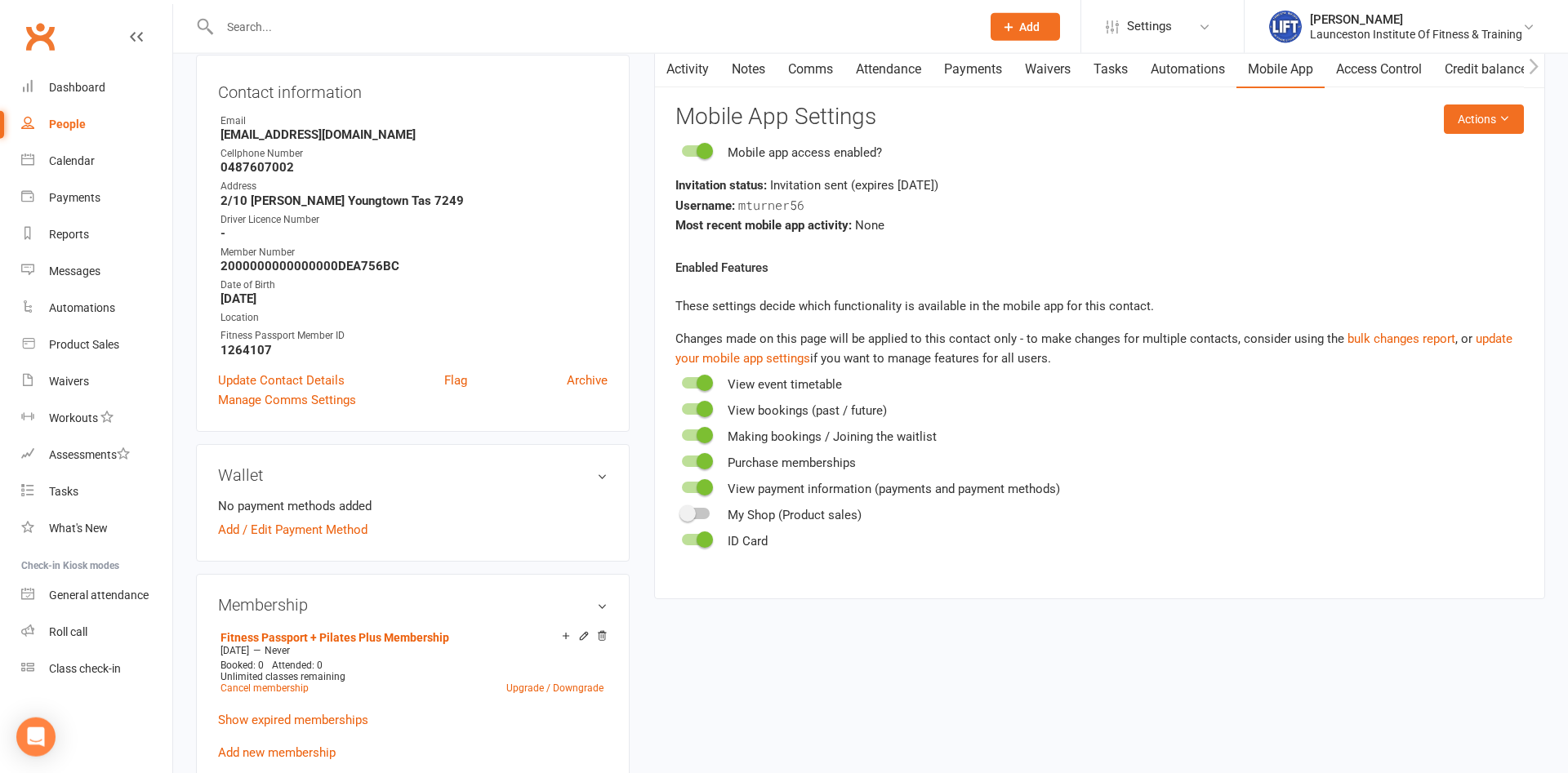
scroll to position [249, 0]
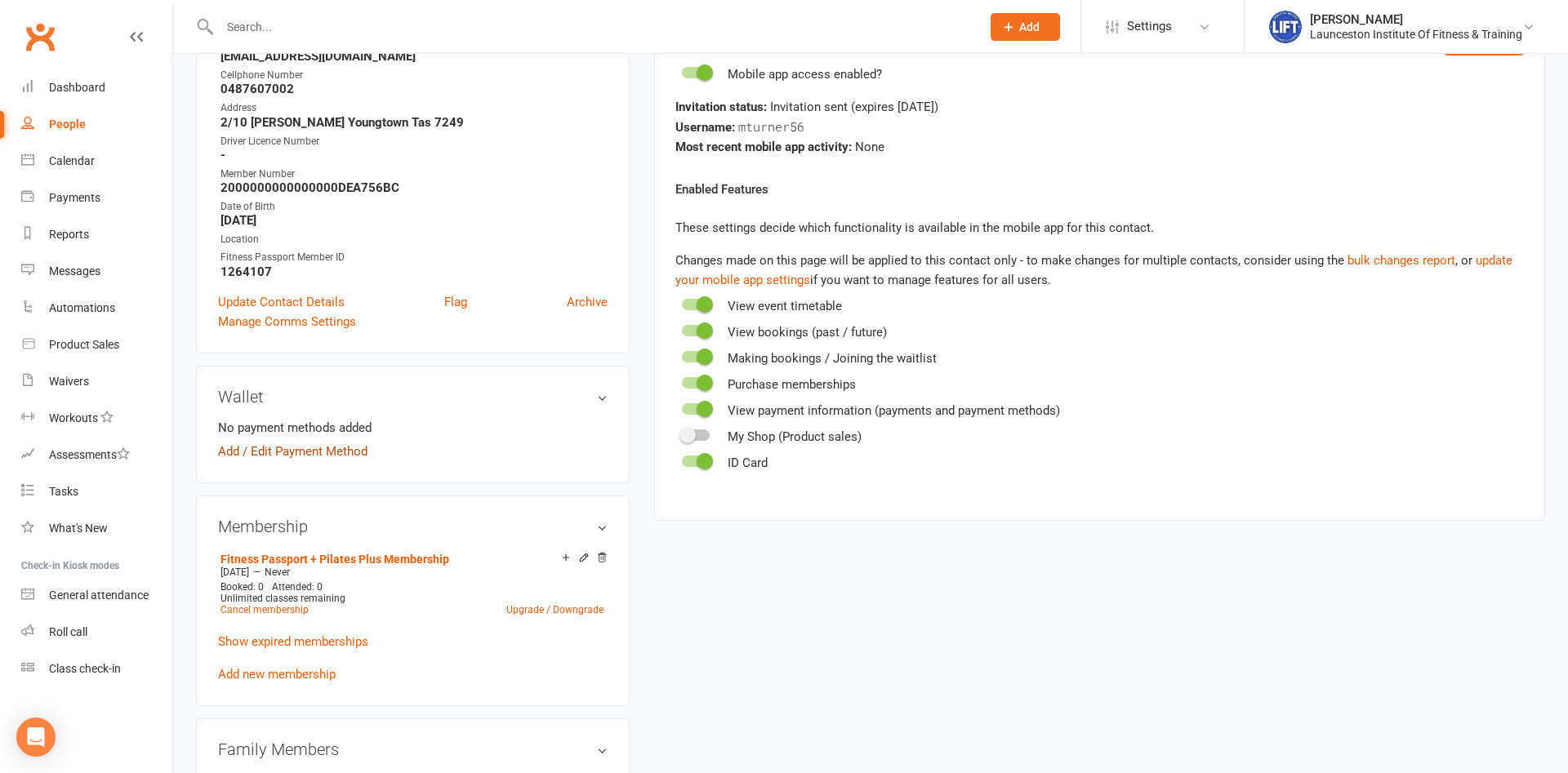
click at [296, 449] on link "Add / Edit Payment Method" at bounding box center [293, 451] width 149 height 20
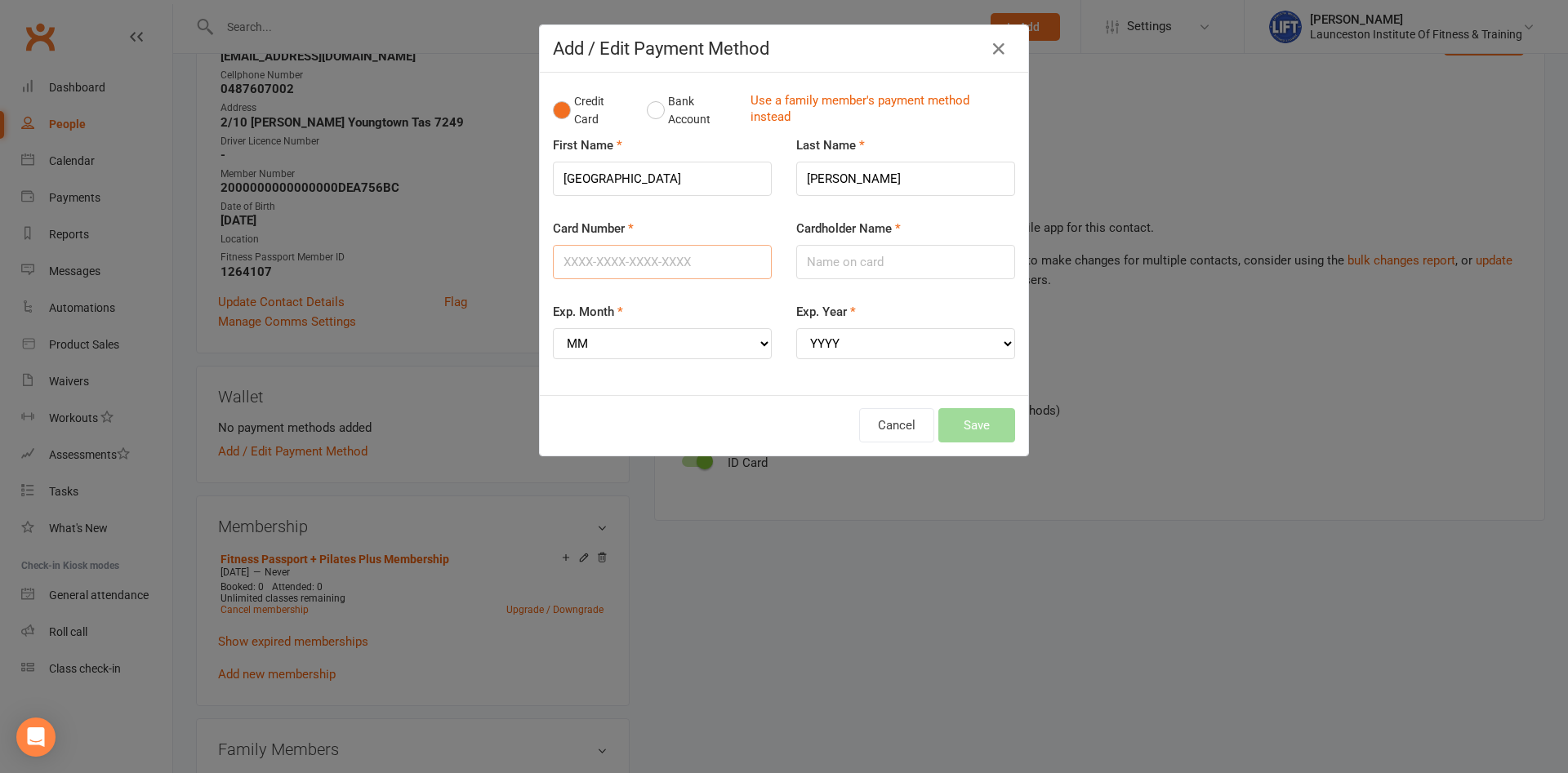
click at [585, 268] on input "Card Number" at bounding box center [663, 262] width 219 height 34
click at [676, 118] on button "Bank Account" at bounding box center [692, 110] width 90 height 50
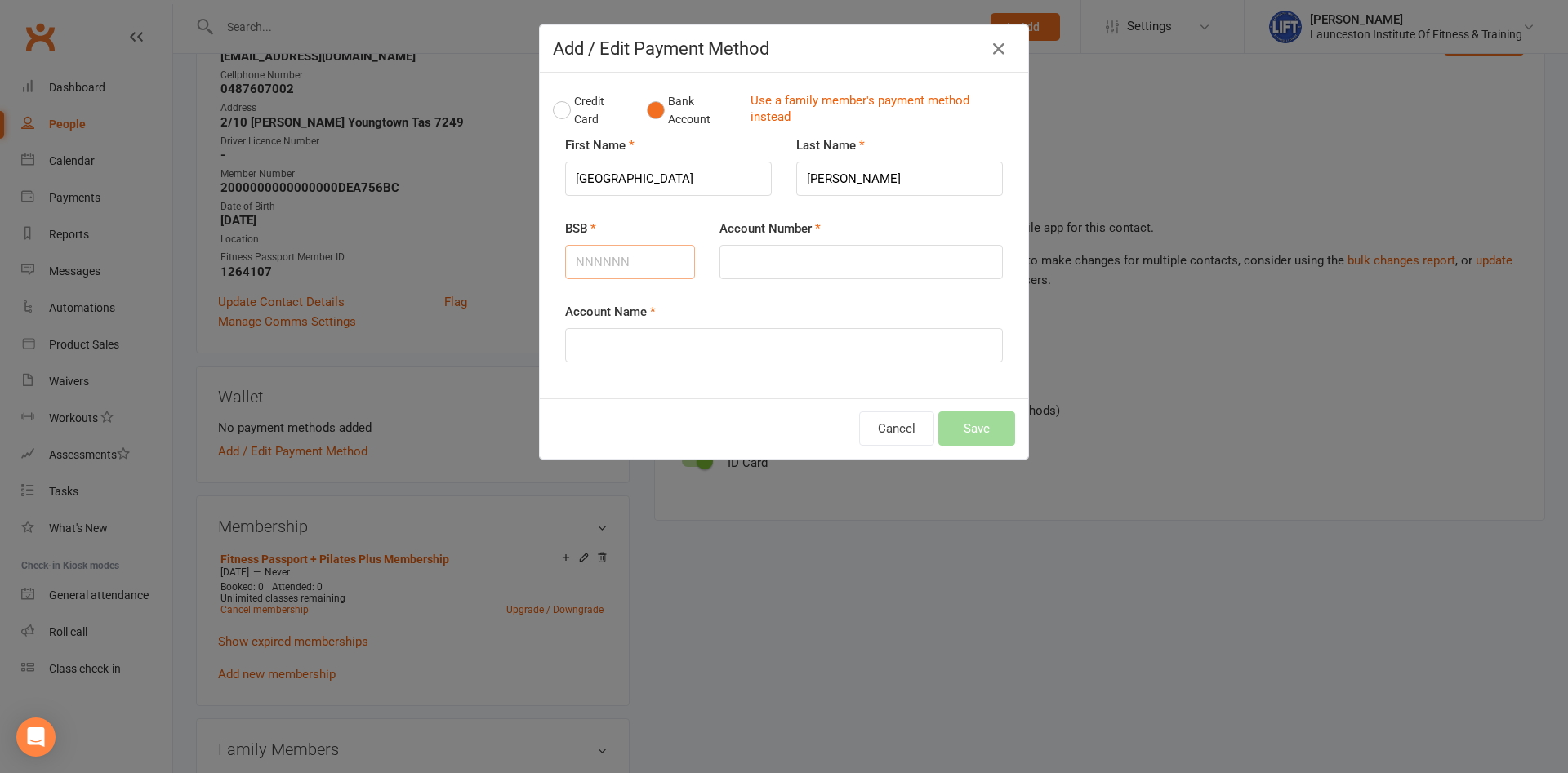
click at [636, 265] on input "BSB" at bounding box center [630, 262] width 130 height 34
type input "062500"
click at [839, 272] on input "Account Number" at bounding box center [861, 262] width 283 height 34
type input "10515755"
drag, startPoint x: 657, startPoint y: 347, endPoint x: 656, endPoint y: 339, distance: 8.1
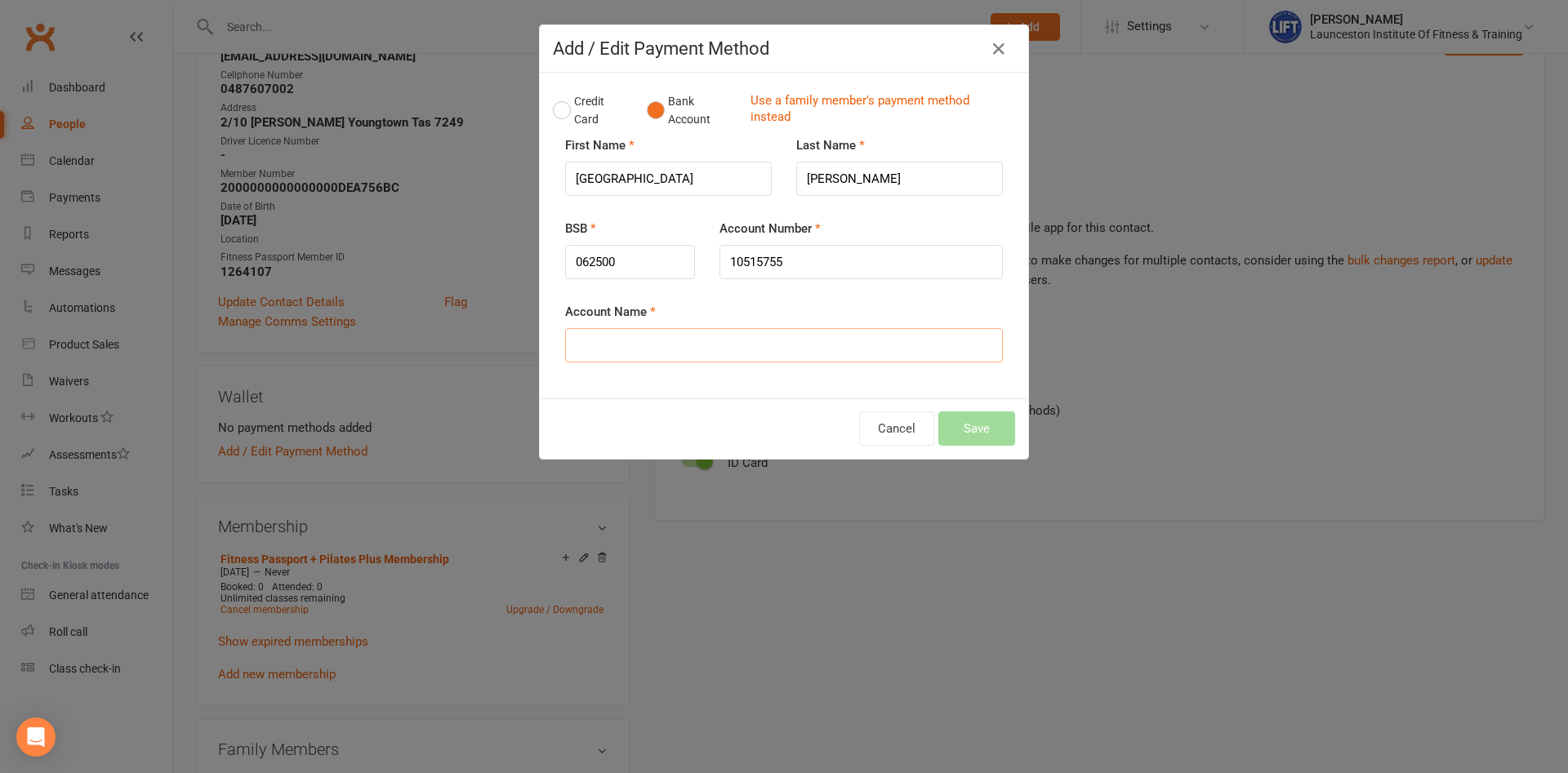
click at [657, 343] on input "Account Name" at bounding box center [783, 345] width 438 height 34
click at [631, 349] on input "[PERSON_NAME]" at bounding box center [783, 345] width 438 height 34
type input "[PERSON_NAME]"
click at [983, 414] on button "Save" at bounding box center [977, 428] width 77 height 34
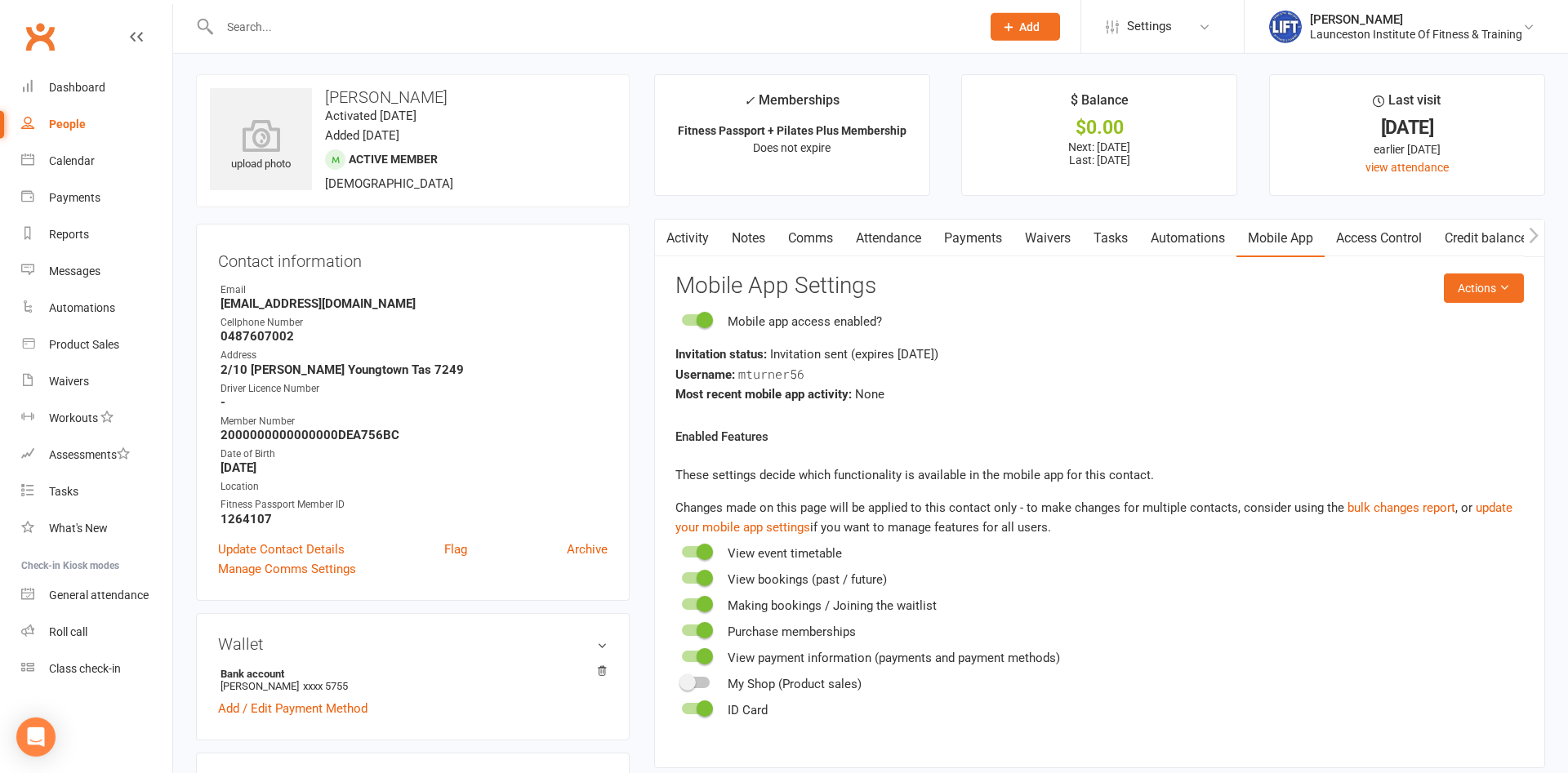
scroll to position [0, 0]
click at [956, 246] on link "Payments" at bounding box center [973, 241] width 80 height 38
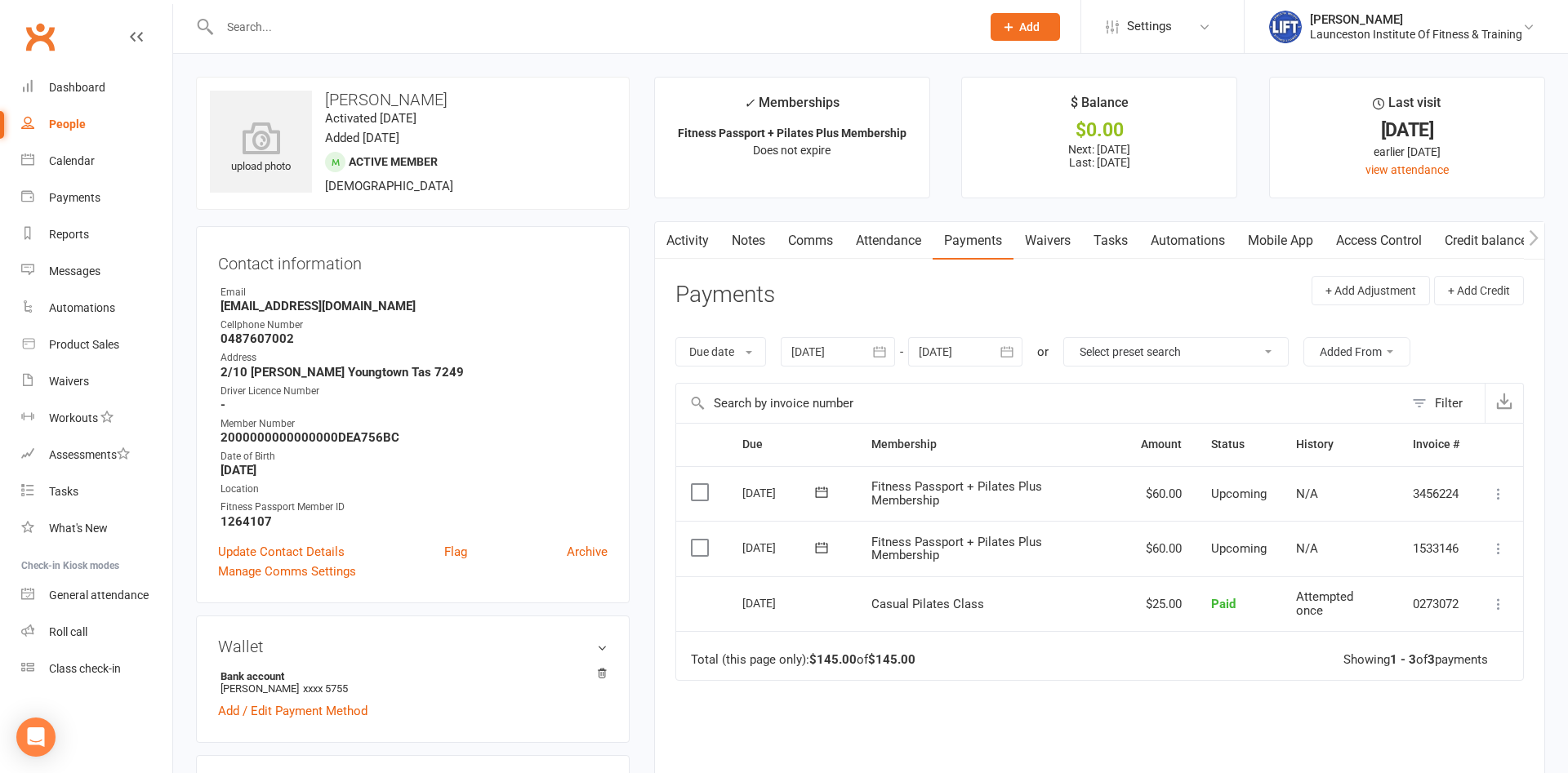
click at [695, 244] on link "Activity" at bounding box center [688, 241] width 66 height 38
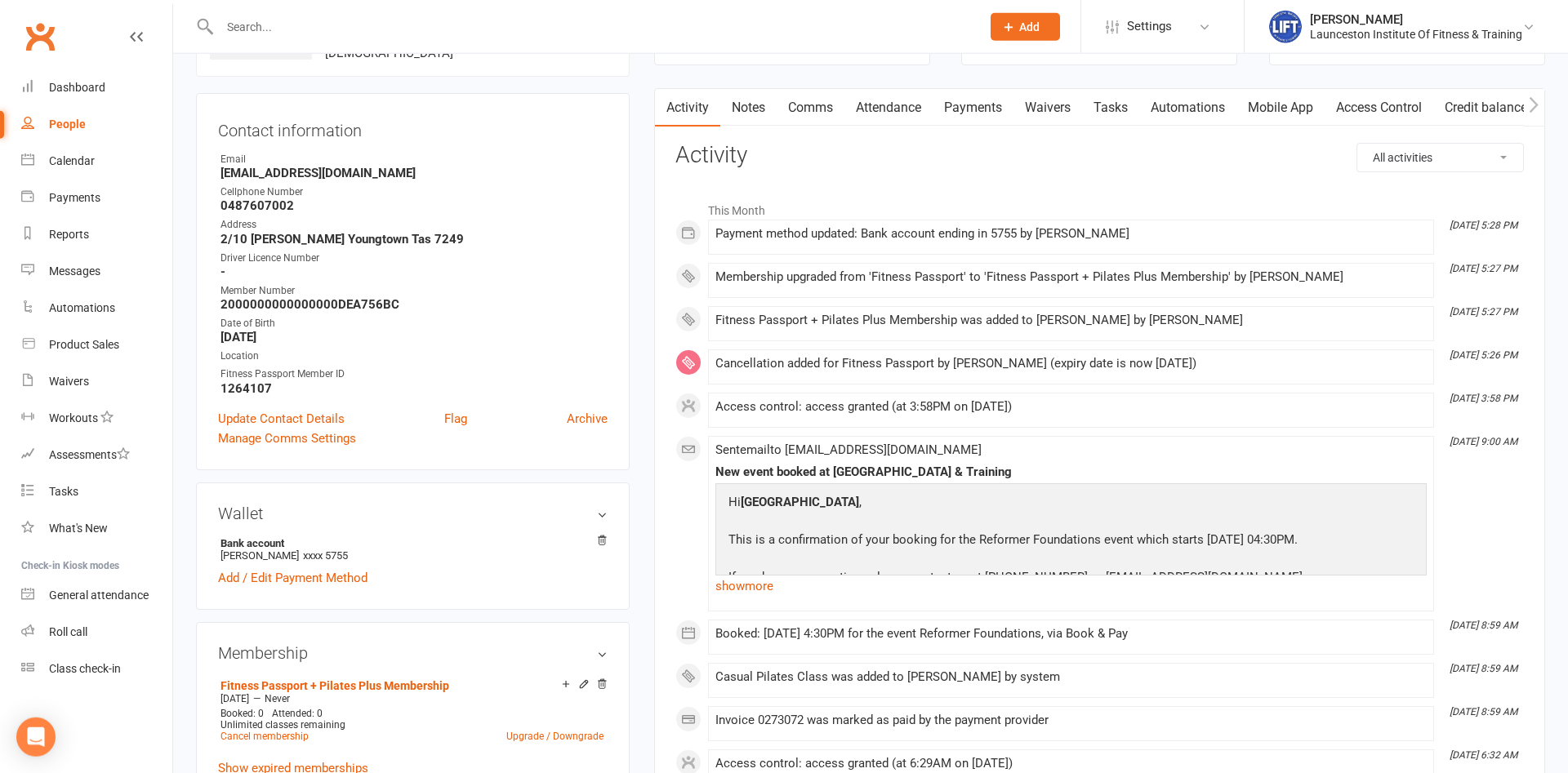
scroll to position [83, 0]
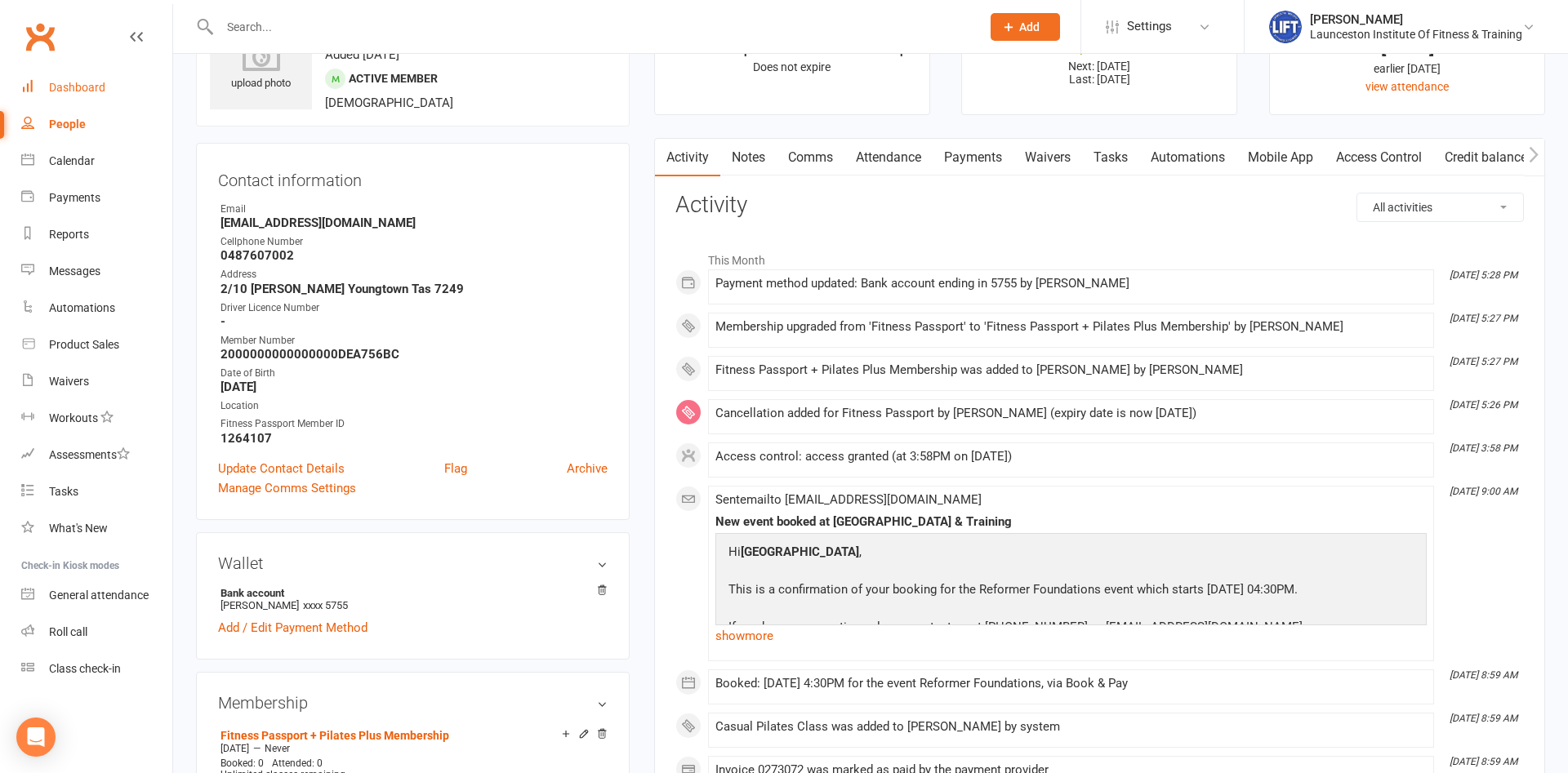
click at [79, 83] on div "Dashboard" at bounding box center [77, 87] width 57 height 13
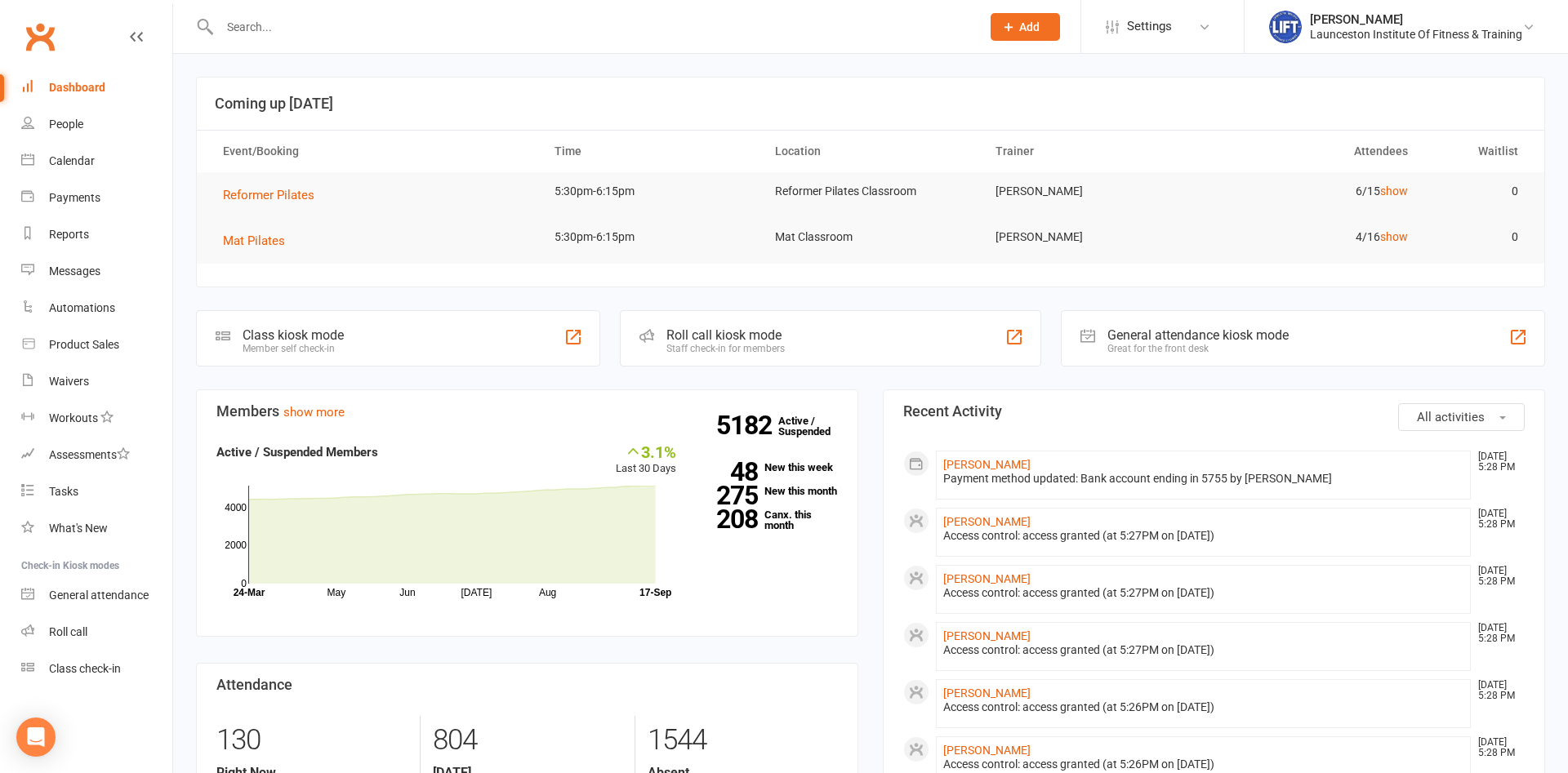
click at [473, 32] on input "text" at bounding box center [592, 27] width 754 height 23
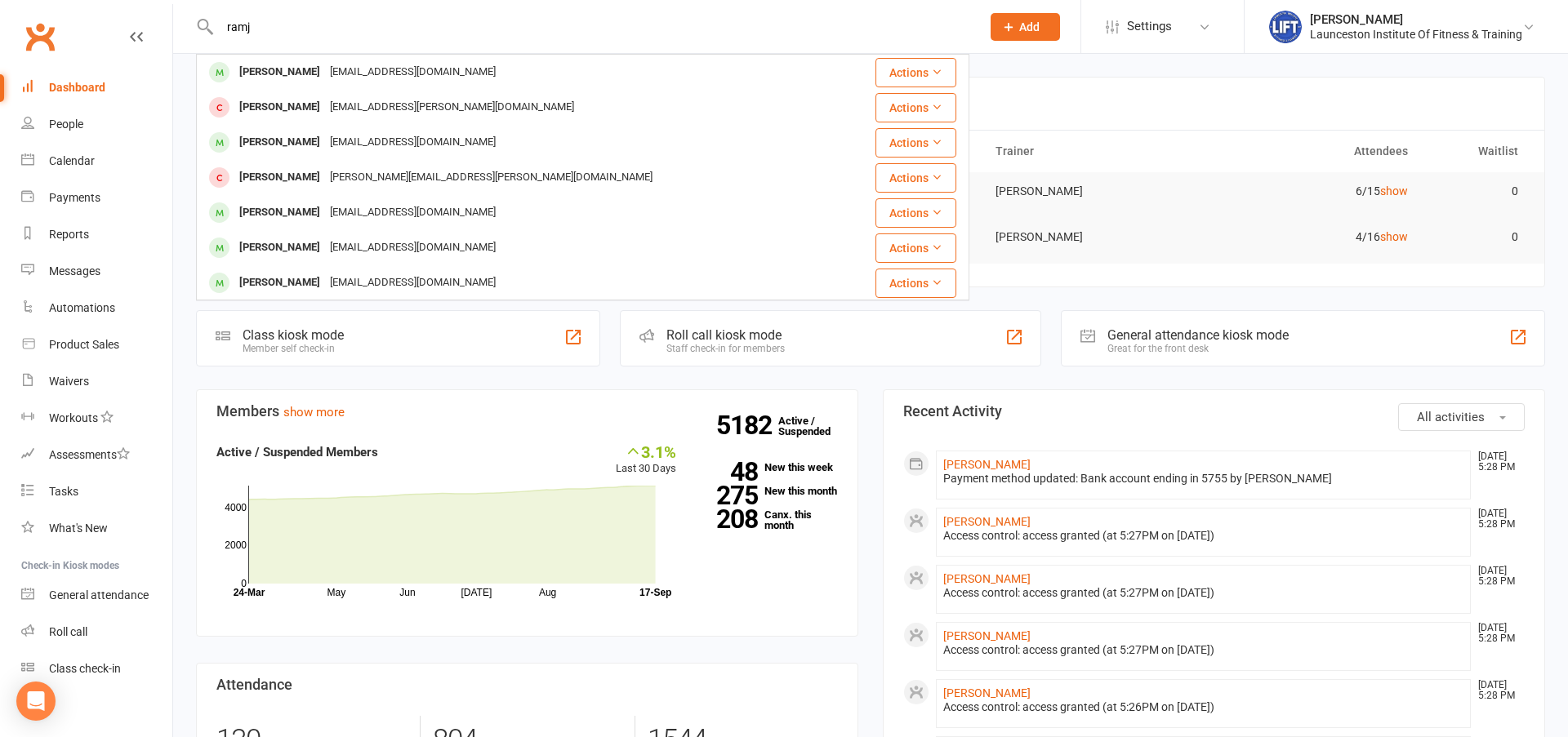
click at [374, 39] on input "ramj" at bounding box center [592, 27] width 754 height 23
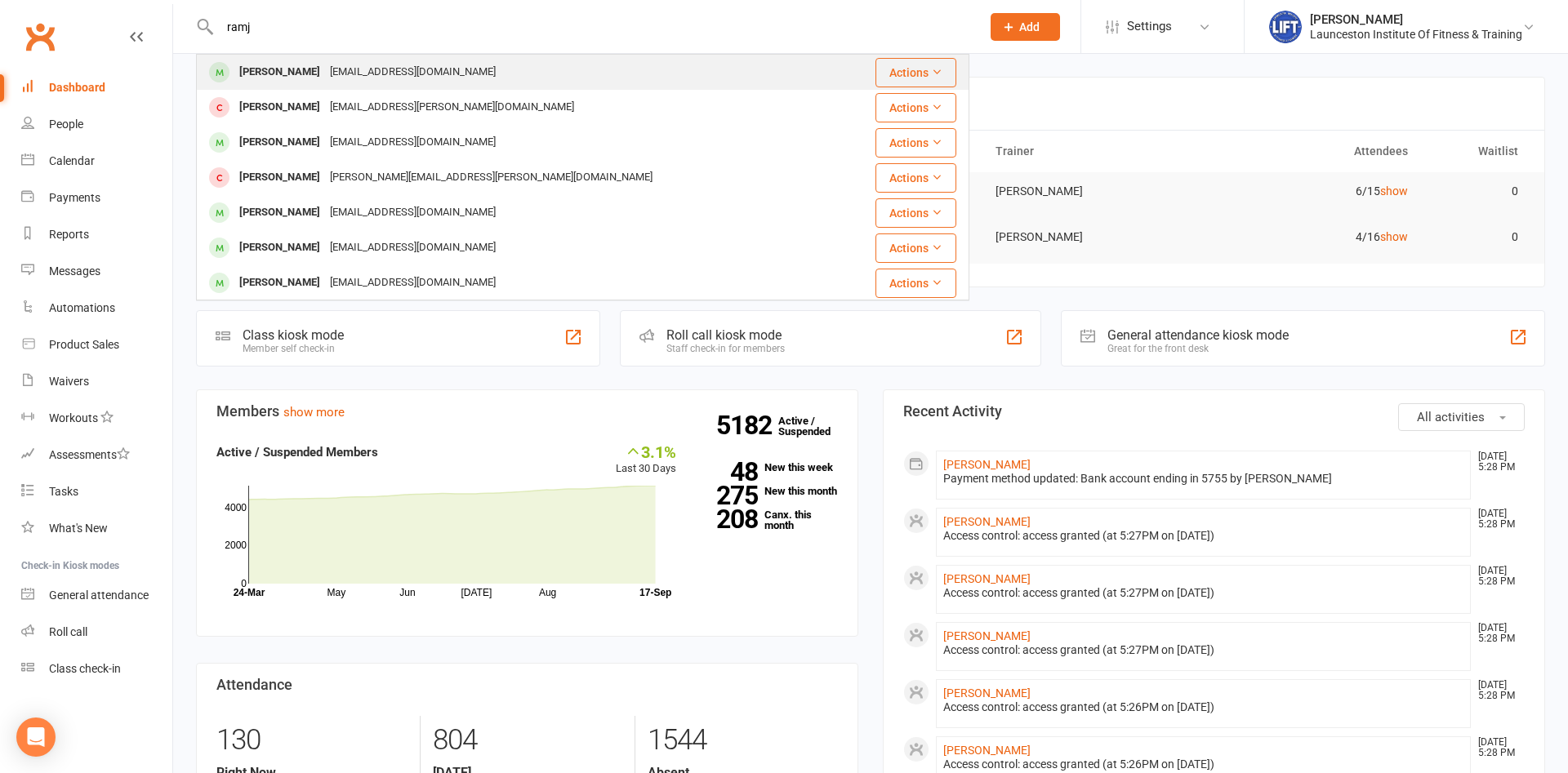
type input "ramj"
click at [341, 80] on div "[EMAIL_ADDRESS][DOMAIN_NAME]" at bounding box center [413, 72] width 176 height 24
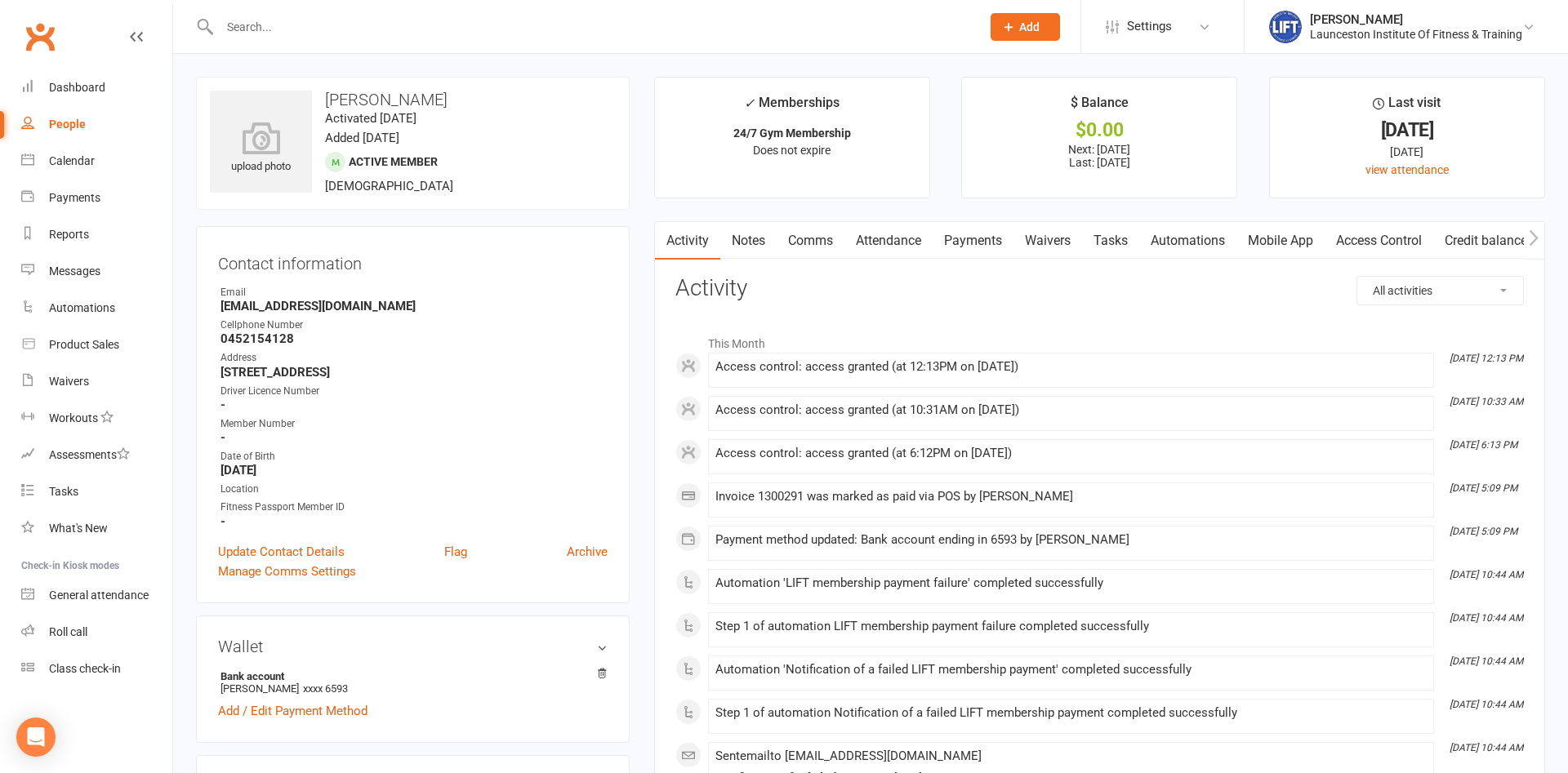
click at [969, 233] on link "Payments" at bounding box center [973, 241] width 80 height 38
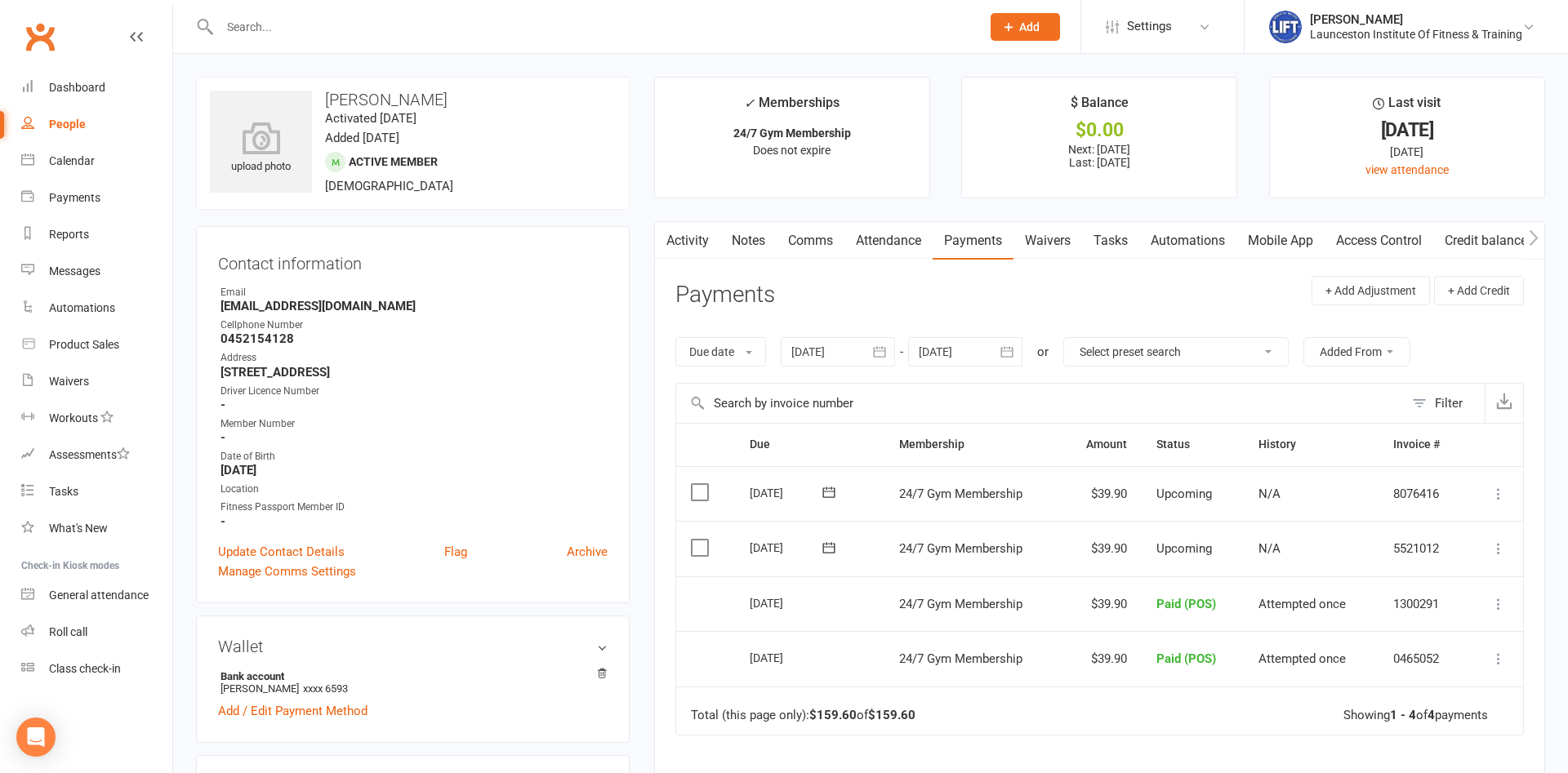
click at [682, 236] on link "Activity" at bounding box center [688, 241] width 66 height 38
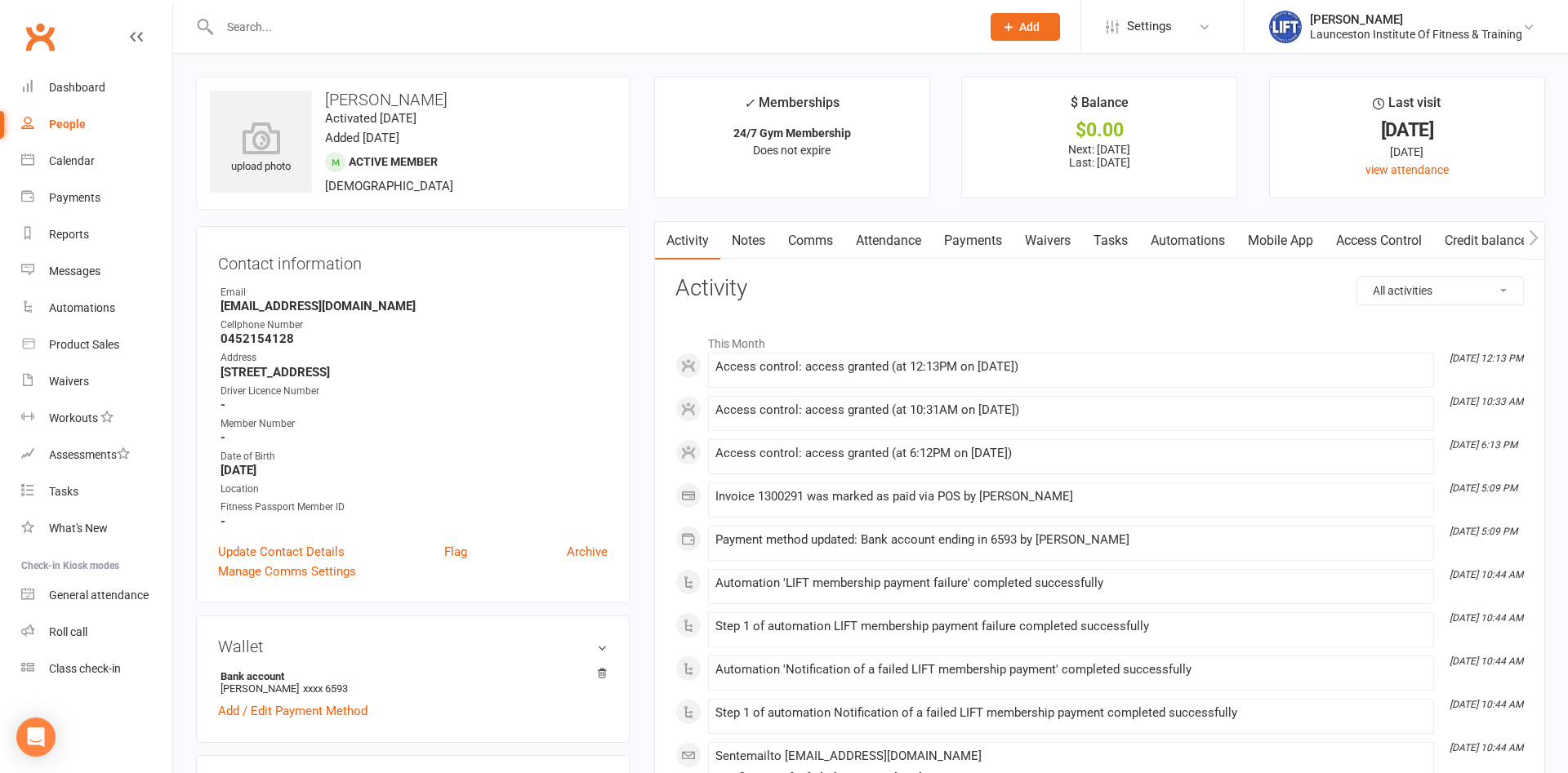
click at [964, 233] on link "Payments" at bounding box center [973, 241] width 80 height 38
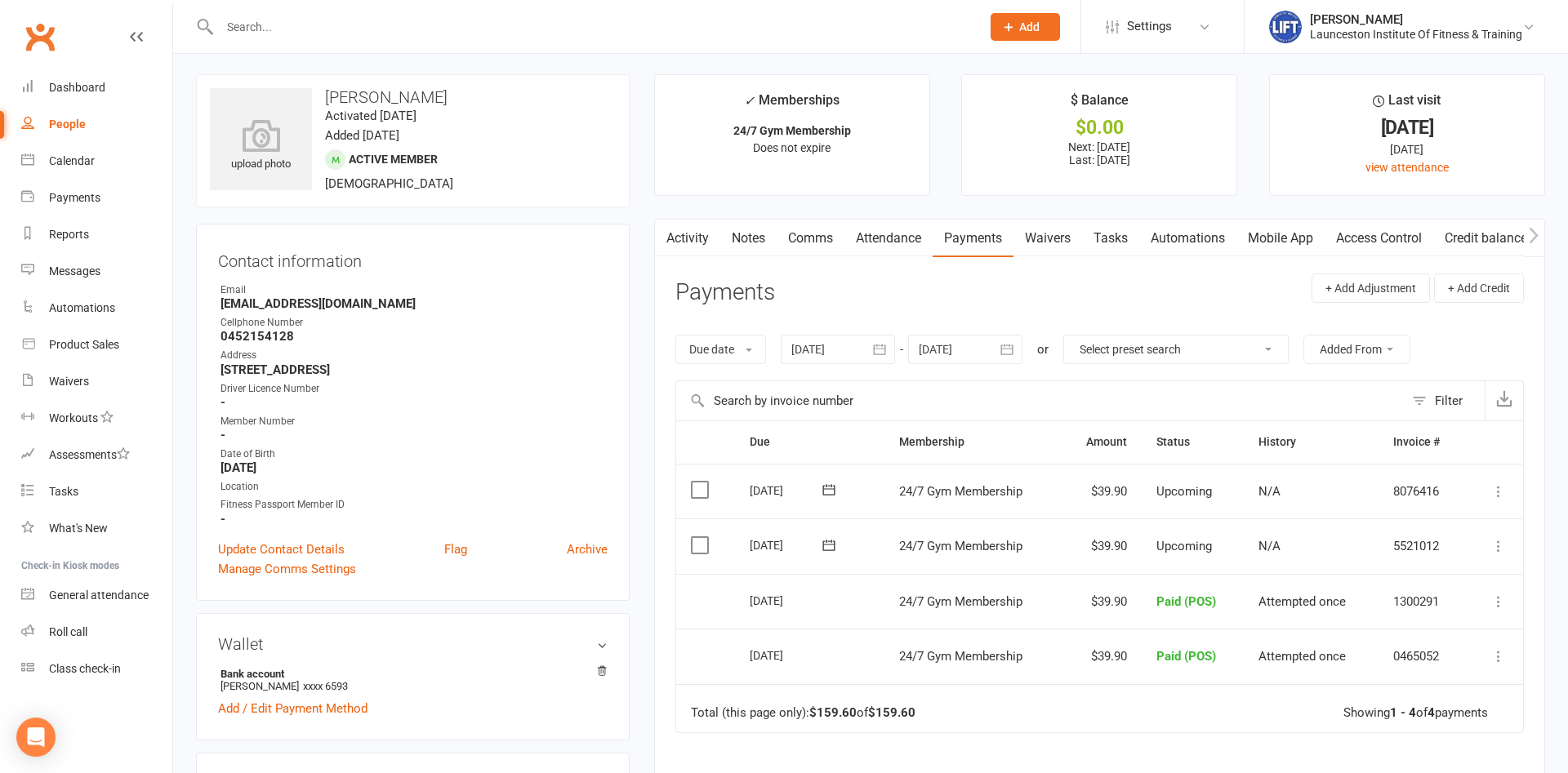
scroll to position [249, 0]
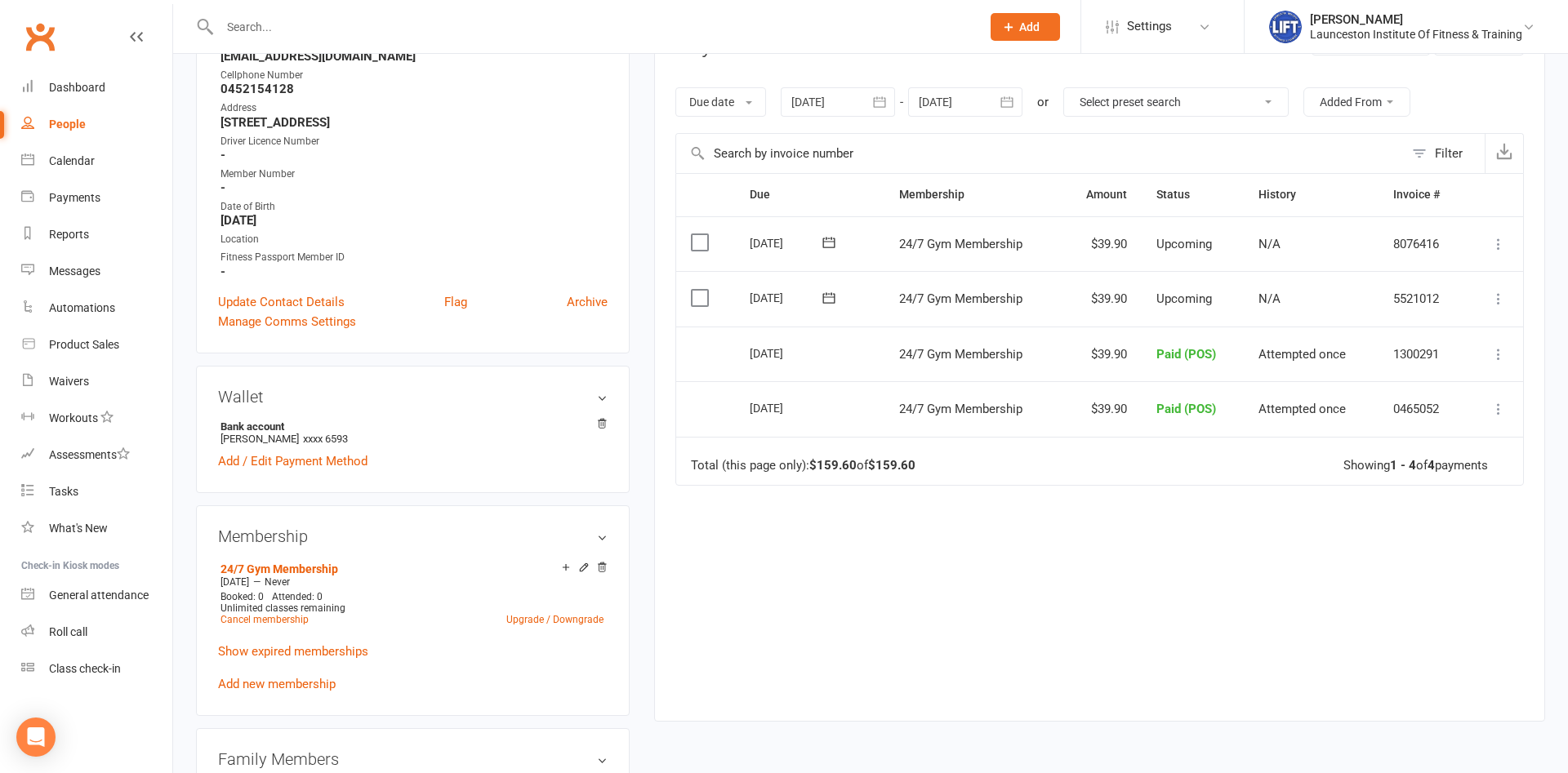
click at [813, 110] on div at bounding box center [837, 102] width 114 height 30
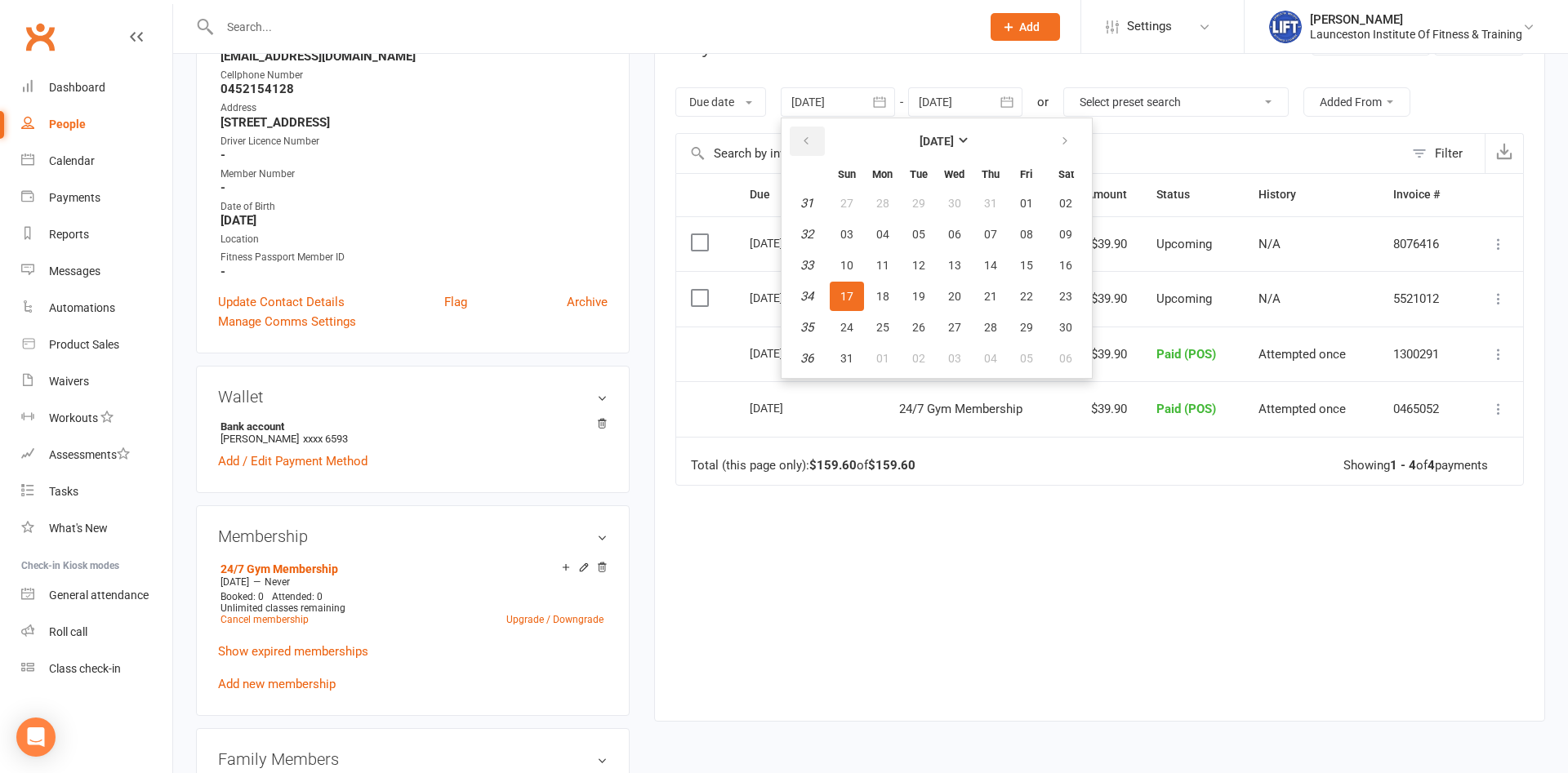
click at [800, 144] on button "button" at bounding box center [807, 141] width 35 height 30
click at [800, 143] on button "button" at bounding box center [807, 141] width 35 height 30
click at [800, 142] on button "button" at bounding box center [807, 141] width 35 height 30
click at [881, 291] on span "21" at bounding box center [883, 296] width 13 height 13
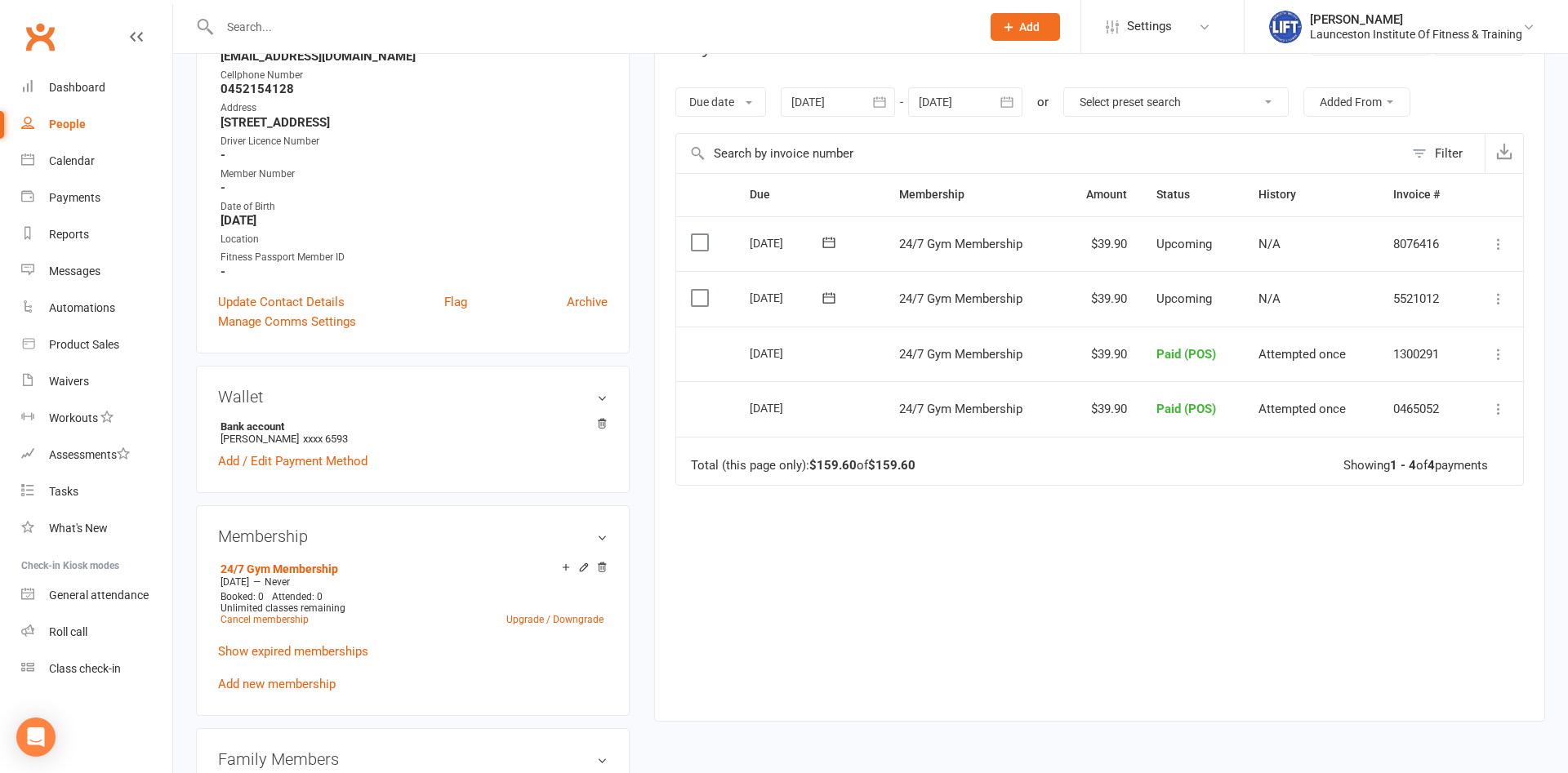
type input "[DATE]"
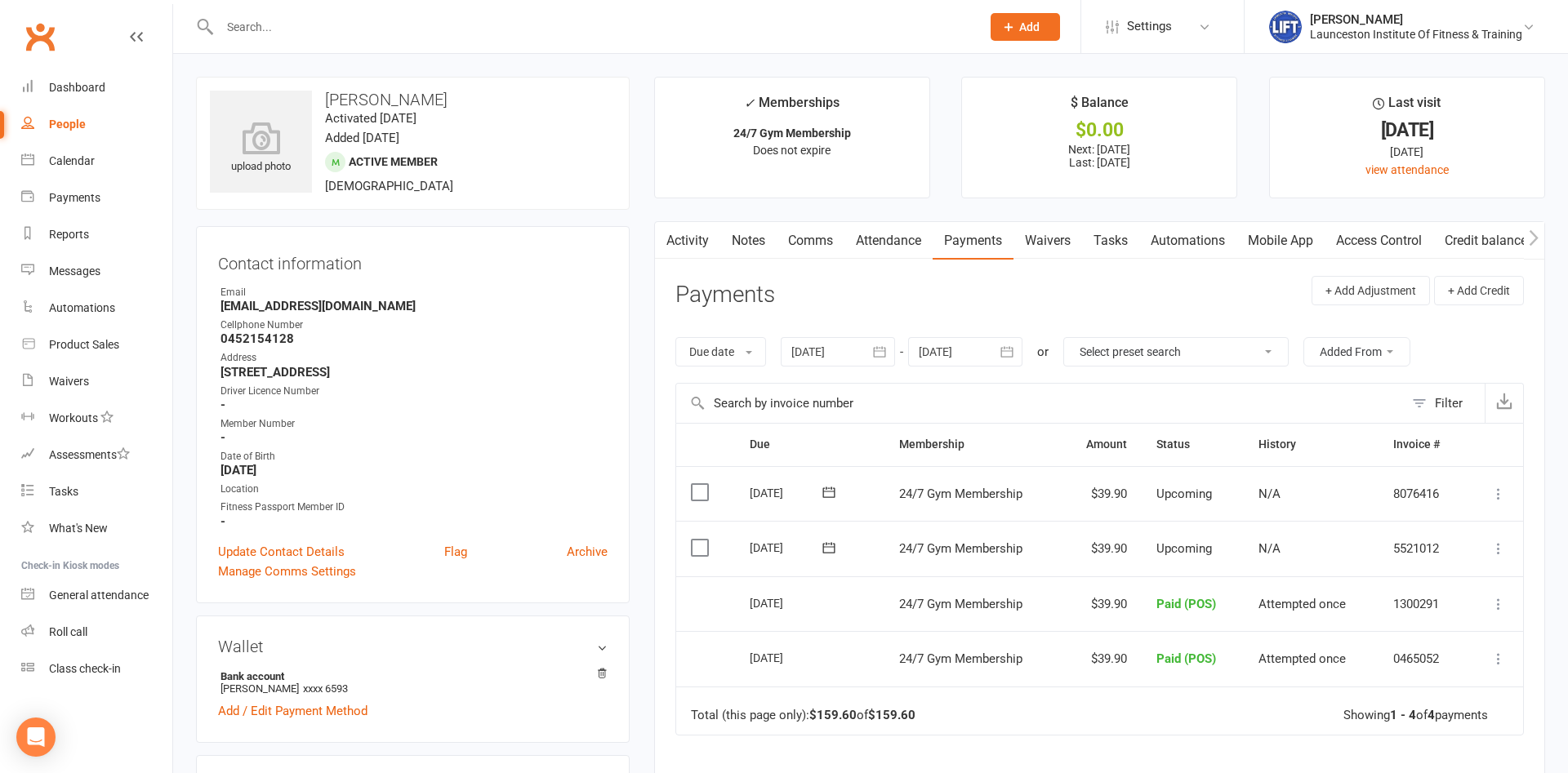
click at [1361, 240] on link "Access Control" at bounding box center [1379, 241] width 108 height 38
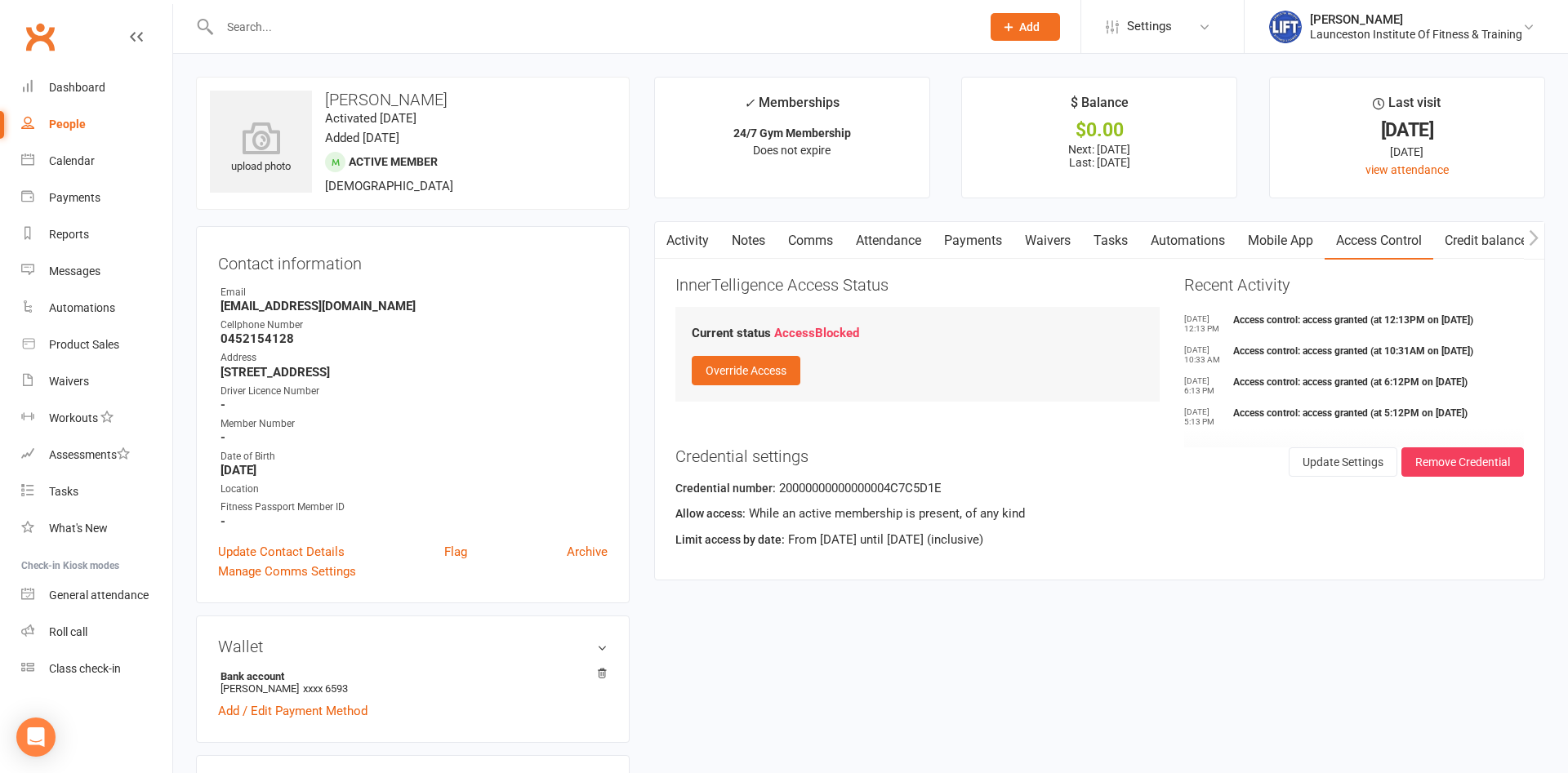
click at [962, 241] on link "Payments" at bounding box center [973, 241] width 80 height 38
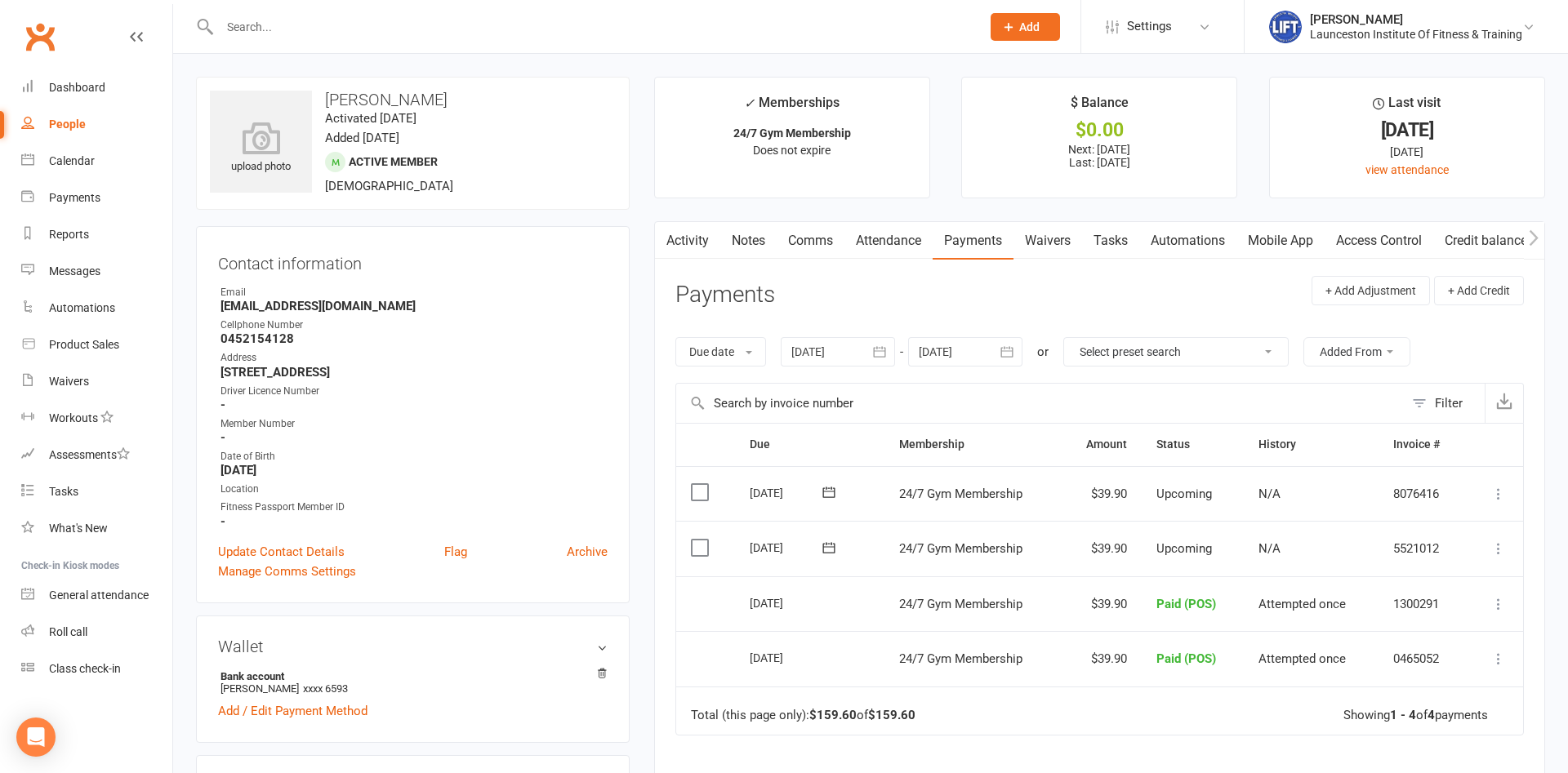
click at [1378, 240] on link "Access Control" at bounding box center [1379, 241] width 108 height 38
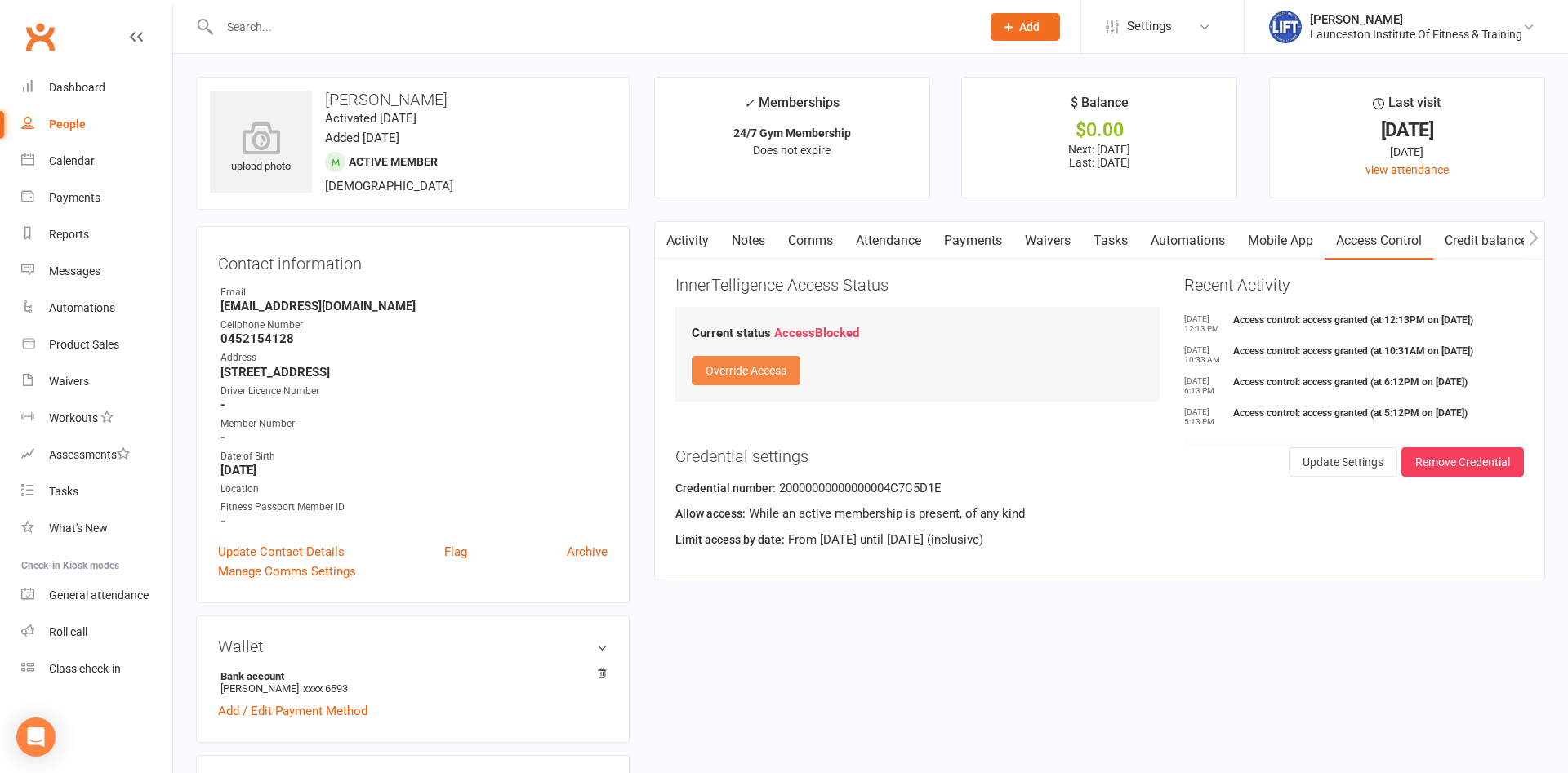
click at [773, 368] on button "Override Access" at bounding box center [746, 371] width 108 height 30
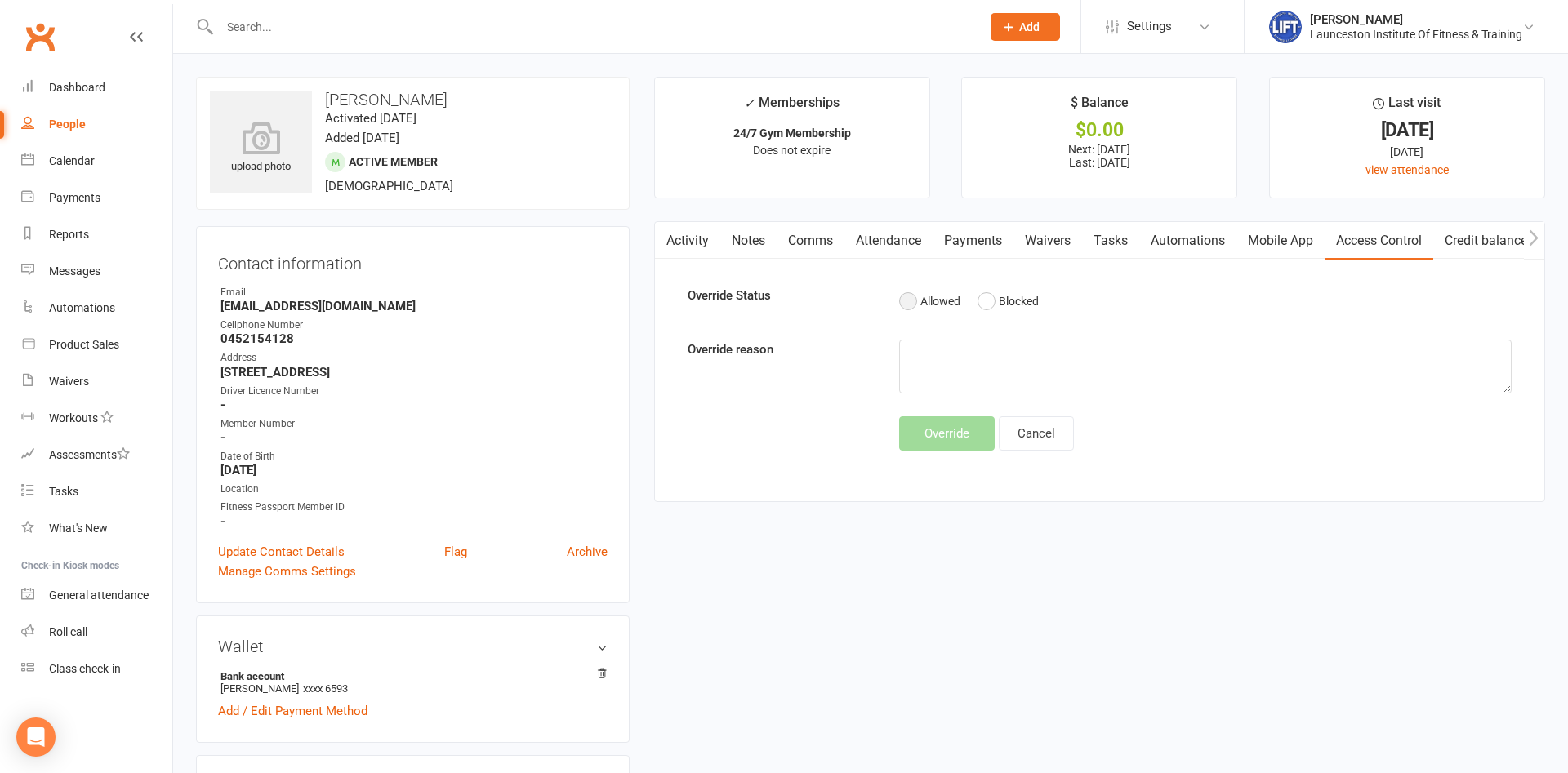
click at [909, 302] on button "Allowed" at bounding box center [929, 301] width 62 height 31
click at [961, 447] on button "Override" at bounding box center [947, 433] width 95 height 34
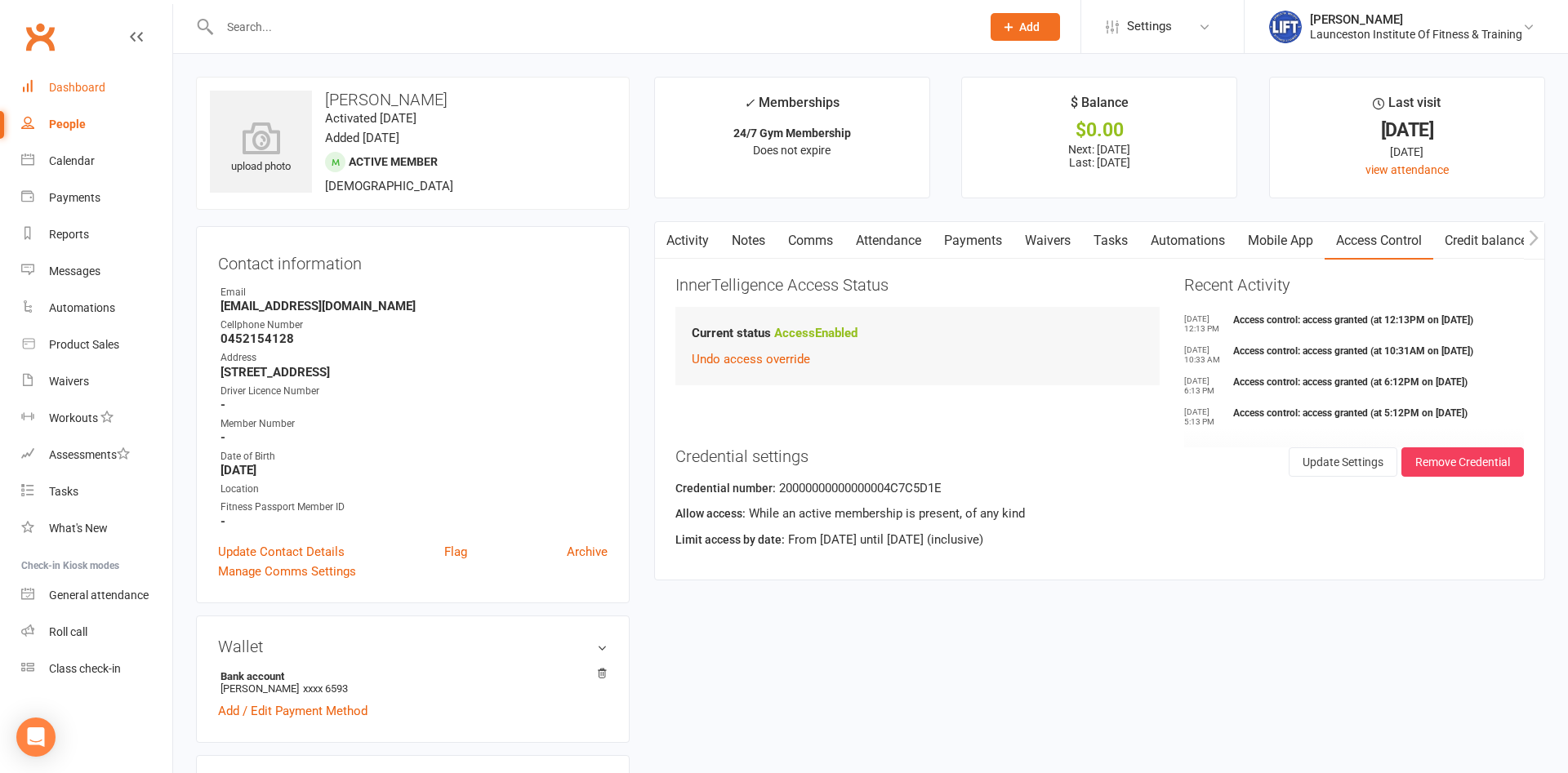
click at [110, 94] on link "Dashboard" at bounding box center [97, 88] width 151 height 37
